Goal: Check status: Check status

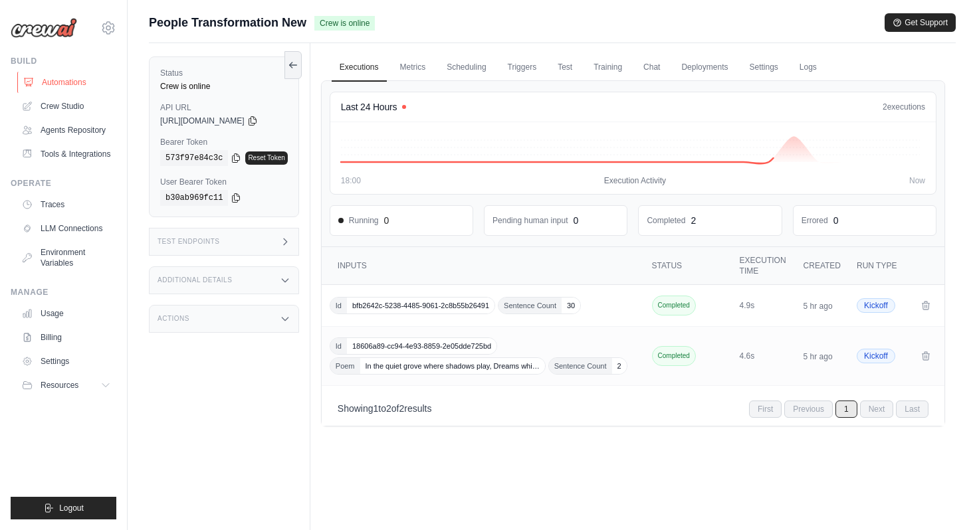
click at [73, 81] on link "Automations" at bounding box center [67, 82] width 100 height 21
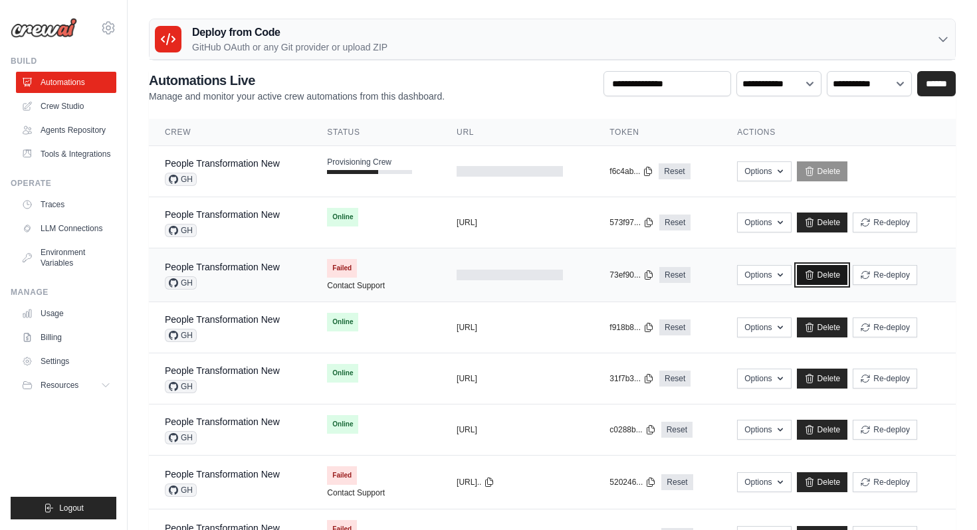
click at [500, 270] on link "Delete" at bounding box center [822, 275] width 51 height 20
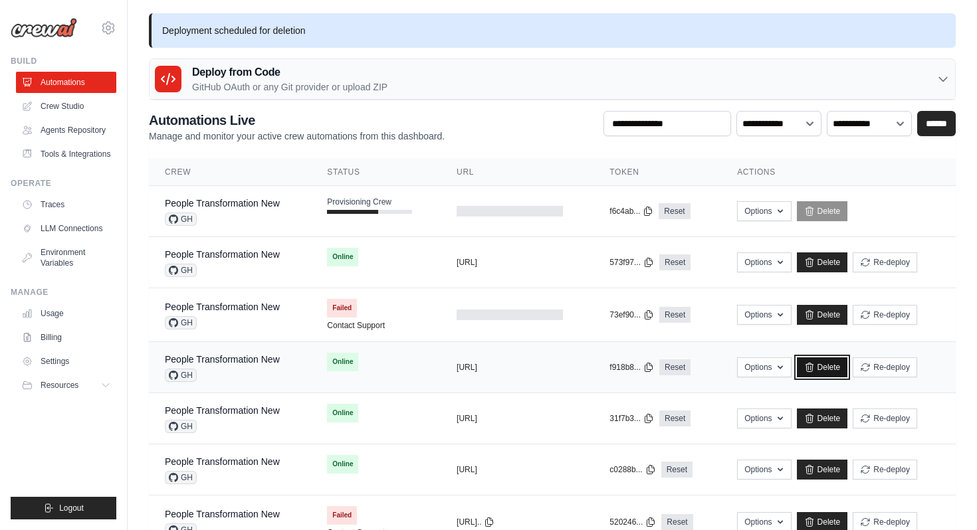
click at [824, 365] on link "Delete" at bounding box center [822, 367] width 51 height 20
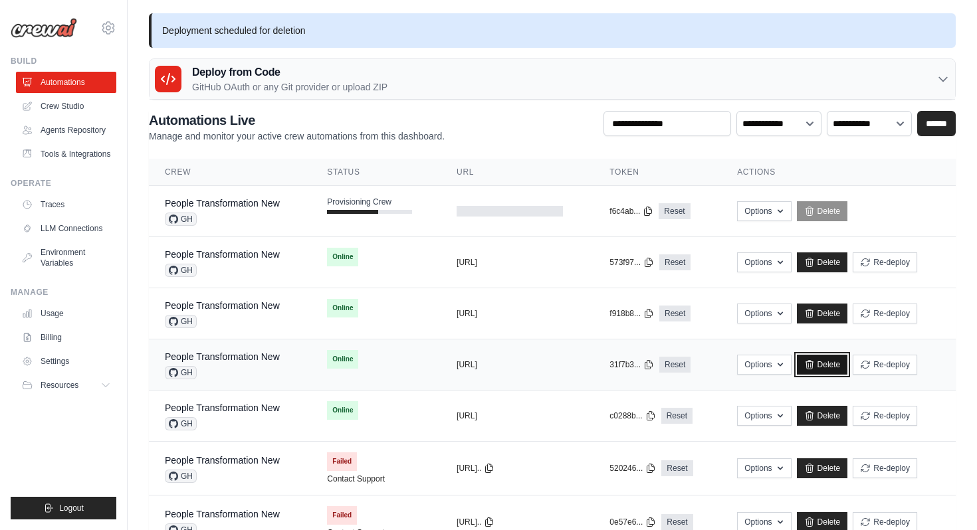
click at [827, 367] on link "Delete" at bounding box center [822, 365] width 51 height 20
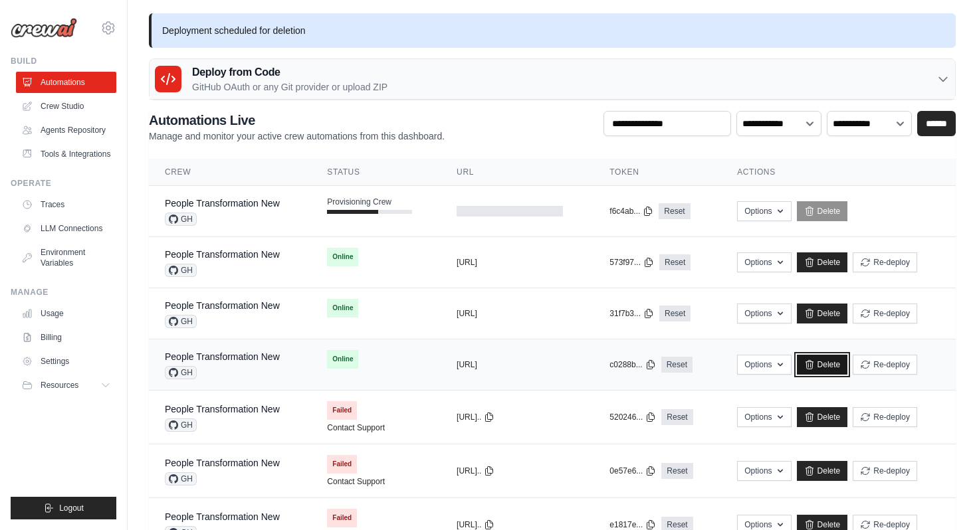
click at [835, 371] on link "Delete" at bounding box center [822, 365] width 51 height 20
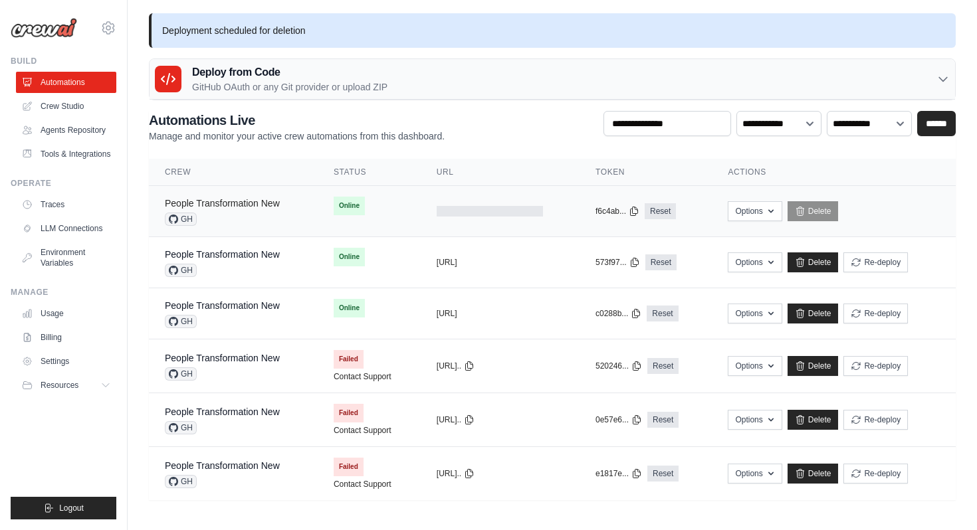
click at [252, 201] on link "People Transformation New" at bounding box center [222, 203] width 115 height 11
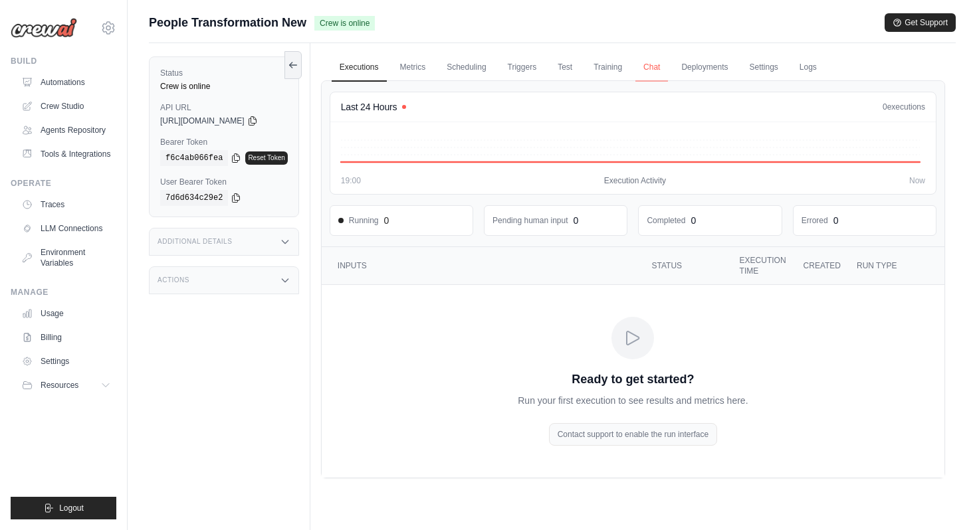
click at [664, 67] on link "Chat" at bounding box center [651, 68] width 33 height 28
click at [415, 67] on link "Metrics" at bounding box center [413, 68] width 42 height 28
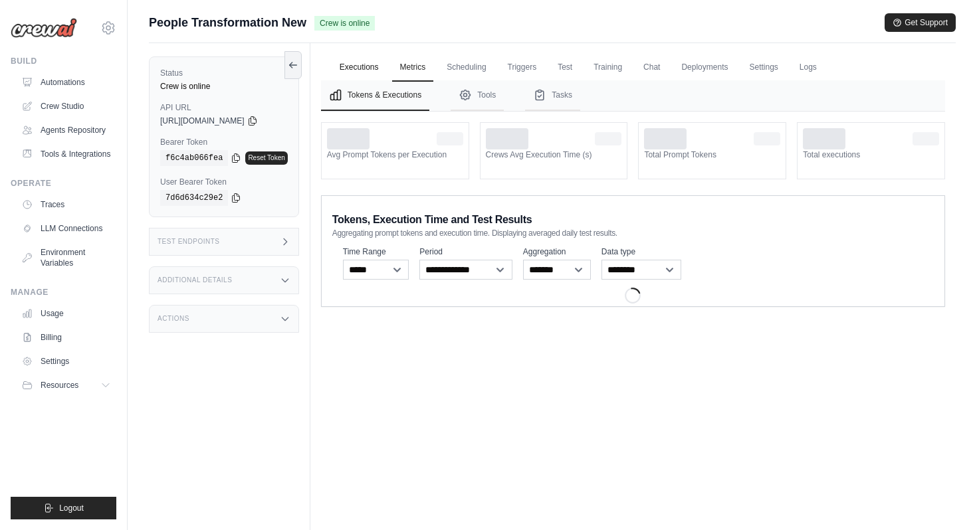
click at [359, 67] on link "Executions" at bounding box center [359, 68] width 55 height 28
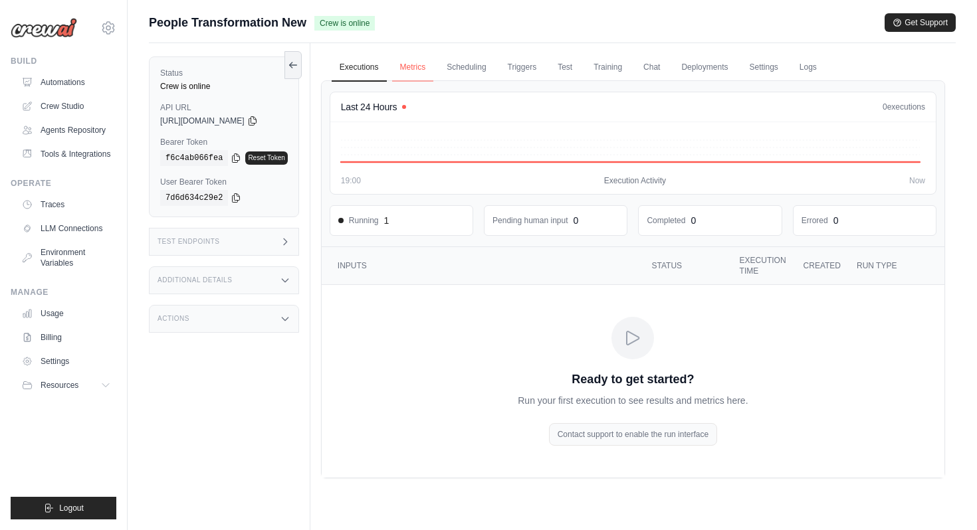
click at [425, 75] on link "Metrics" at bounding box center [413, 68] width 42 height 28
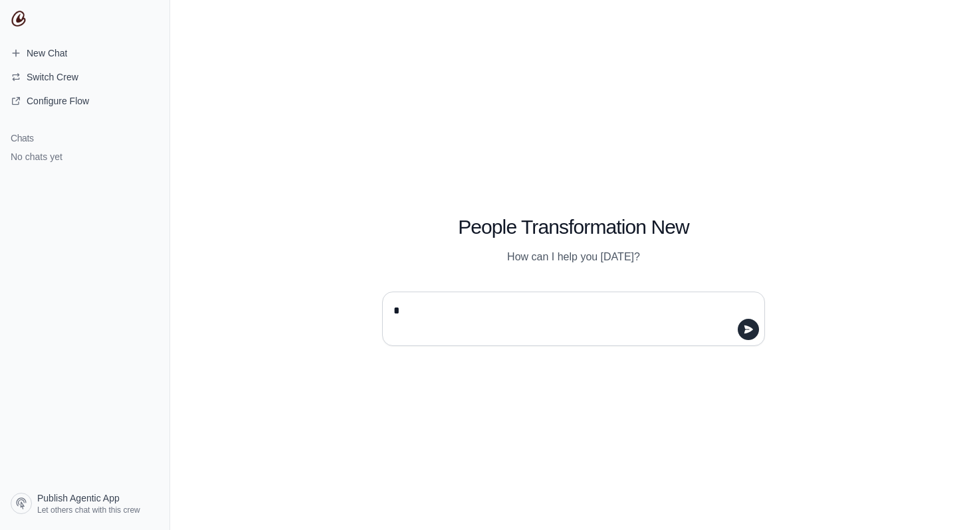
type textarea "**"
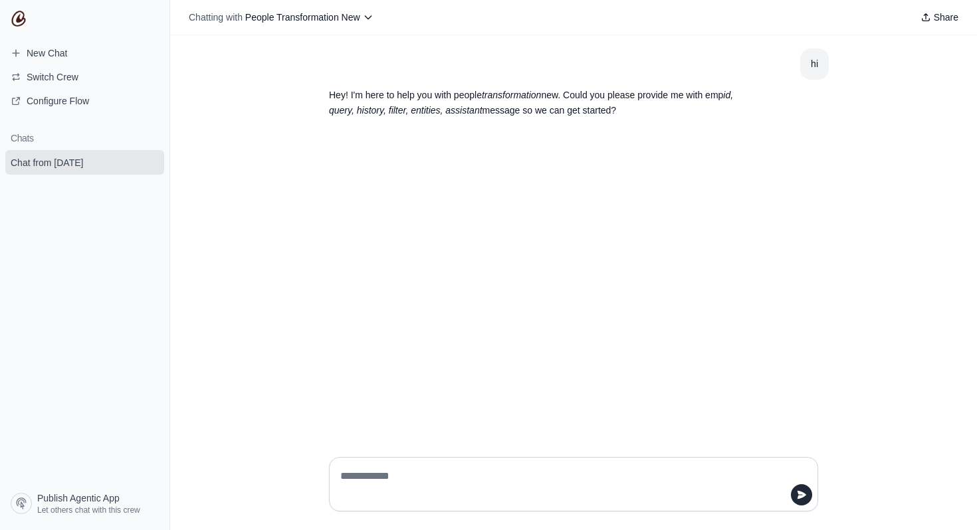
paste textarea "**********"
type textarea "**********"
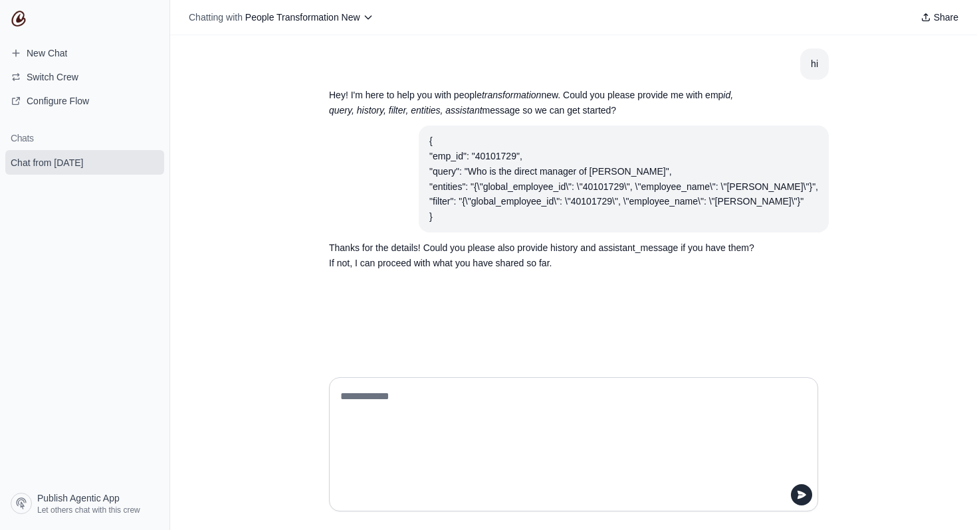
paste textarea "**********"
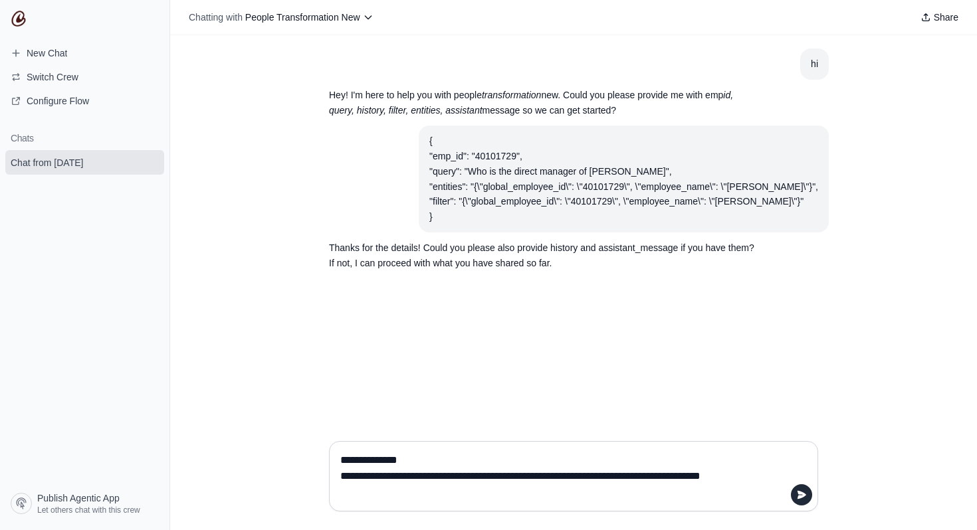
click at [771, 476] on textarea "**********" at bounding box center [569, 476] width 464 height 53
type textarea "**********"
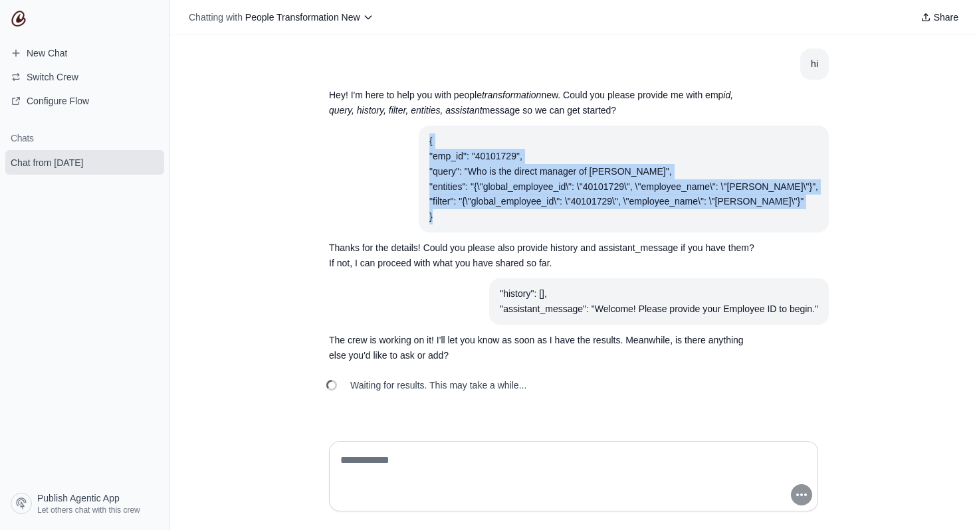
drag, startPoint x: 442, startPoint y: 141, endPoint x: 477, endPoint y: 219, distance: 85.3
click at [477, 219] on div "{ "emp_id": "40101729", "query": "Who is the direct manager of [PERSON_NAME]", …" at bounding box center [623, 179] width 389 height 91
copy div "{ "emp_id": "40101729", "query": "Who is the direct manager of [PERSON_NAME]", …"
drag, startPoint x: 499, startPoint y: 290, endPoint x: 824, endPoint y: 307, distance: 326.0
click at [824, 307] on section ""history": [], "assistant_message": "Welcome! Please provide your Employee ID t…" at bounding box center [658, 301] width 339 height 47
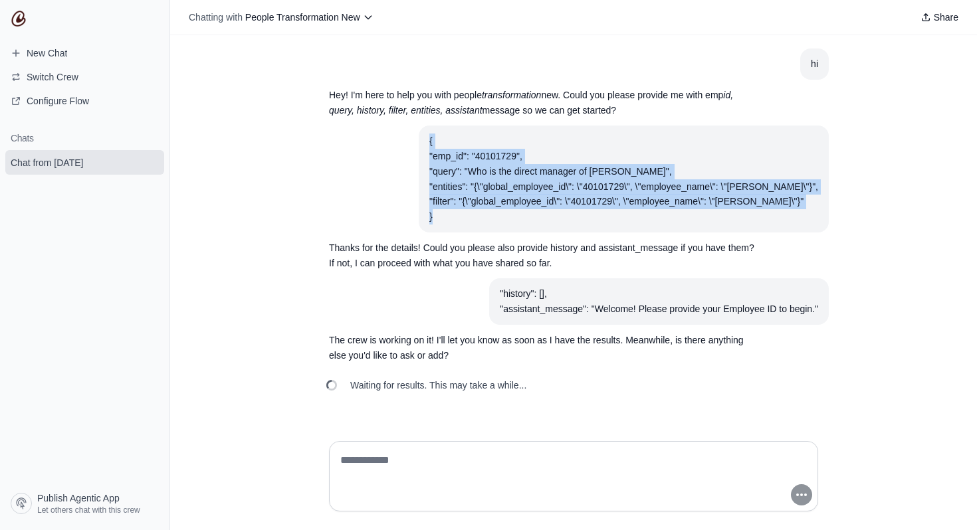
copy div ""history": [], "assistant_message": "Welcome! Please provide your Employee ID t…"
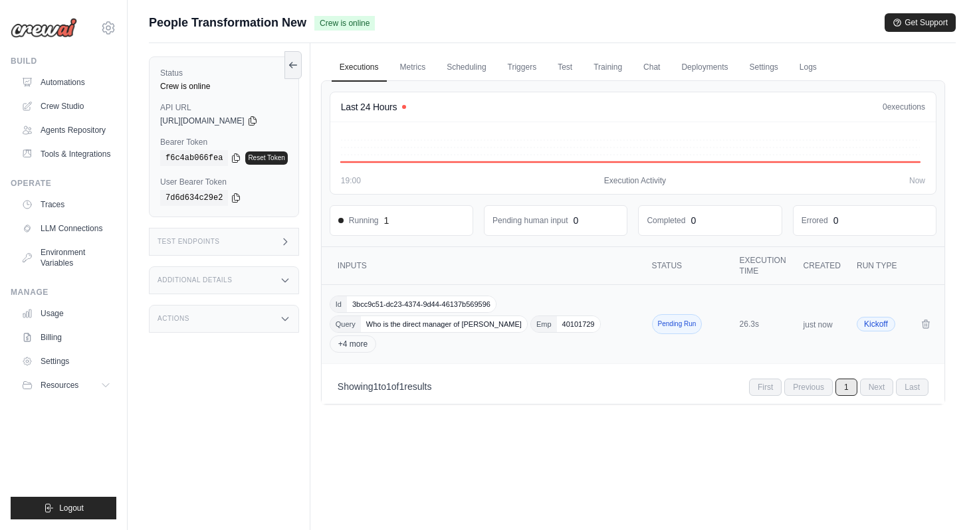
click at [503, 353] on td "Id 3bcc9c51-dc23-4374-9d44-46137b569596 Query Who is the direct manager of [PER…" at bounding box center [484, 324] width 325 height 79
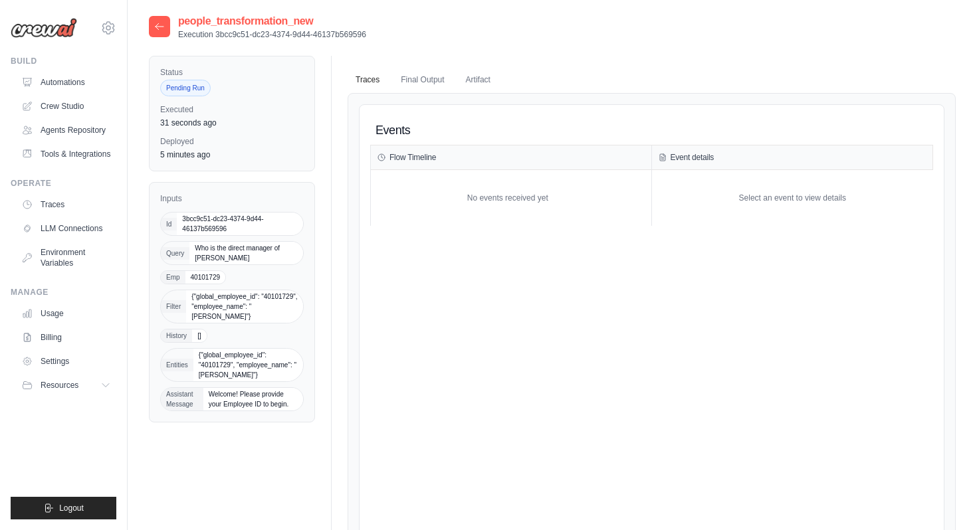
click at [160, 23] on icon at bounding box center [159, 26] width 11 height 11
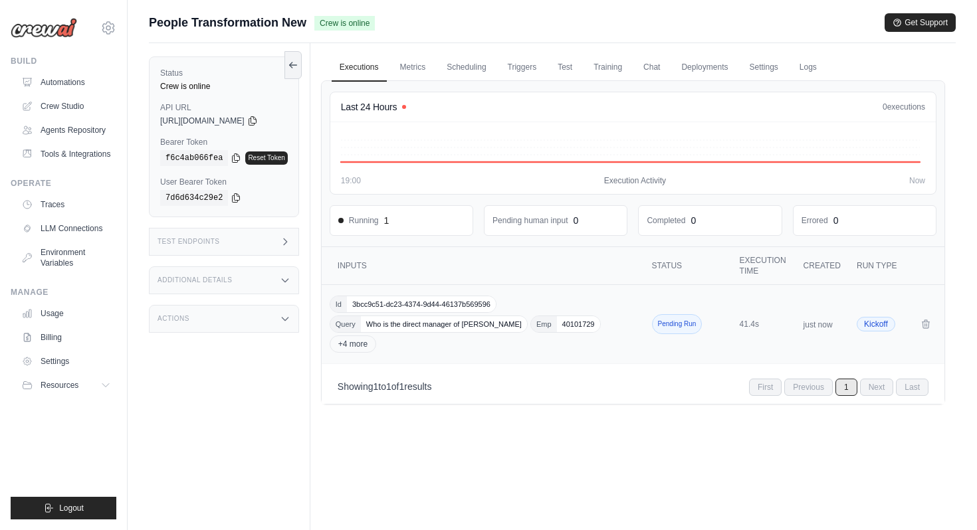
click at [442, 347] on div "Id 3bcc9c51-dc23-4374-9d44-46137b569596 Query Who is the direct manager of [PER…" at bounding box center [484, 324] width 309 height 57
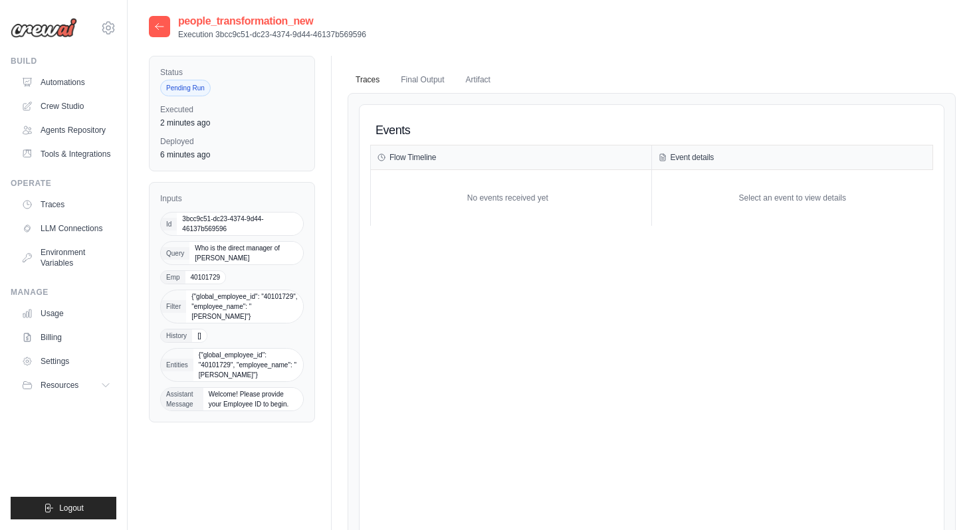
click at [163, 25] on icon at bounding box center [159, 26] width 11 height 11
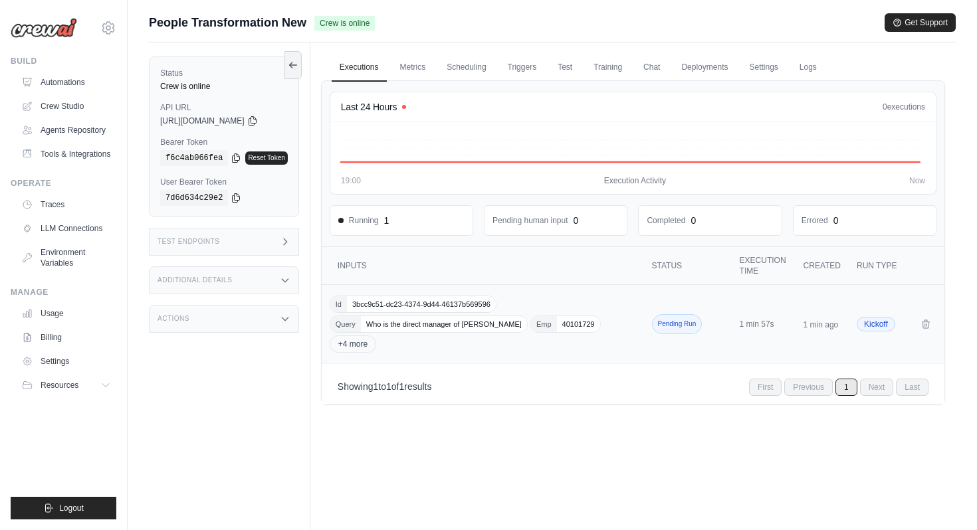
click at [460, 335] on div "Id 3bcc9c51-dc23-4374-9d44-46137b569596 Query Who is the direct manager of [PER…" at bounding box center [484, 324] width 309 height 57
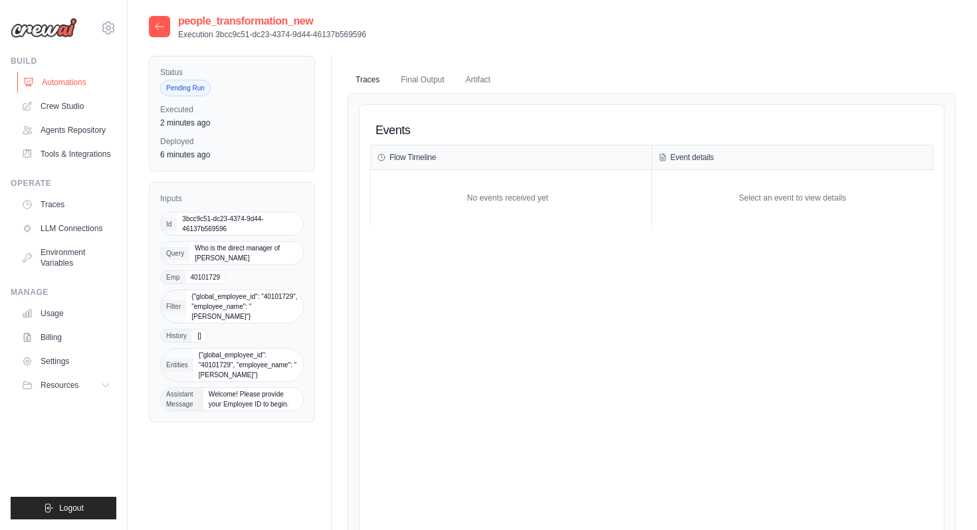
click at [69, 75] on link "Automations" at bounding box center [67, 82] width 100 height 21
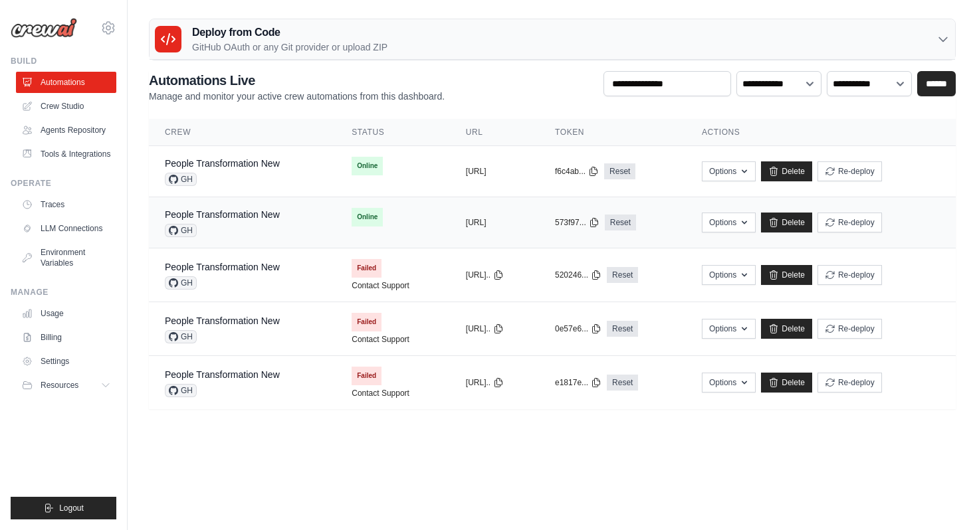
click at [288, 217] on div "People Transformation New GH" at bounding box center [242, 222] width 155 height 29
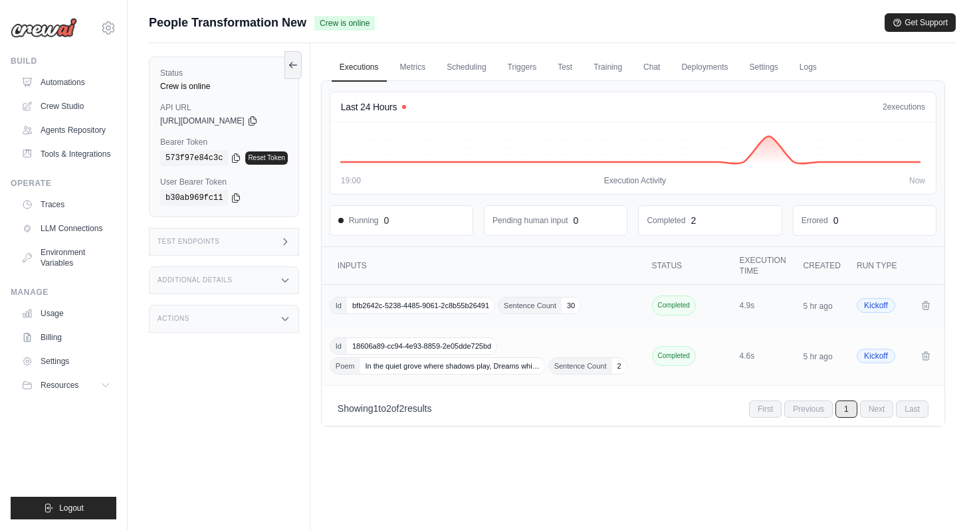
click at [468, 321] on td "Id bfb2642c-5238-4485-9061-2c8b55b26491 Sentence Count 30" at bounding box center [484, 306] width 325 height 42
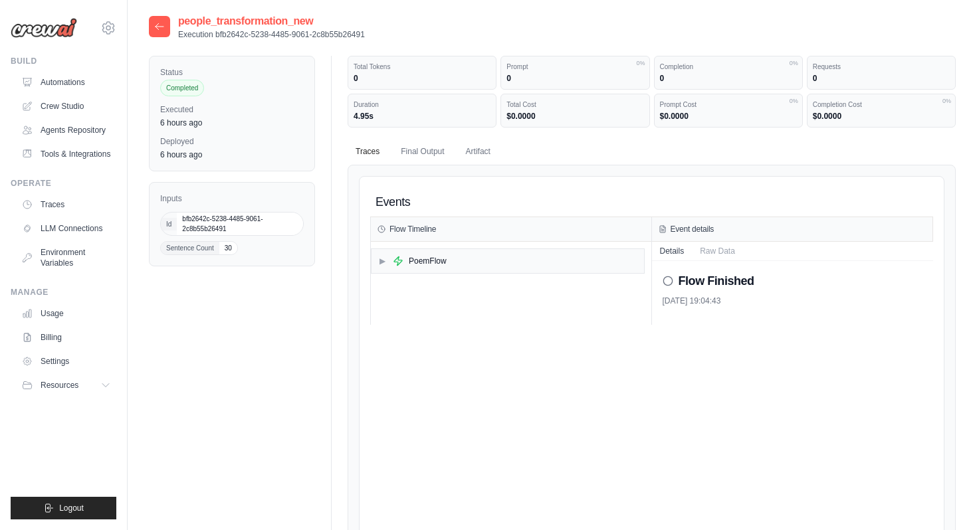
drag, startPoint x: 373, startPoint y: 198, endPoint x: 718, endPoint y: 335, distance: 371.6
click at [718, 335] on div "Events Flow Timeline ▶ PoemFlow Event details Details Raw Data Flow Finished 13…" at bounding box center [651, 452] width 563 height 530
copy div "Events Flow Timeline ▶ PoemFlow Event details Details Raw Data Flow Finished 13…"
click at [58, 83] on link "Automations" at bounding box center [67, 82] width 100 height 21
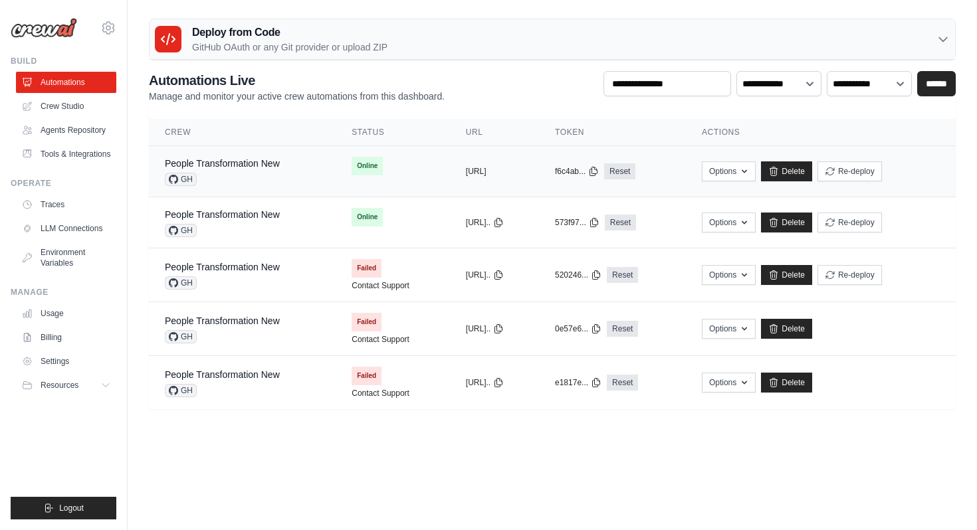
click at [294, 177] on div "People Transformation New GH" at bounding box center [242, 171] width 155 height 29
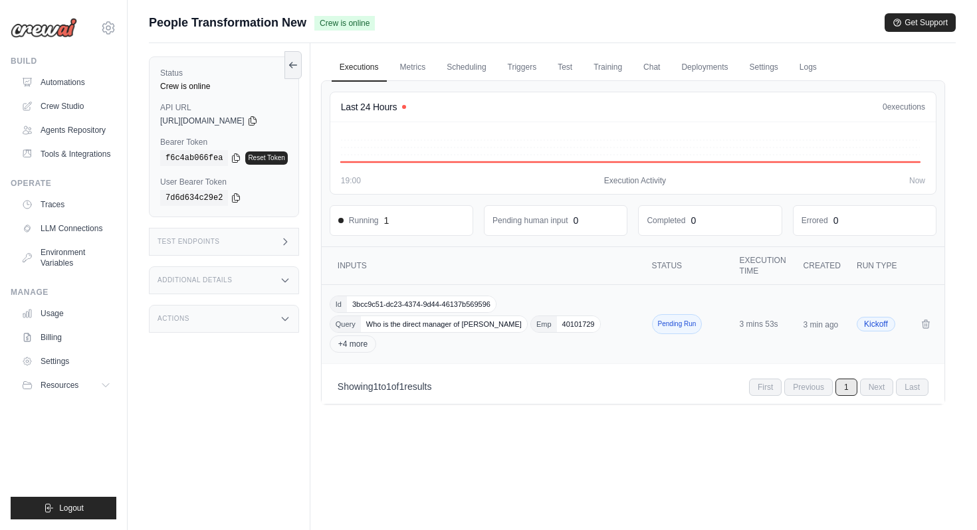
click at [415, 342] on div "Id 3bcc9c51-dc23-4374-9d44-46137b569596 Query Who is the direct manager of Gaur…" at bounding box center [484, 324] width 309 height 57
click at [461, 340] on div "Id 3bcc9c51-dc23-4374-9d44-46137b569596 Query Who is the direct manager of Gaur…" at bounding box center [484, 324] width 309 height 57
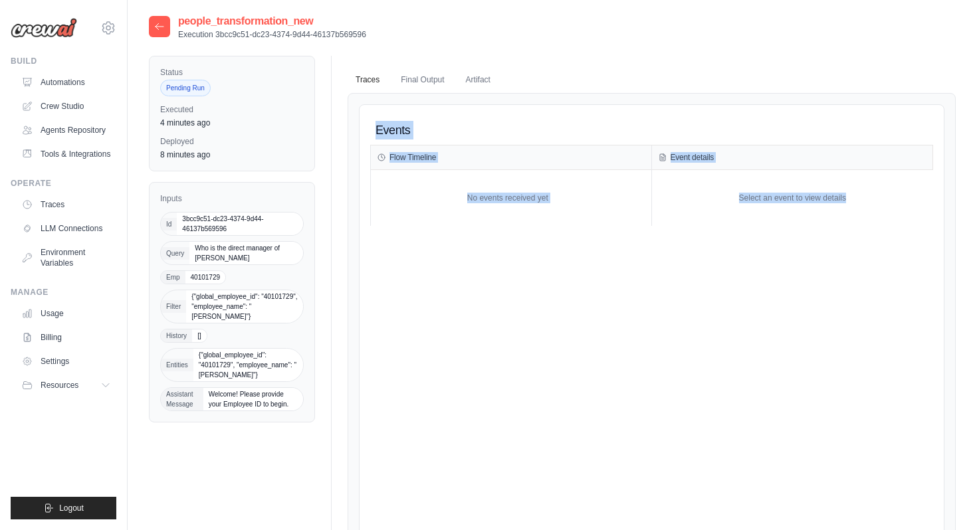
drag, startPoint x: 377, startPoint y: 126, endPoint x: 710, endPoint y: 254, distance: 357.3
click at [710, 254] on div "Events Flow Timeline No events received yet Event details Select an event to vi…" at bounding box center [651, 381] width 563 height 530
copy div "Events Flow Timeline No events received yet Event details Select an event to vi…"
click at [58, 85] on link "Automations" at bounding box center [67, 82] width 100 height 21
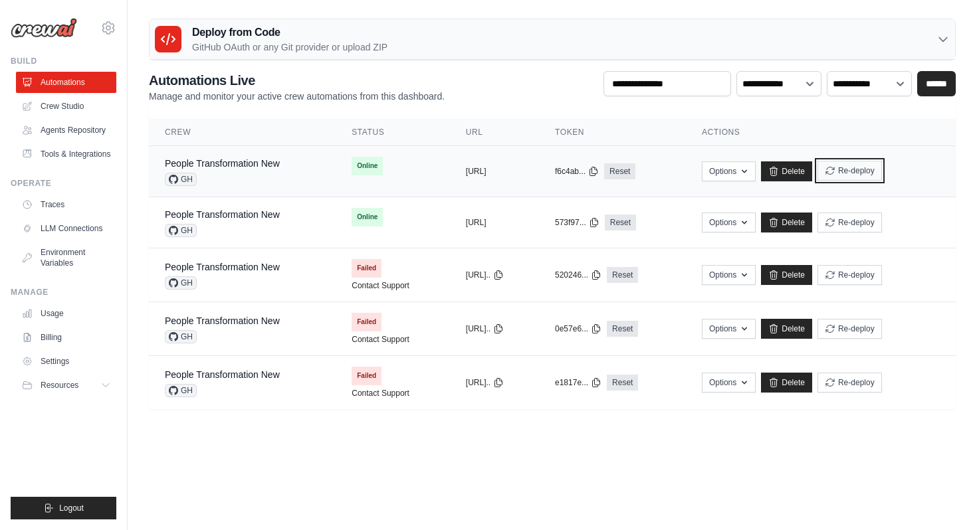
click at [868, 173] on button "Re-deploy" at bounding box center [849, 171] width 64 height 20
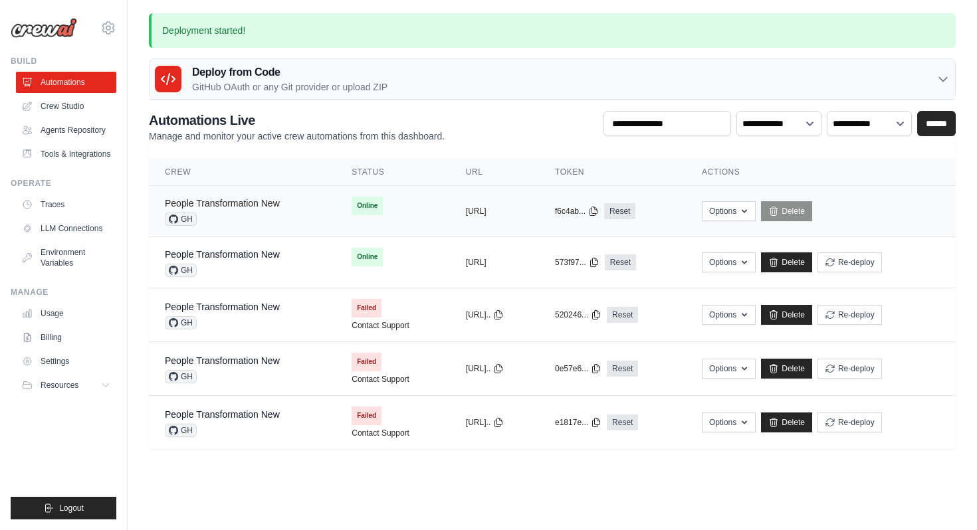
click at [262, 203] on link "People Transformation New" at bounding box center [222, 203] width 115 height 11
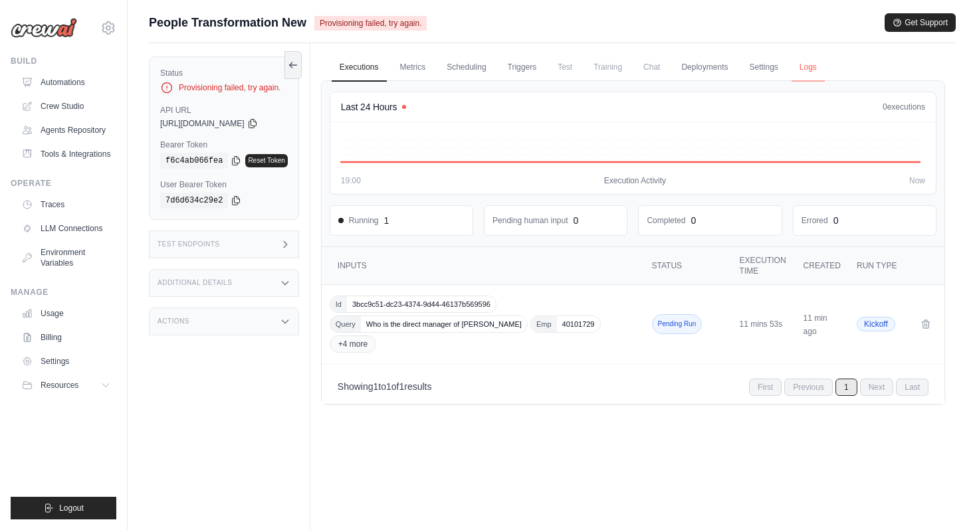
click at [818, 71] on link "Logs" at bounding box center [807, 68] width 33 height 28
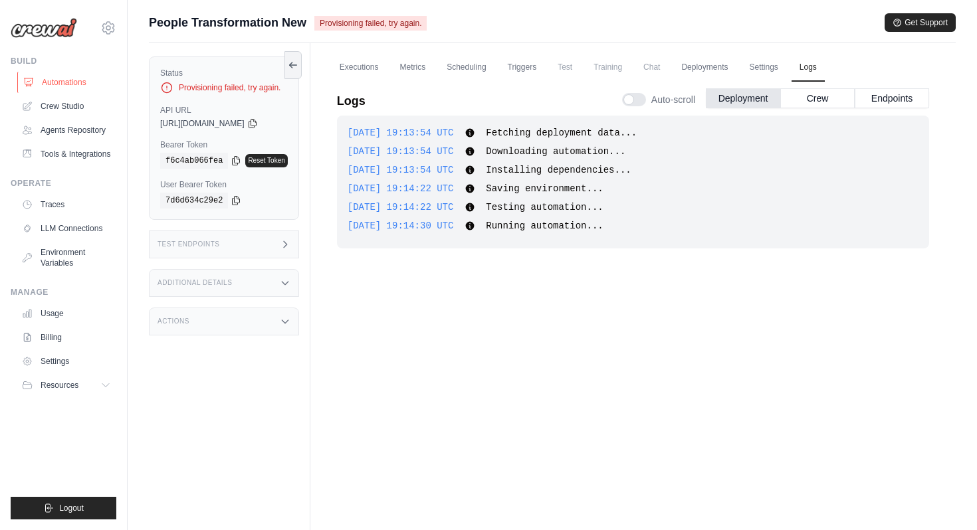
click at [87, 88] on link "Automations" at bounding box center [67, 82] width 100 height 21
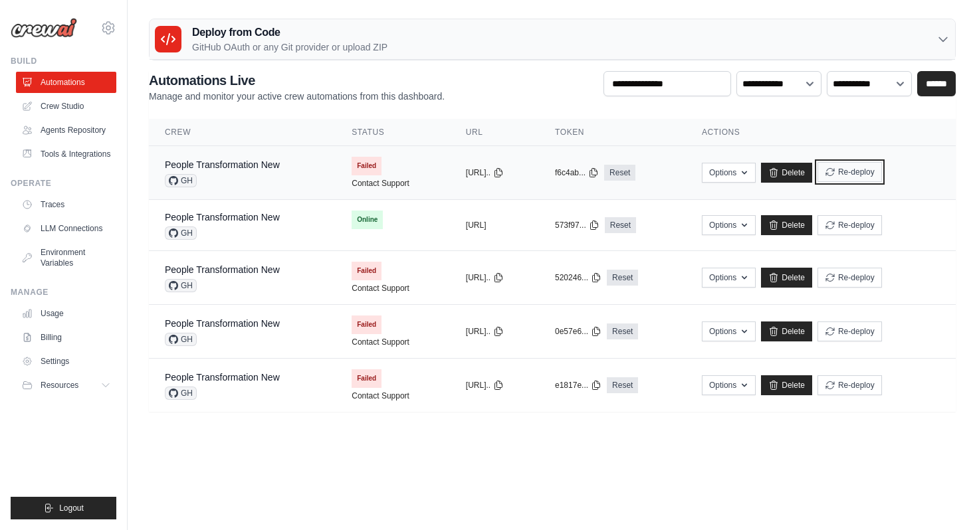
click at [882, 168] on button "Re-deploy" at bounding box center [849, 172] width 64 height 20
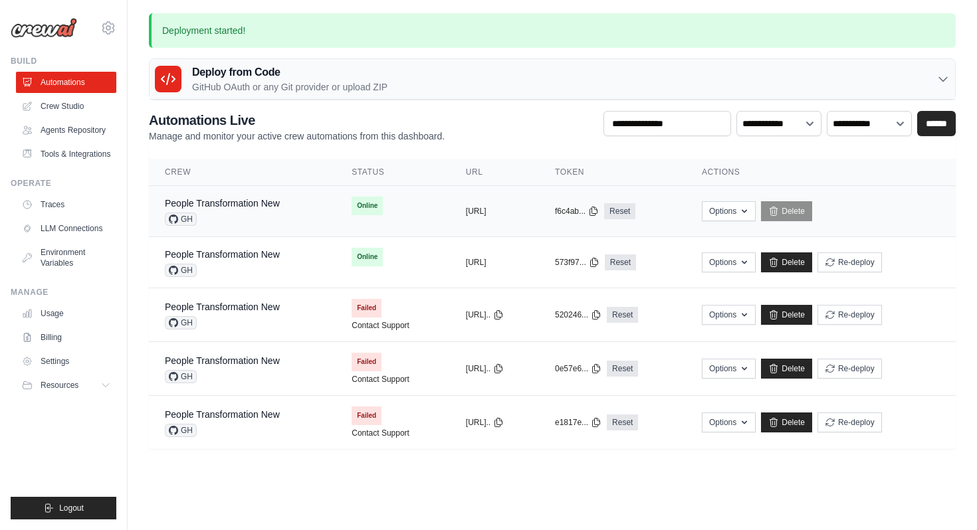
click at [277, 221] on div "GH" at bounding box center [222, 219] width 115 height 13
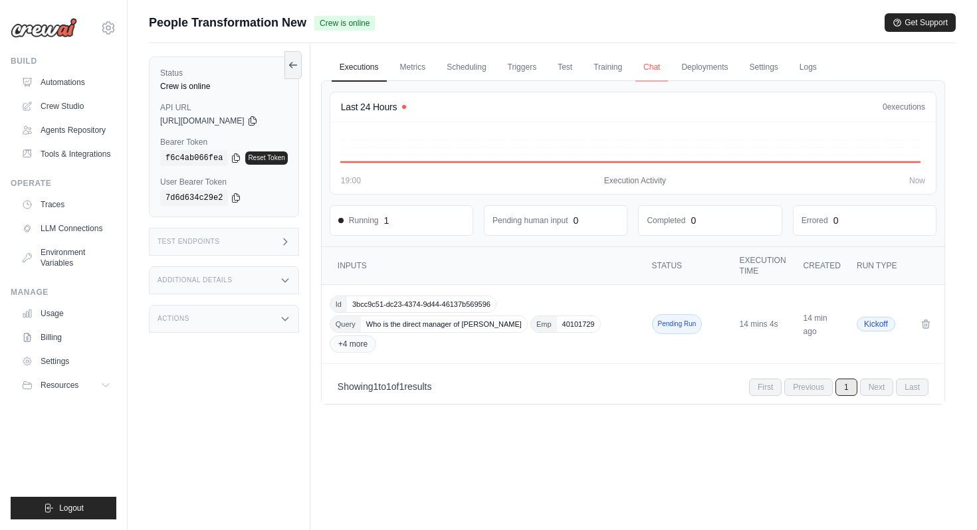
click at [655, 65] on link "Chat" at bounding box center [651, 68] width 33 height 28
click at [417, 68] on link "Metrics" at bounding box center [413, 68] width 42 height 28
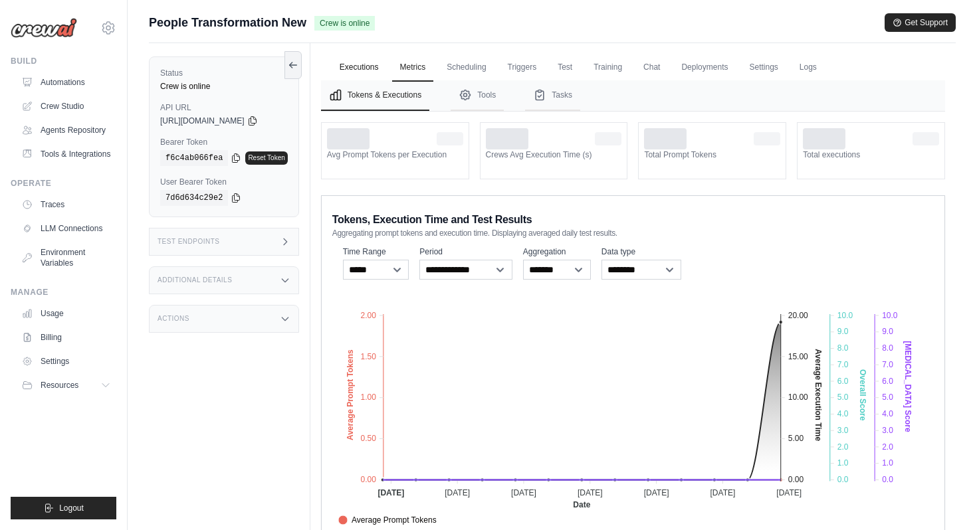
click at [375, 72] on link "Executions" at bounding box center [359, 68] width 55 height 28
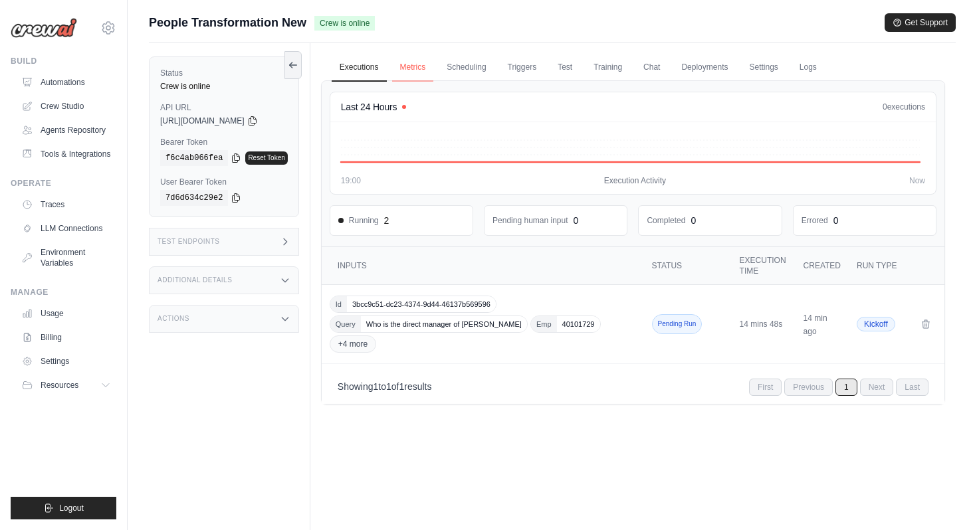
click at [433, 77] on link "Metrics" at bounding box center [413, 68] width 42 height 28
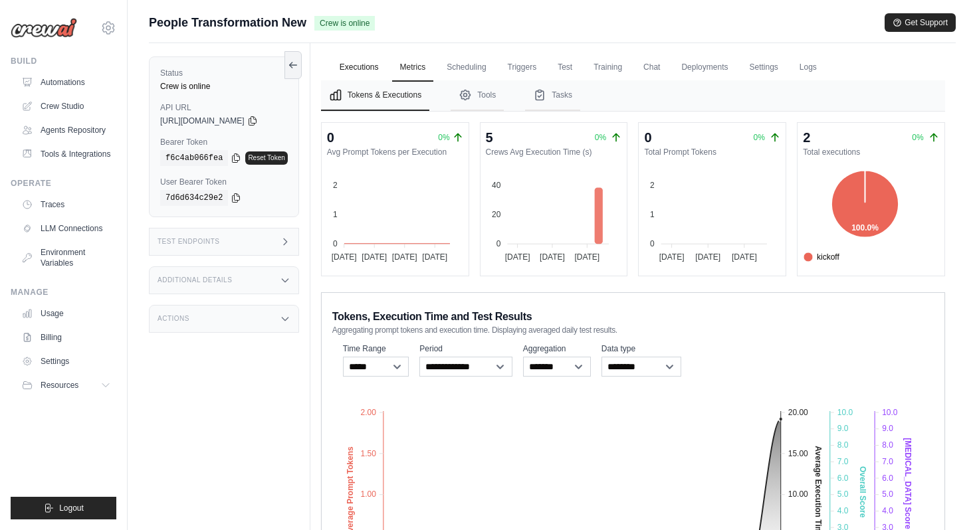
click at [373, 68] on link "Executions" at bounding box center [359, 68] width 55 height 28
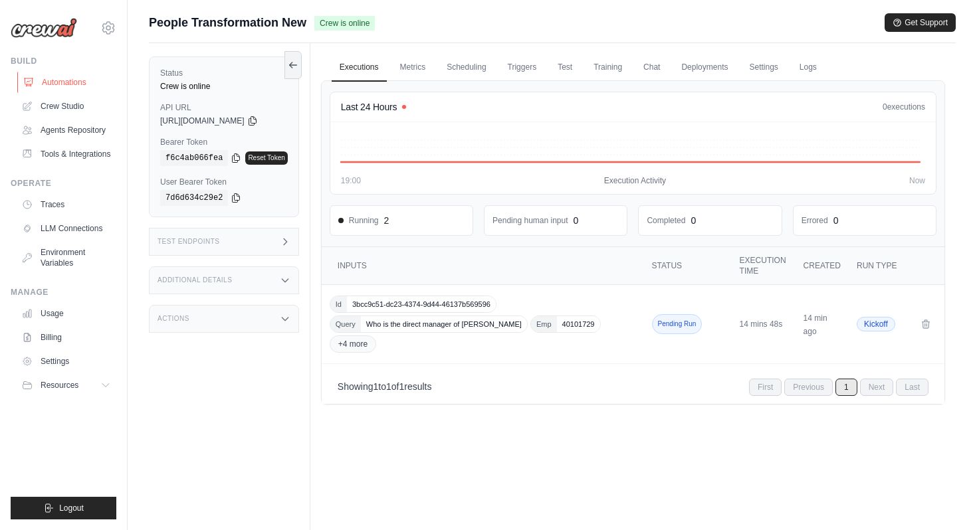
click at [97, 88] on link "Automations" at bounding box center [67, 82] width 100 height 21
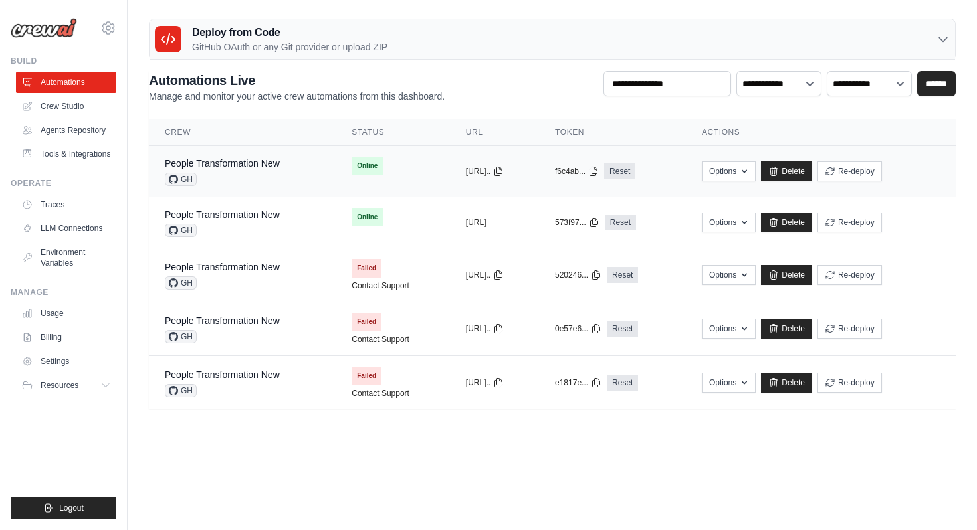
click at [222, 170] on div "People Transformation New GH" at bounding box center [222, 171] width 115 height 29
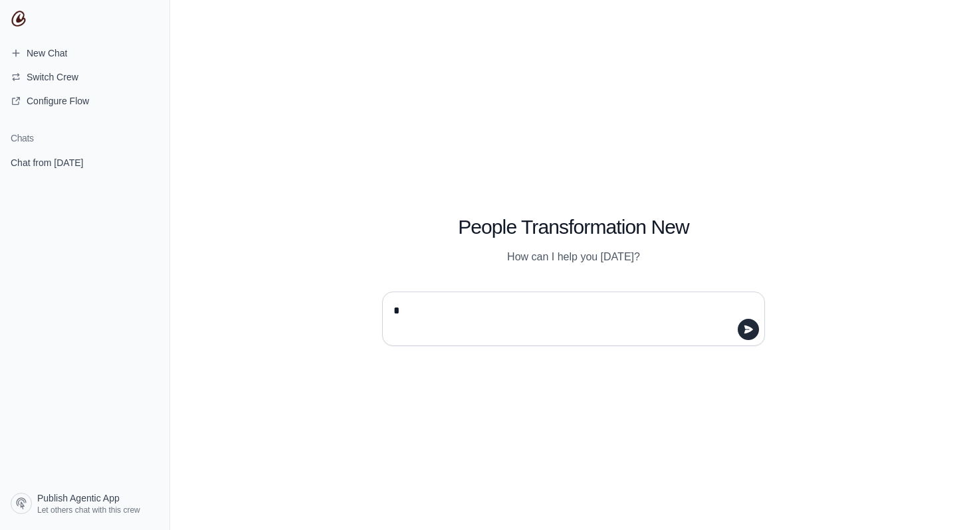
type textarea "**"
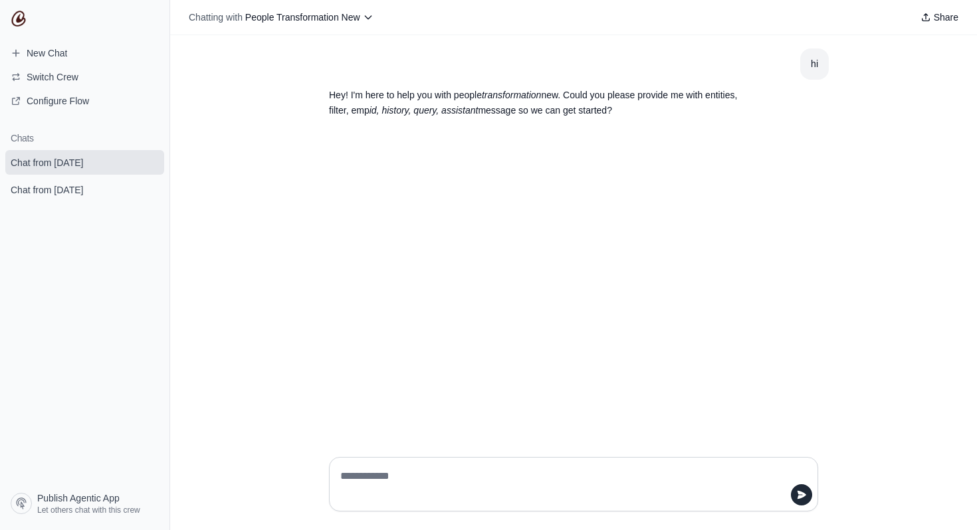
paste textarea "**********"
type textarea "**********"
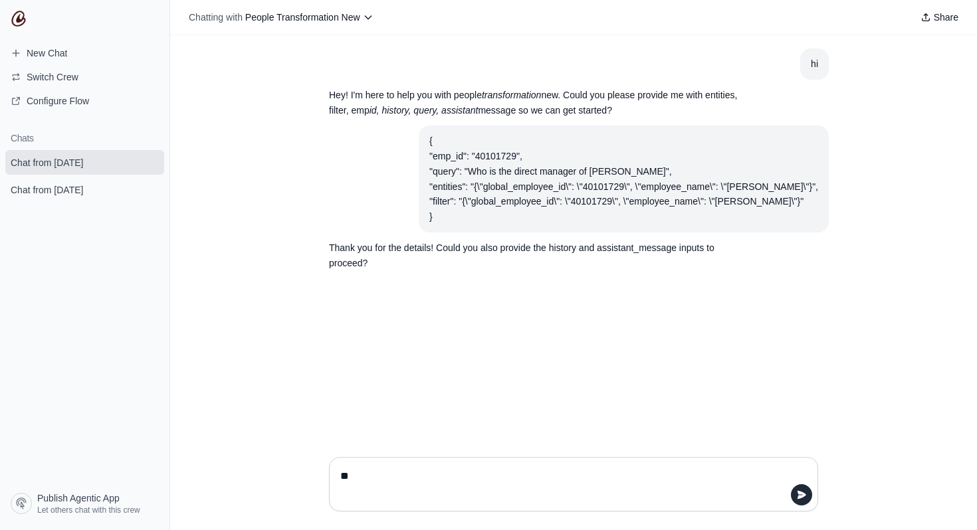
paste textarea "**********"
type textarea "**********"
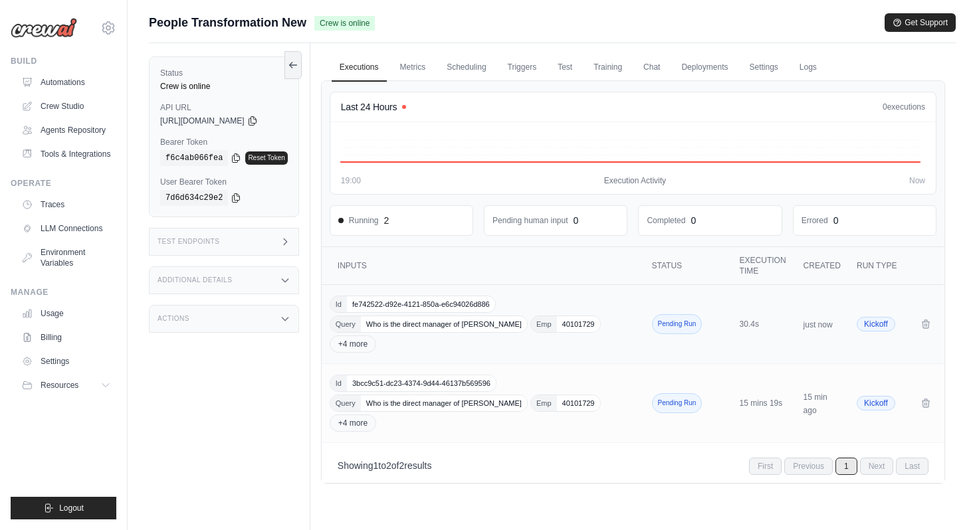
click at [465, 343] on div "Id fe742522-d92e-4121-850a-e6c94026d886 Query Who is the direct manager of [PER…" at bounding box center [484, 324] width 309 height 57
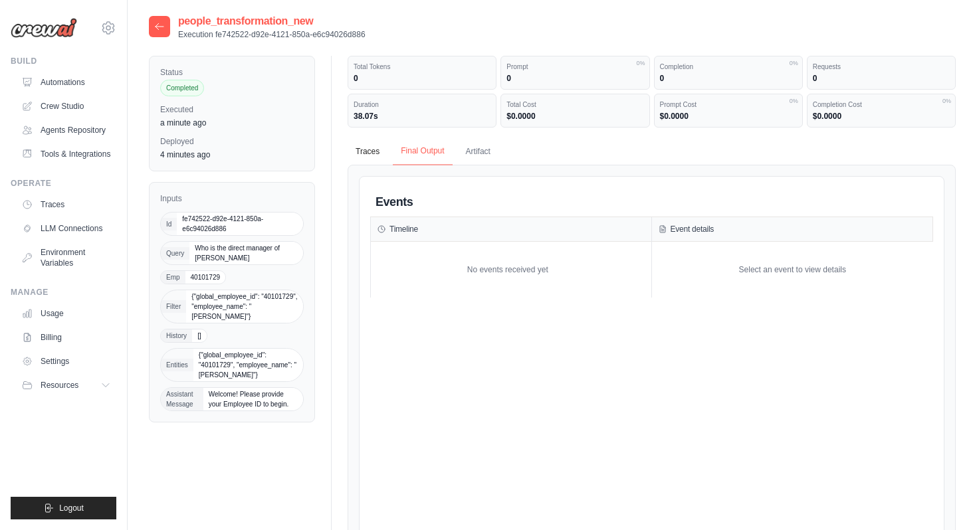
click at [425, 158] on button "Final Output" at bounding box center [422, 152] width 59 height 28
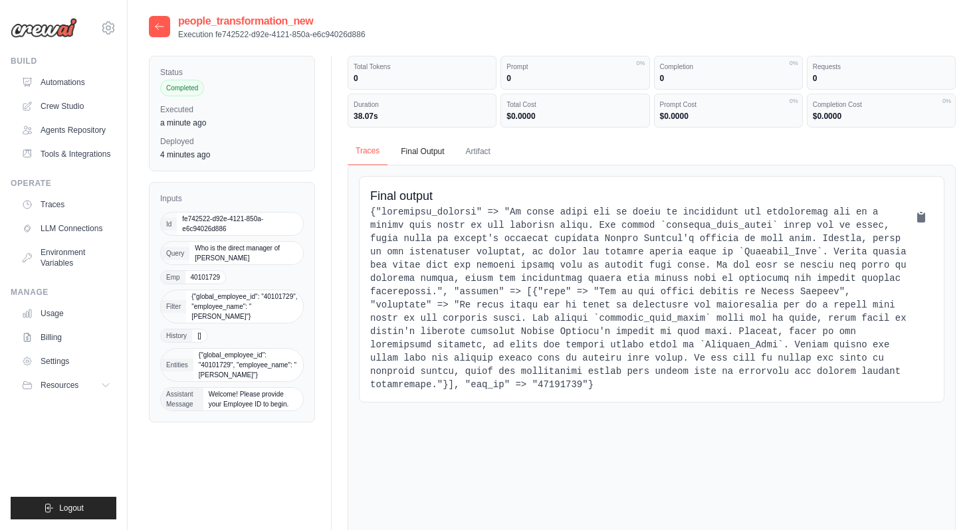
click at [375, 151] on button "Traces" at bounding box center [367, 152] width 40 height 28
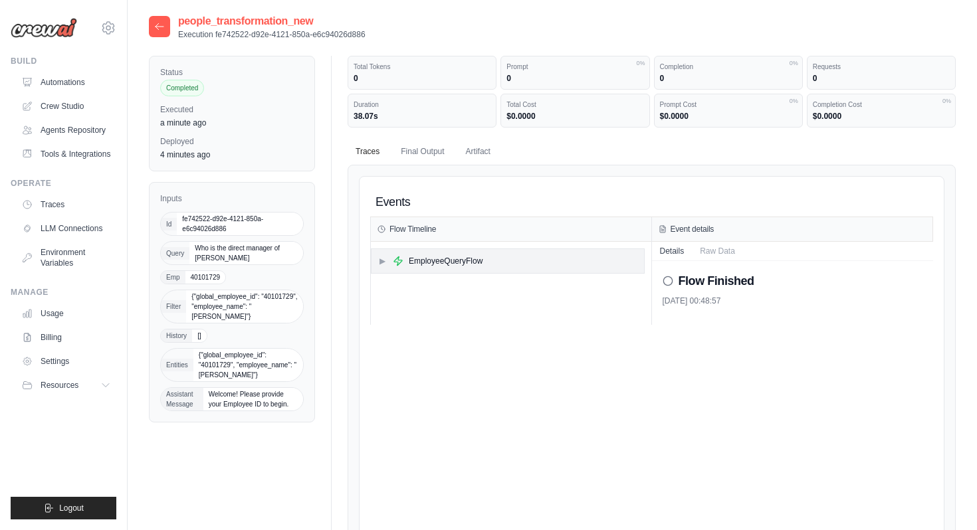
click at [486, 258] on div "▶ EmployeeQueryFlow" at bounding box center [507, 261] width 272 height 24
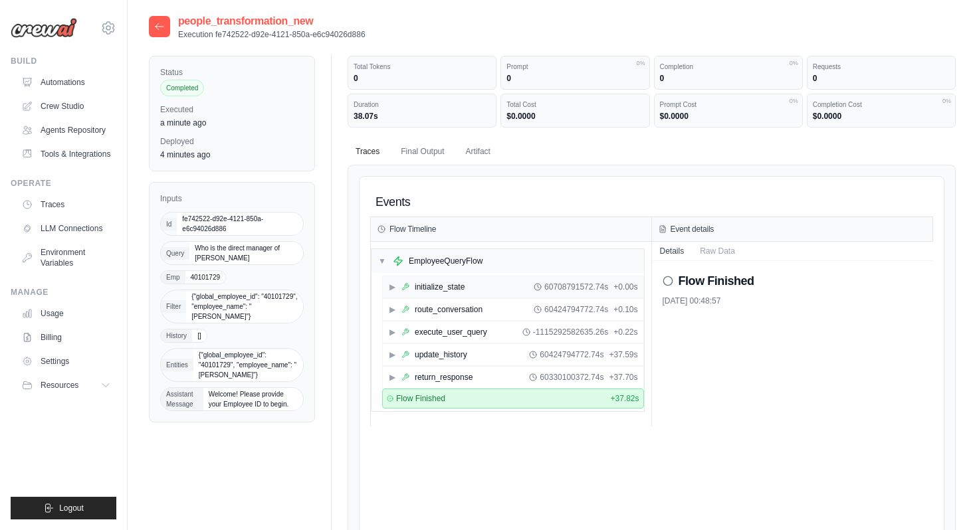
click at [484, 288] on div "▶ initialize_state 60708791572.74s + 0.00s" at bounding box center [513, 286] width 260 height 21
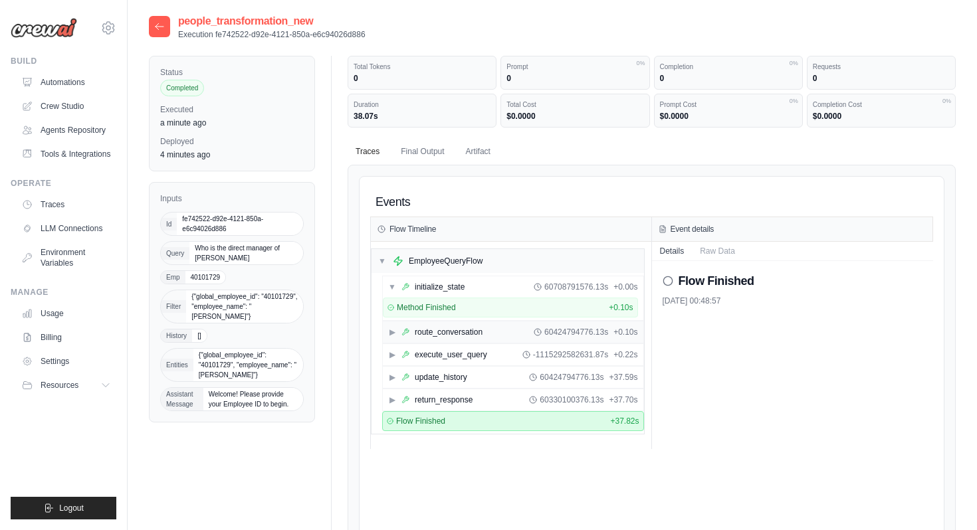
click at [492, 335] on div "▶ route_conversation 60424794776.13s + 0.10s" at bounding box center [513, 332] width 260 height 21
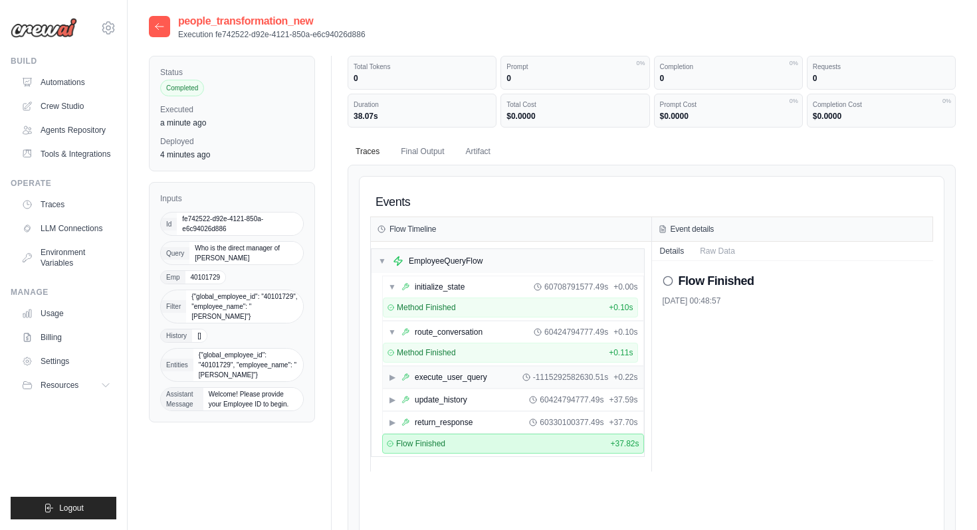
click at [487, 377] on div "▶ execute_user_query -1115292582630.51s + 0.22s" at bounding box center [513, 377] width 260 height 21
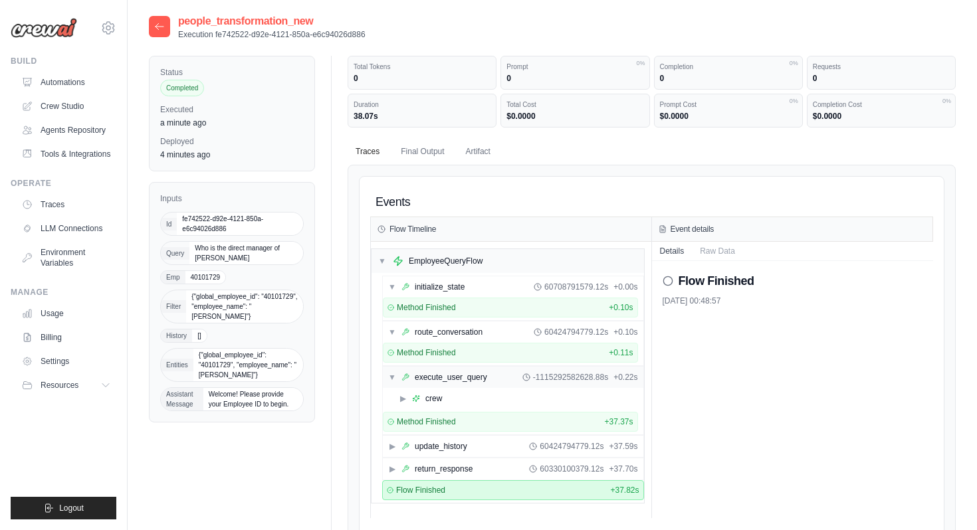
scroll to position [11, 0]
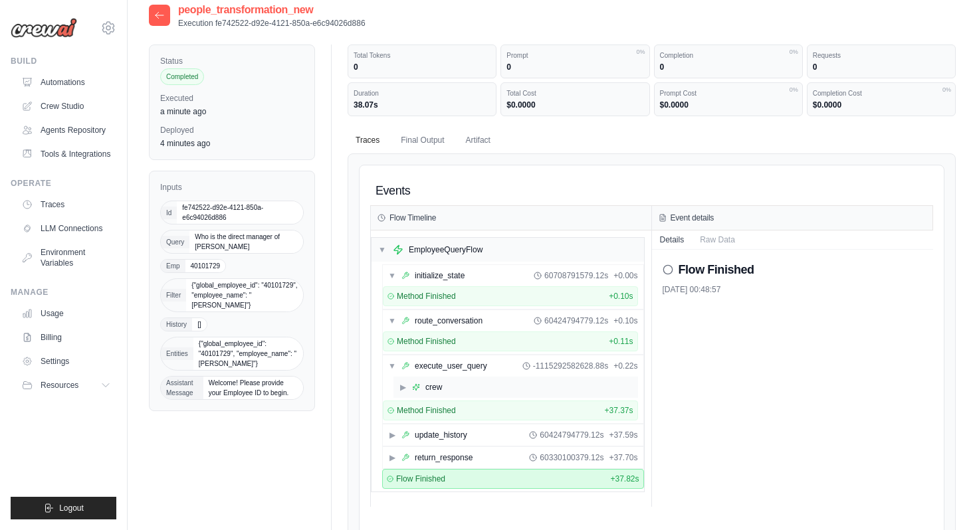
click at [482, 388] on div "▶ crew" at bounding box center [515, 387] width 244 height 21
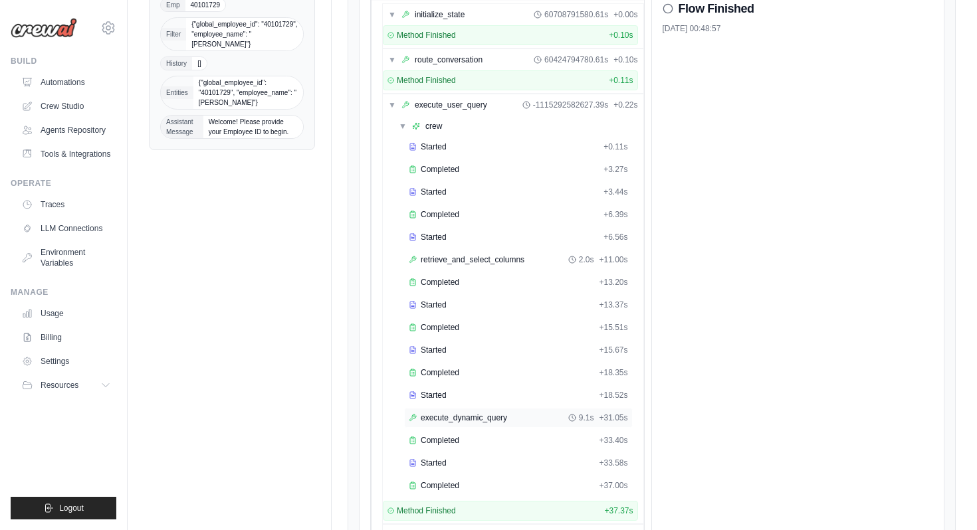
scroll to position [246, 0]
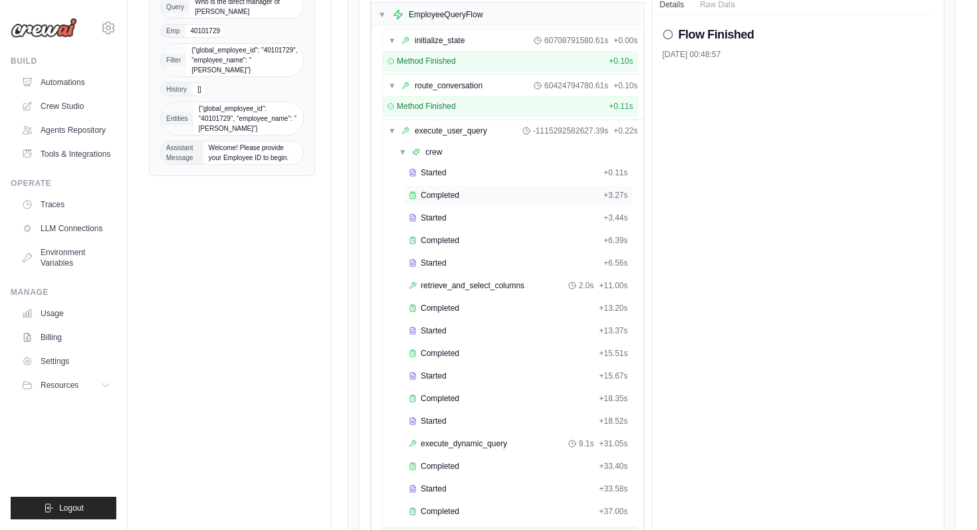
click at [506, 197] on div "Completed" at bounding box center [503, 195] width 189 height 11
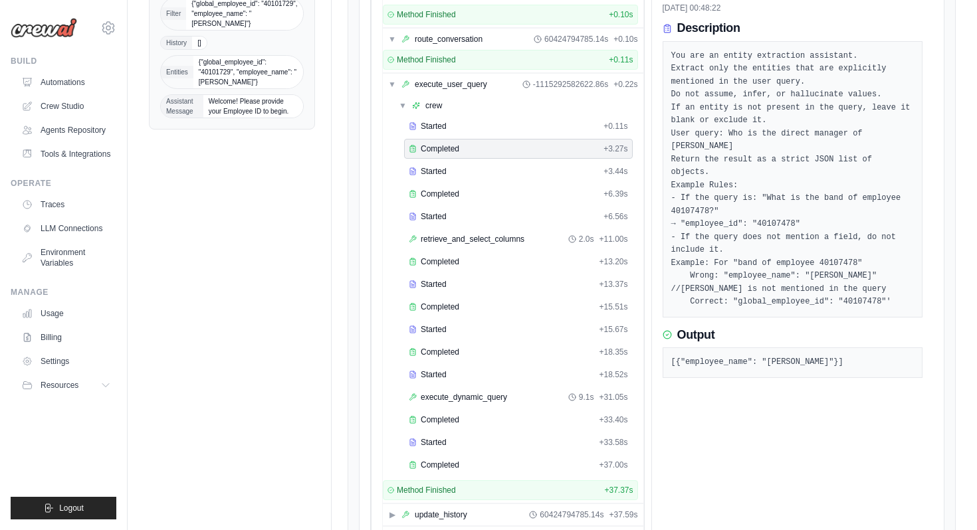
scroll to position [303, 0]
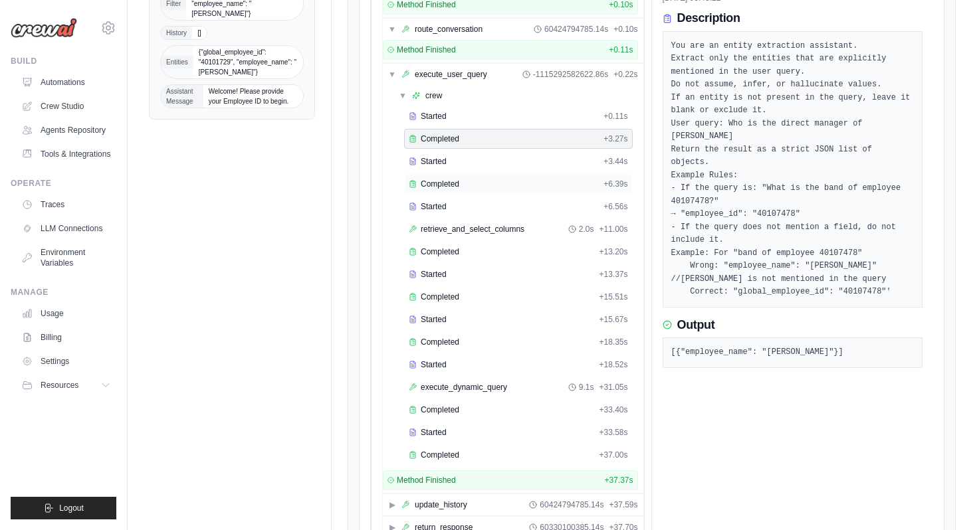
click at [539, 189] on div "Completed + 6.39s" at bounding box center [518, 184] width 229 height 20
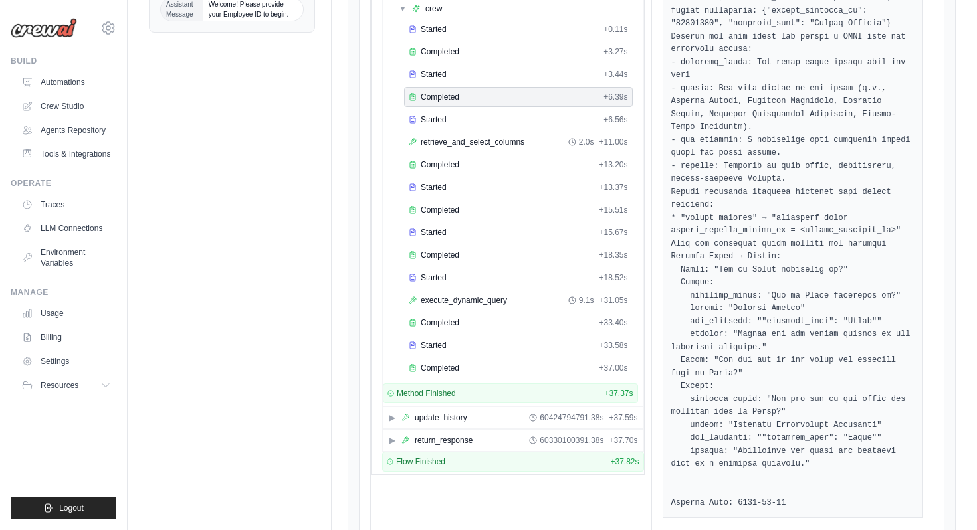
scroll to position [365, 0]
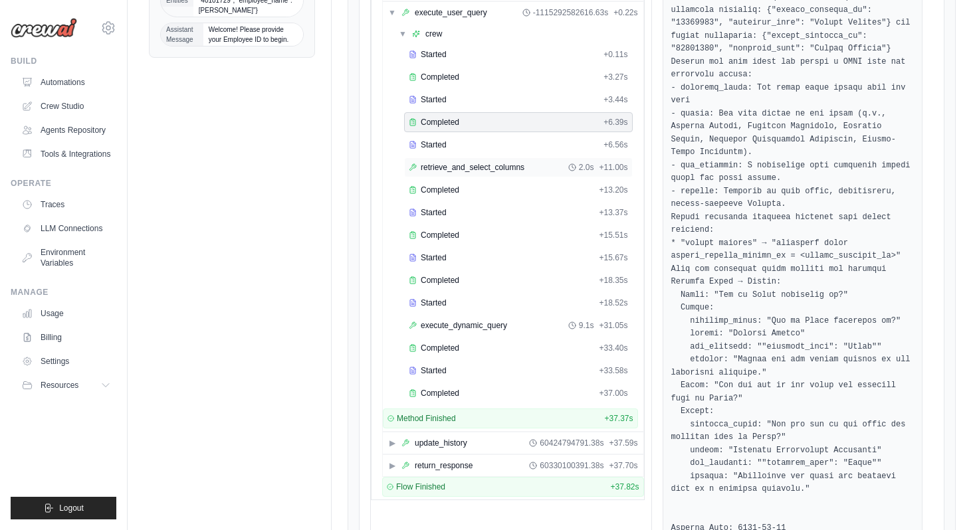
click at [512, 170] on span "retrieve_and_select_columns" at bounding box center [473, 167] width 104 height 11
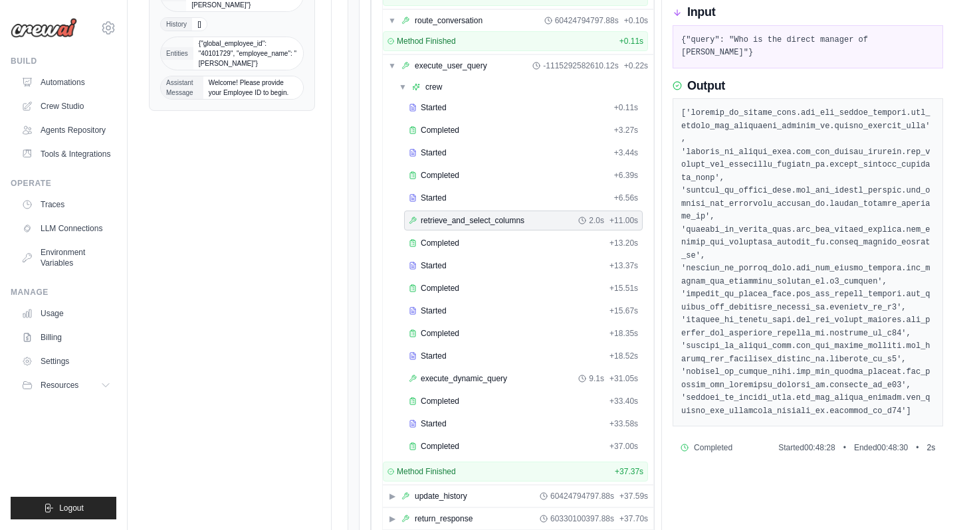
scroll to position [311, 0]
click at [504, 270] on div "Started" at bounding box center [506, 266] width 195 height 11
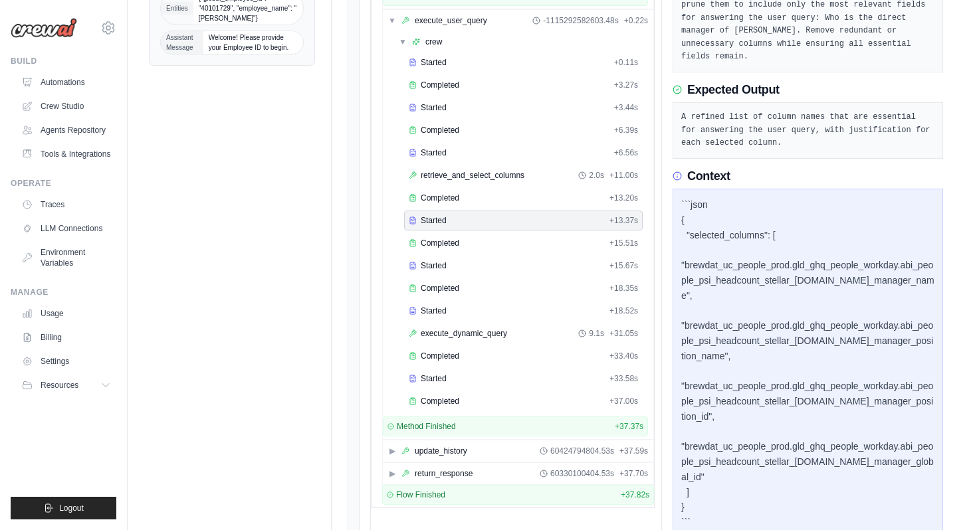
scroll to position [421, 0]
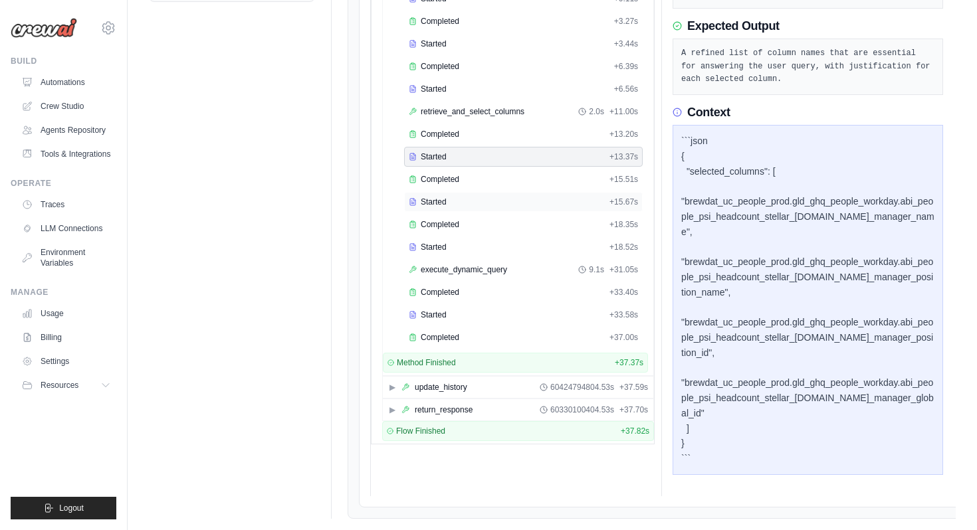
click at [527, 211] on div "Started + 15.67s" at bounding box center [523, 202] width 239 height 20
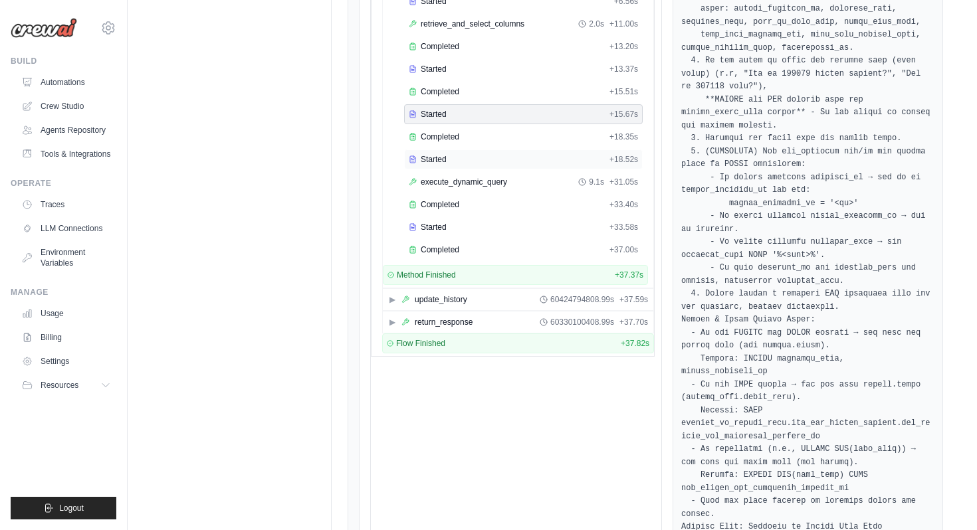
scroll to position [506, 0]
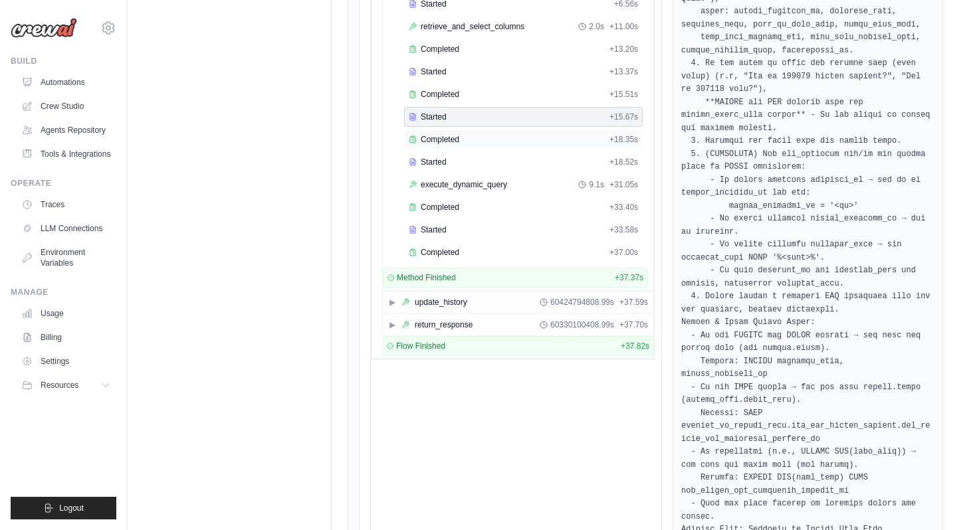
click at [501, 144] on div "Completed" at bounding box center [506, 139] width 195 height 11
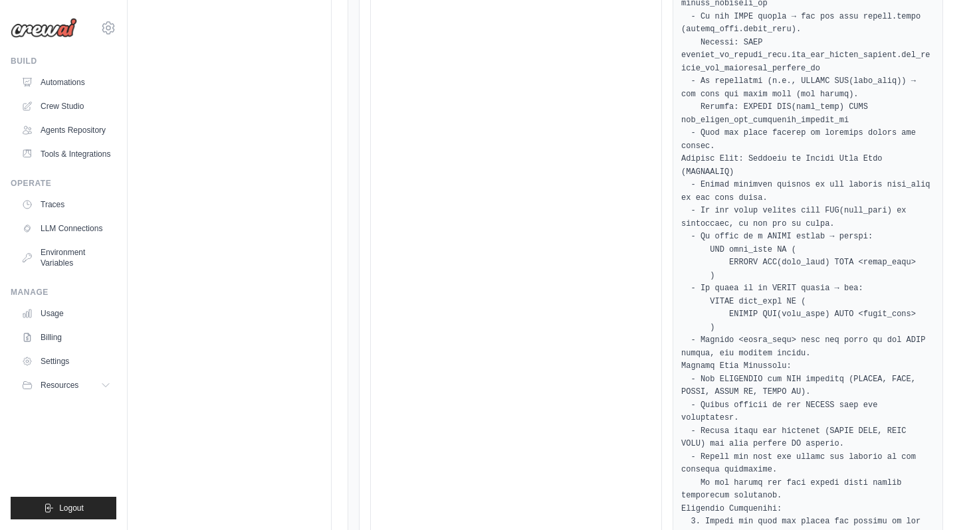
scroll to position [470, 0]
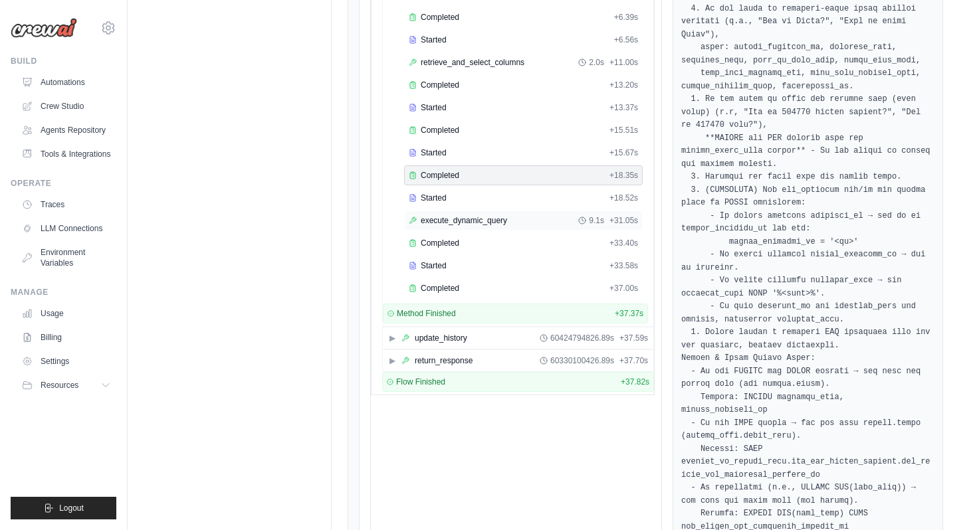
click at [527, 221] on div "execute_dynamic_query 9.1s + 31.05s" at bounding box center [523, 220] width 229 height 11
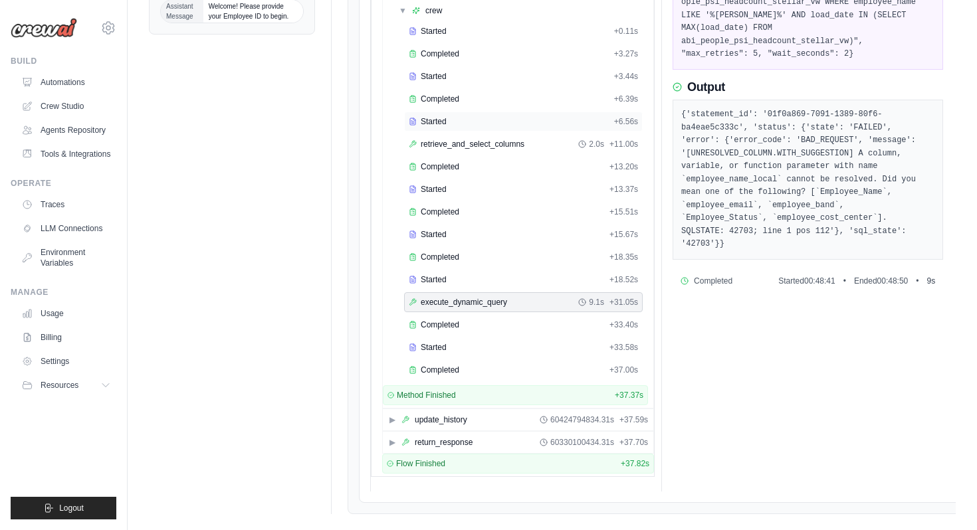
scroll to position [421, 0]
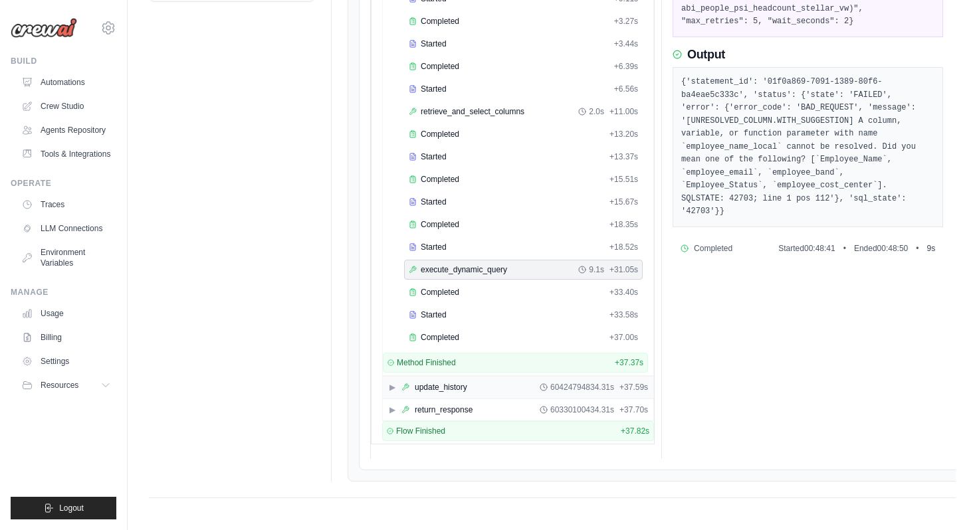
click at [510, 390] on div "▶ update_history 60424794834.31s + 37.59s" at bounding box center [518, 387] width 270 height 21
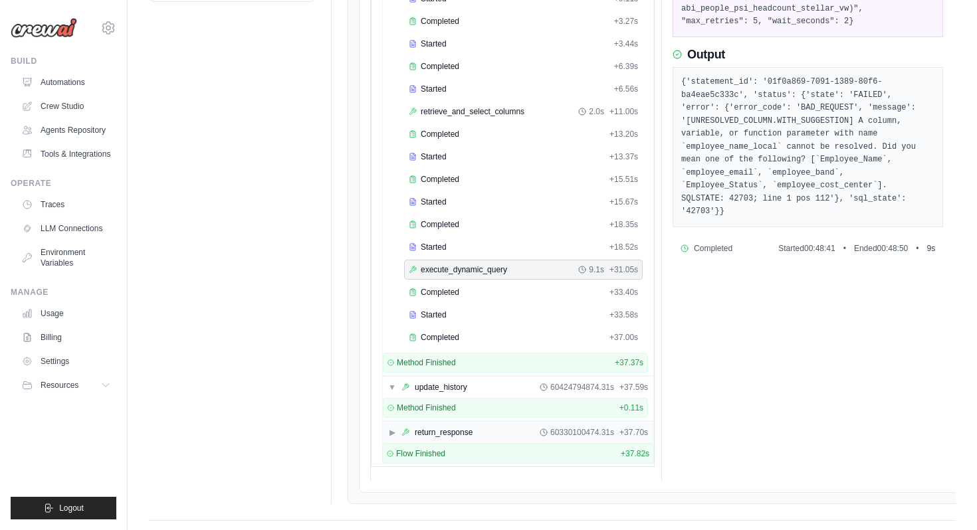
click at [500, 429] on div "▶ return_response 60330100474.31s + 37.70s" at bounding box center [518, 432] width 270 height 21
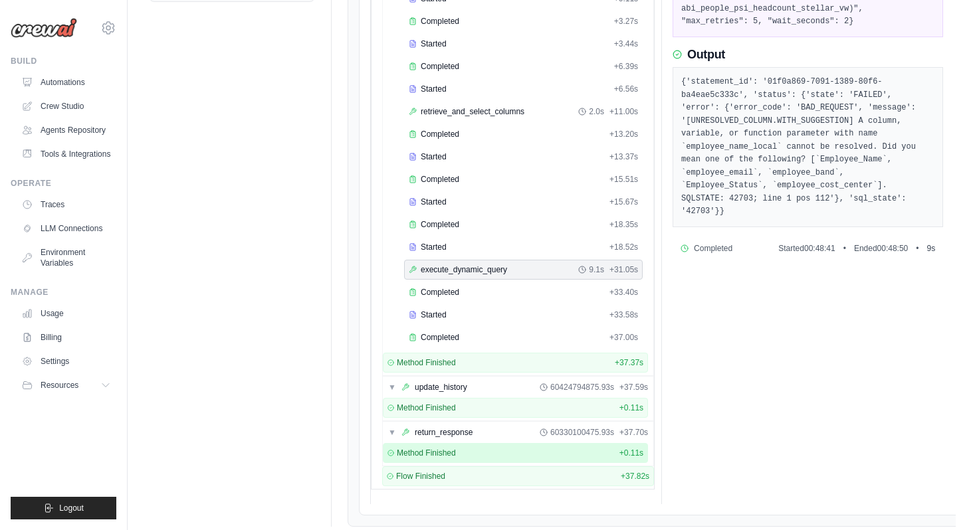
click at [500, 460] on div "Method Finished + 0.11s" at bounding box center [515, 453] width 265 height 20
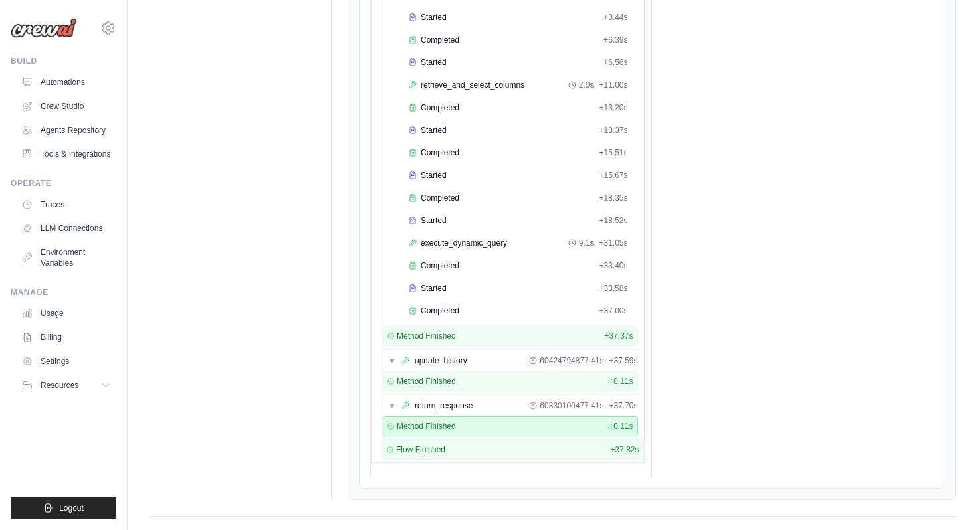
scroll to position [466, 0]
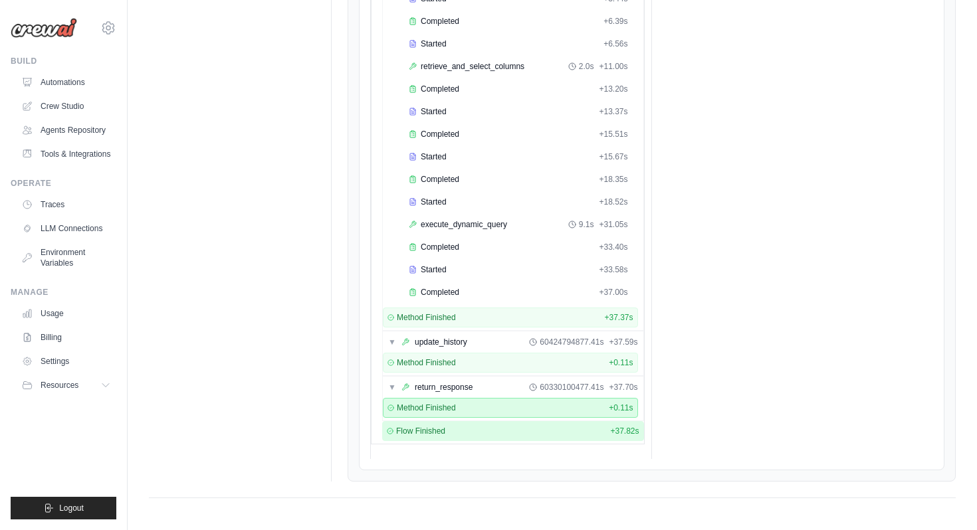
click at [557, 433] on div "Flow Finished + 37.82s" at bounding box center [513, 431] width 252 height 11
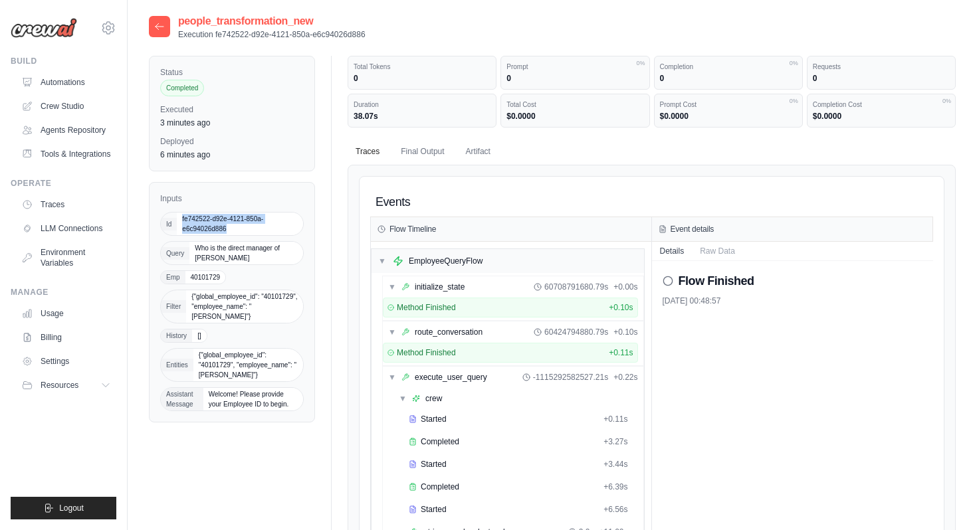
drag, startPoint x: 225, startPoint y: 230, endPoint x: 181, endPoint y: 221, distance: 45.3
click at [181, 221] on span "fe742522-d92e-4121-850a-e6c94026d886" at bounding box center [240, 224] width 126 height 23
copy span "fe742522-d92e-4121-850a-e6c94026d886"
click at [165, 25] on div at bounding box center [159, 26] width 21 height 21
click at [162, 27] on icon at bounding box center [159, 26] width 11 height 11
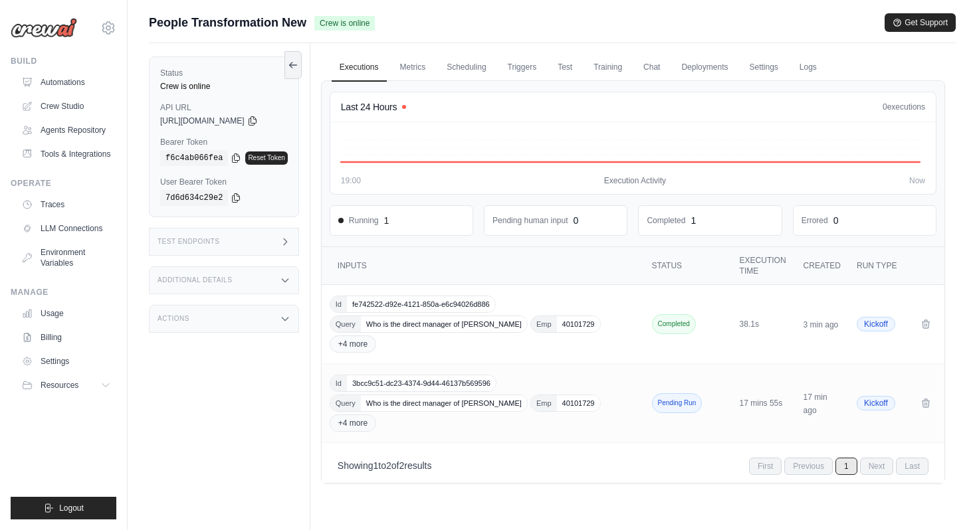
click at [219, 242] on h3 "Test Endpoints" at bounding box center [188, 242] width 62 height 8
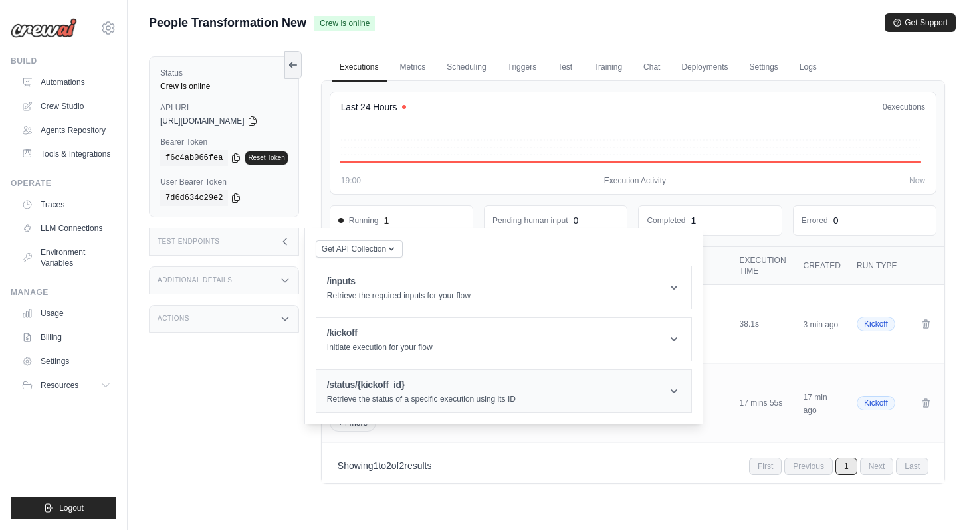
click at [427, 377] on header "/status/{kickoff_id} Retrieve the status of a specific execution using its ID" at bounding box center [503, 391] width 375 height 43
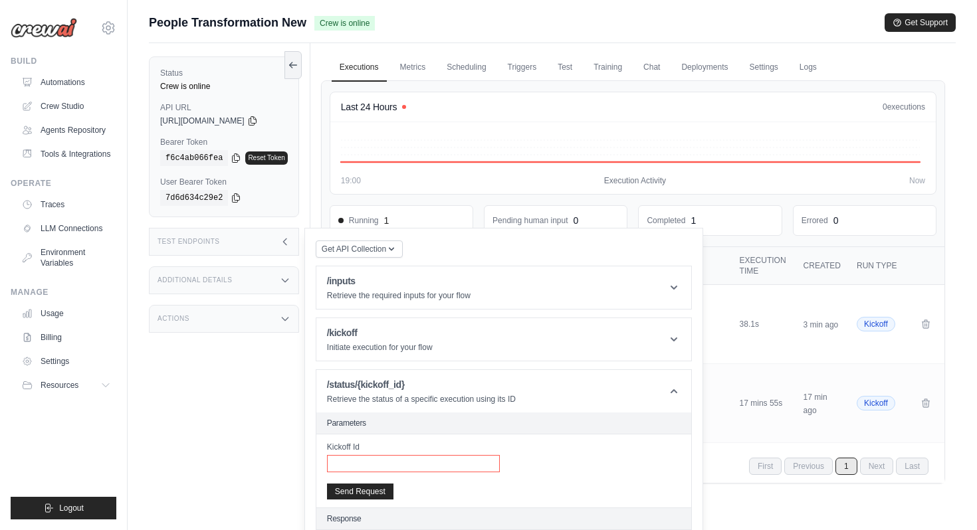
click at [421, 463] on input "Kickoff Id" at bounding box center [413, 463] width 173 height 17
paste input "**********"
type input "**********"
click at [380, 492] on button "Send Request" at bounding box center [360, 491] width 66 height 16
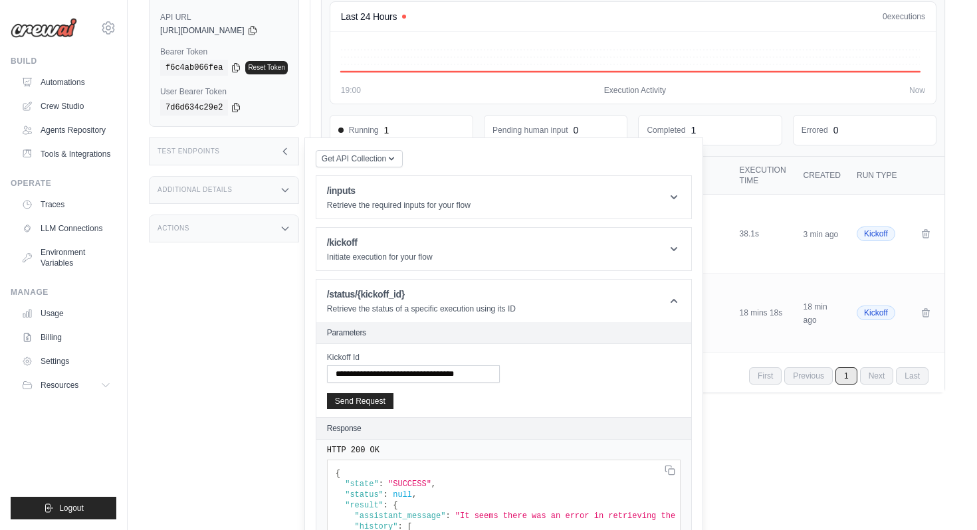
scroll to position [86, 0]
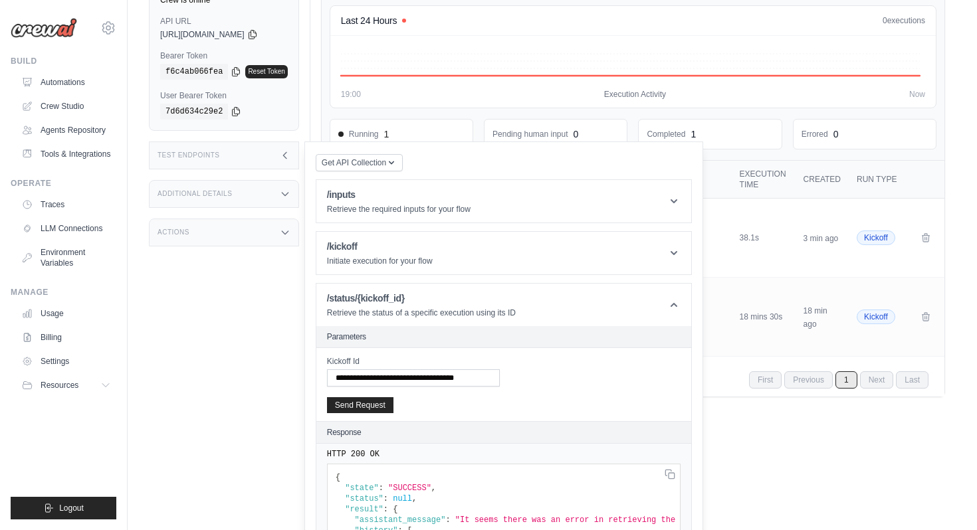
click at [258, 162] on div "Test Endpoints" at bounding box center [224, 156] width 150 height 28
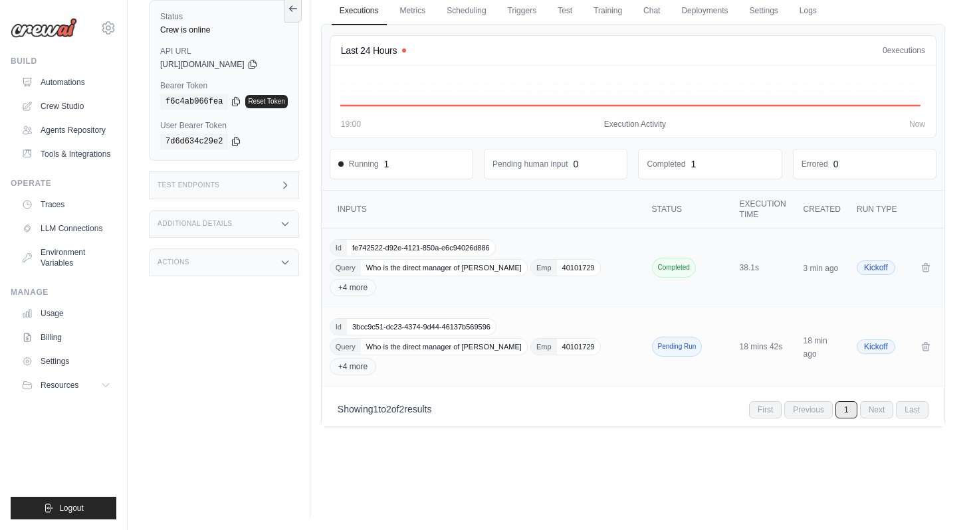
click at [440, 278] on div "Id fe742522-d92e-4121-850a-e6c94026d886 Query Who is the direct manager of Gaur…" at bounding box center [484, 267] width 309 height 57
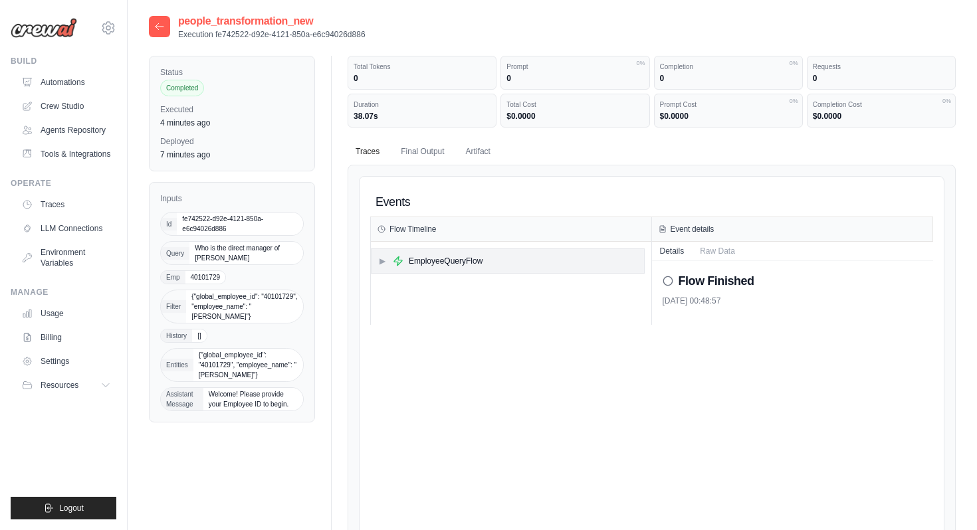
click at [423, 260] on div "EmployeeQueryFlow" at bounding box center [446, 261] width 74 height 11
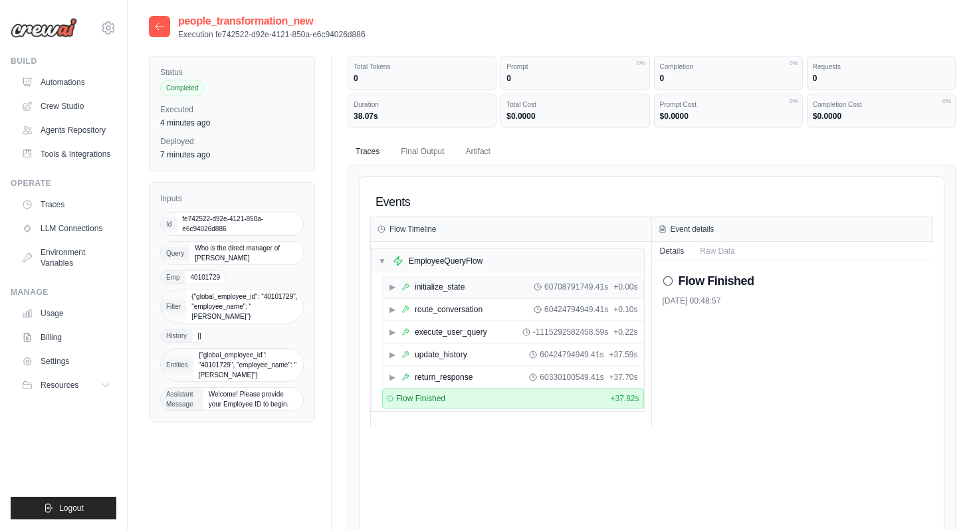
click at [406, 286] on icon at bounding box center [405, 287] width 8 height 8
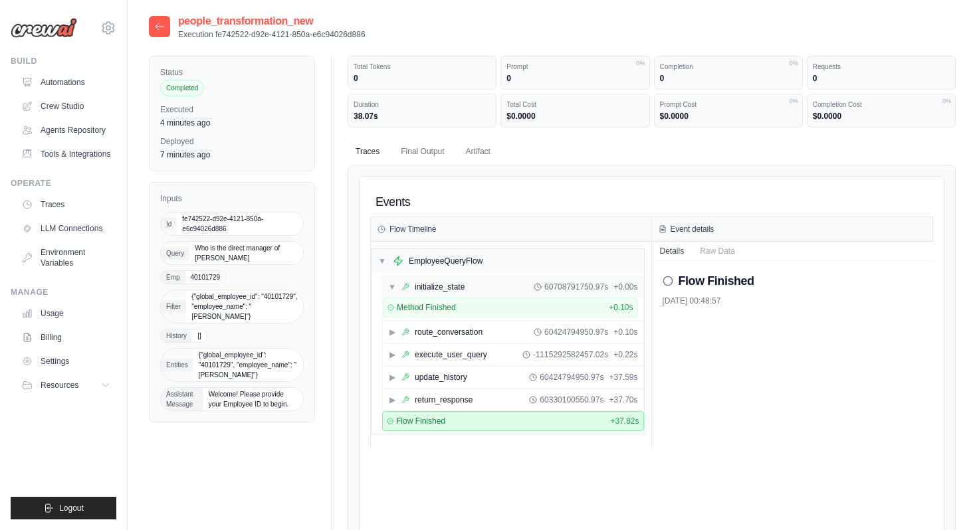
click at [561, 288] on span "60708791750.97s" at bounding box center [576, 287] width 64 height 11
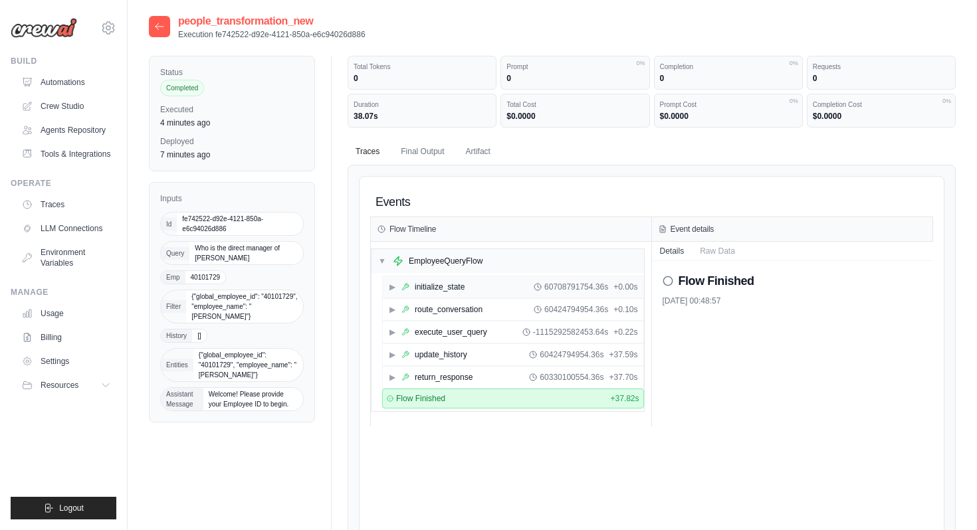
click at [561, 288] on span "60708791754.36s" at bounding box center [576, 287] width 64 height 11
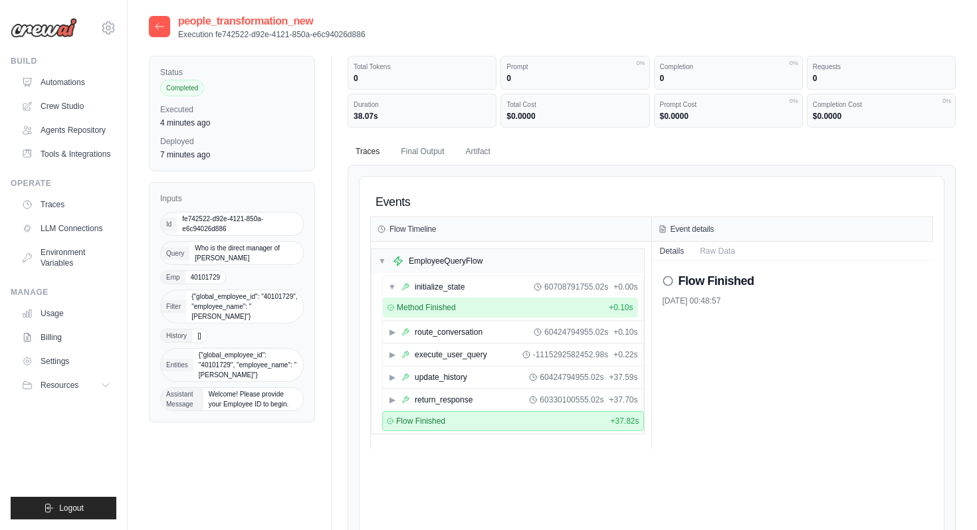
click at [584, 303] on div "Method Finished + 0.10s" at bounding box center [510, 307] width 246 height 11
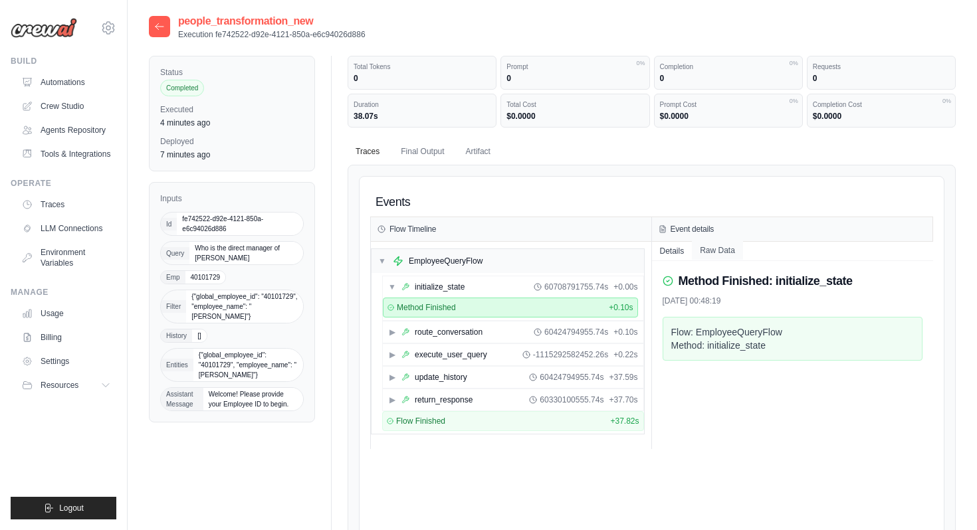
click at [714, 246] on button "Raw Data" at bounding box center [717, 250] width 51 height 19
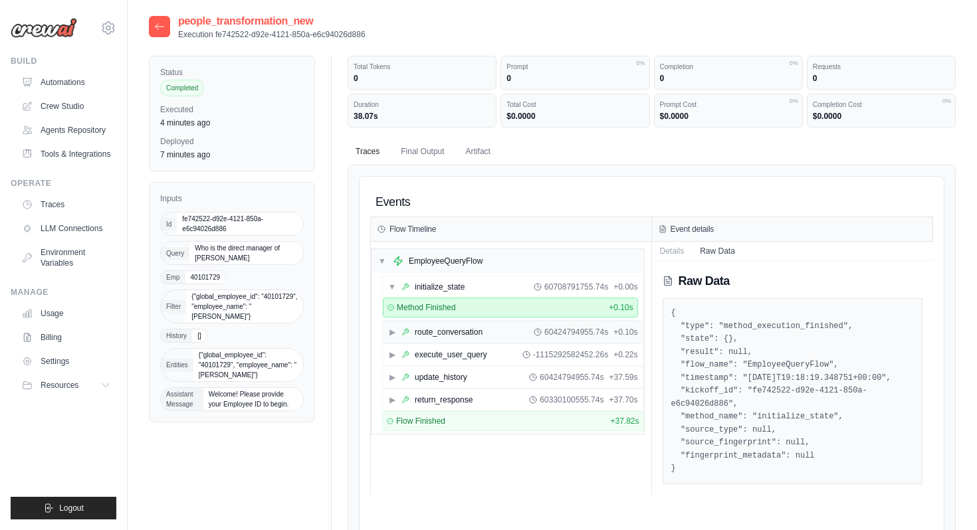
click at [507, 331] on div "▶ route_conversation 60424794955.74s + 0.10s" at bounding box center [513, 332] width 260 height 21
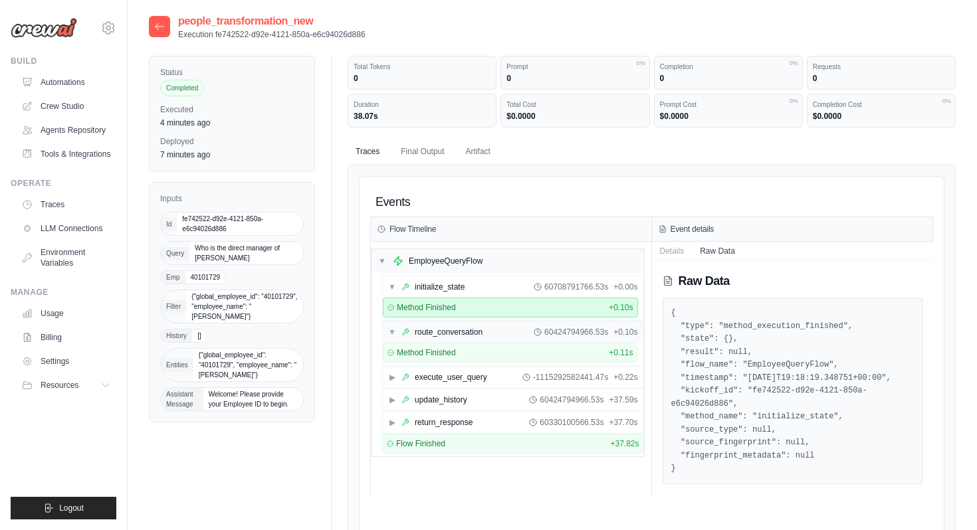
click at [579, 330] on span "60424794966.53s" at bounding box center [576, 332] width 64 height 11
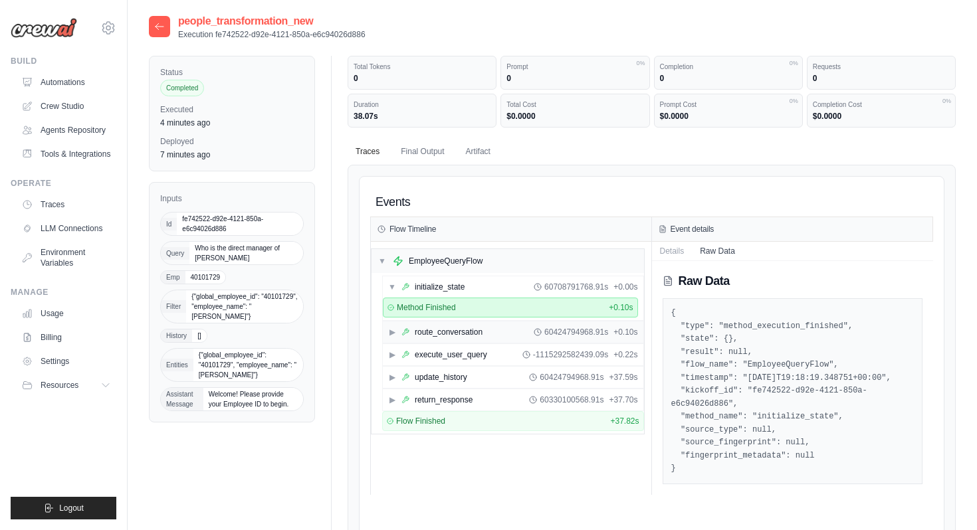
click at [579, 330] on span "60424794968.91s" at bounding box center [576, 332] width 64 height 11
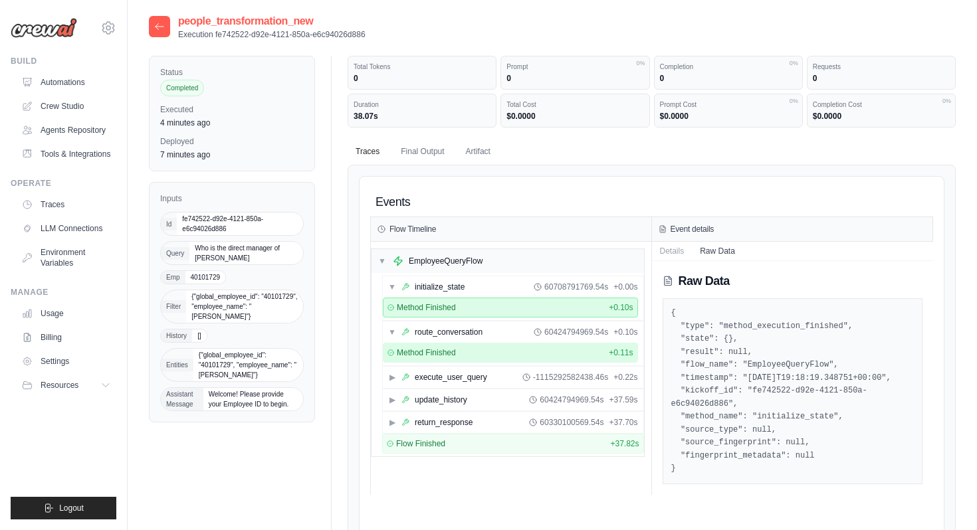
click at [579, 347] on div "Method Finished + 0.11s" at bounding box center [510, 352] width 246 height 11
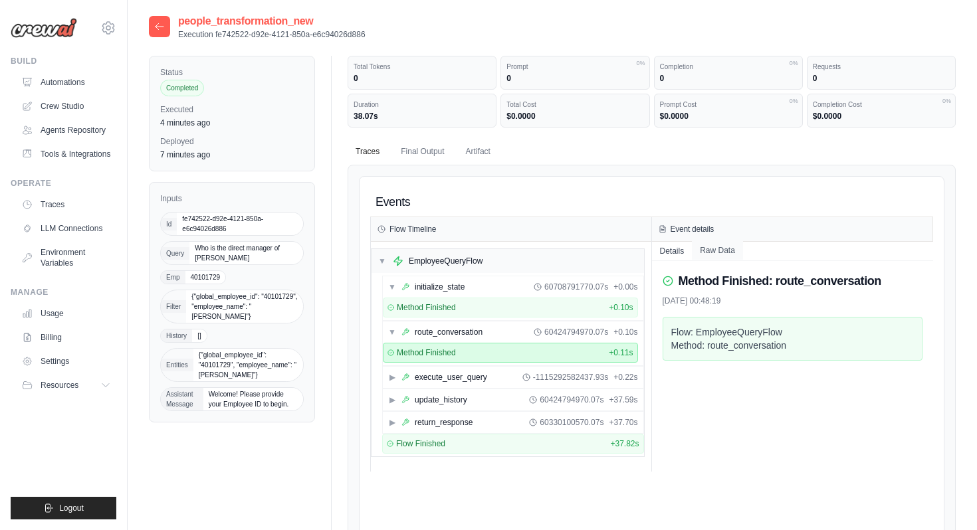
click at [721, 249] on button "Raw Data" at bounding box center [717, 250] width 51 height 19
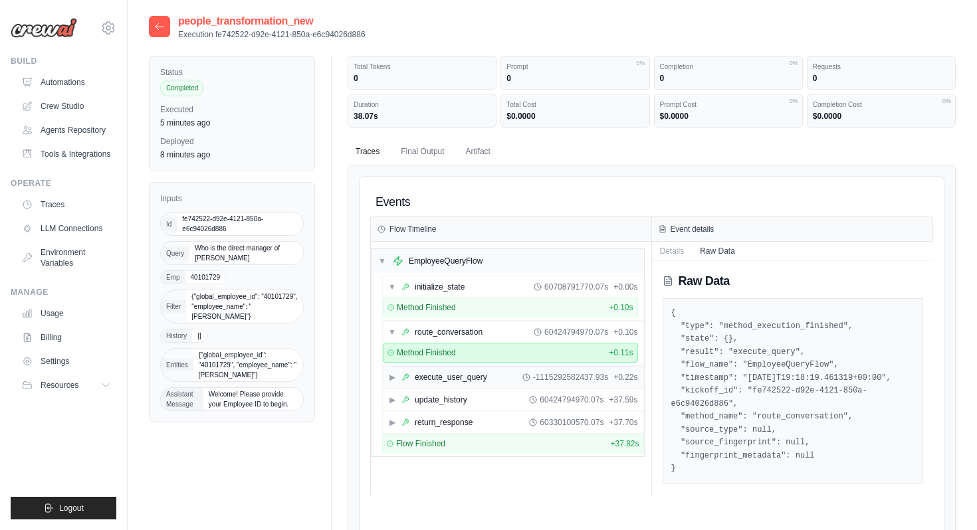
click at [494, 379] on div "▶ execute_user_query -1115292582437.93s + 0.22s" at bounding box center [513, 377] width 260 height 21
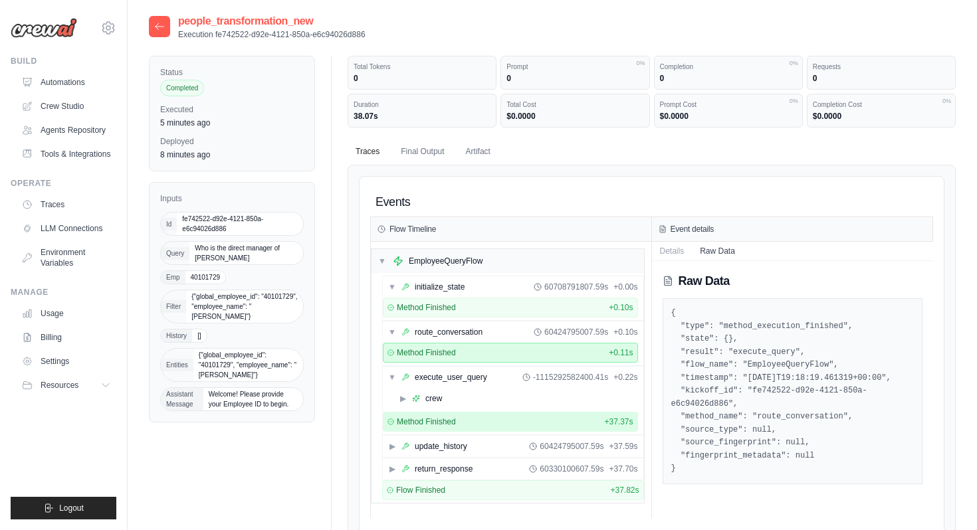
click at [561, 419] on div "Method Finished + 37.37s" at bounding box center [510, 422] width 246 height 11
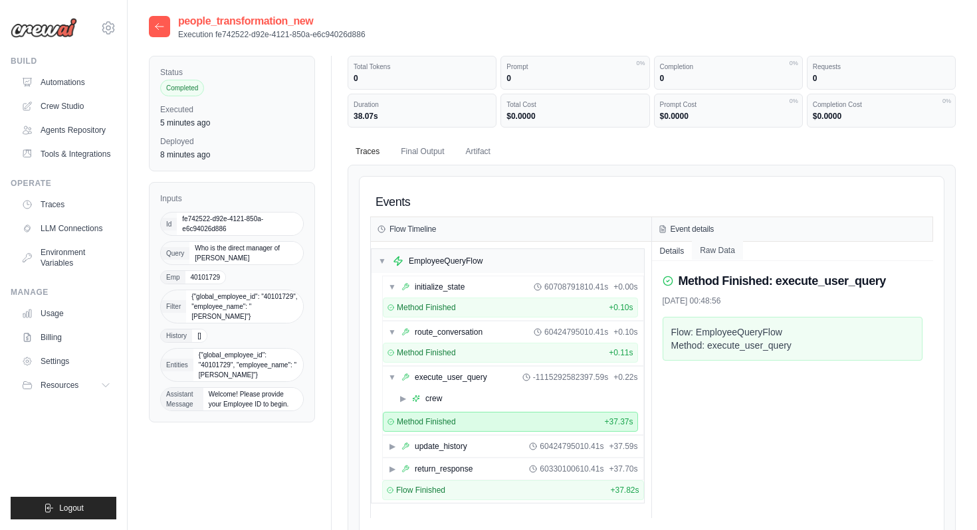
click at [721, 256] on button "Raw Data" at bounding box center [717, 250] width 51 height 19
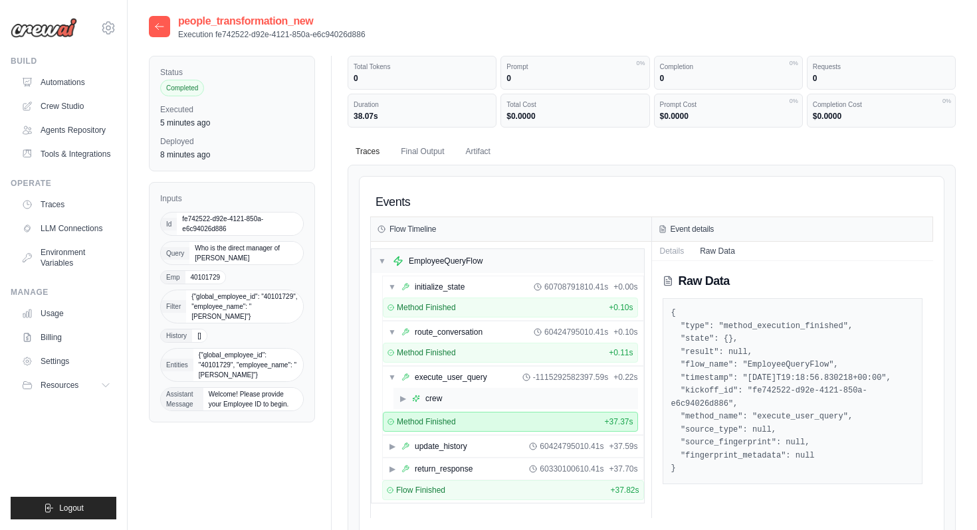
click at [498, 397] on div "▶ crew" at bounding box center [515, 398] width 244 height 21
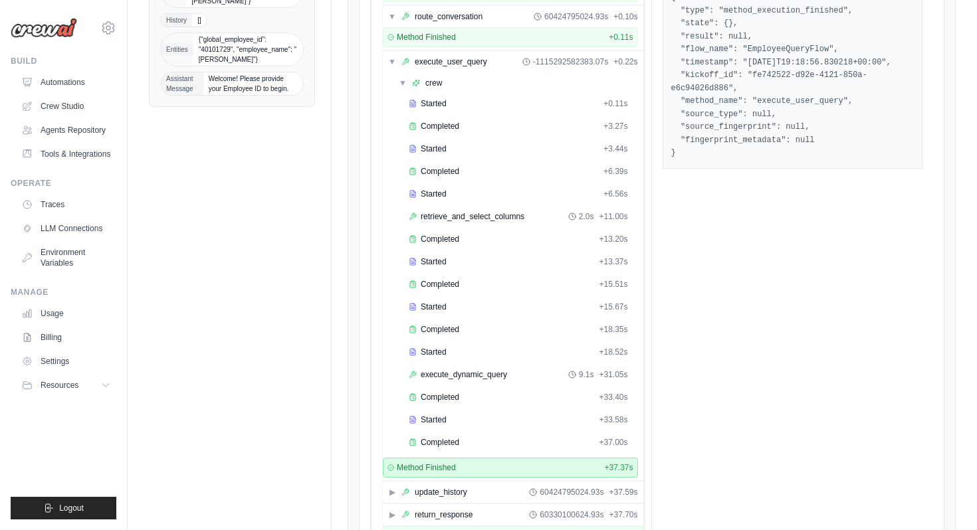
scroll to position [294, 0]
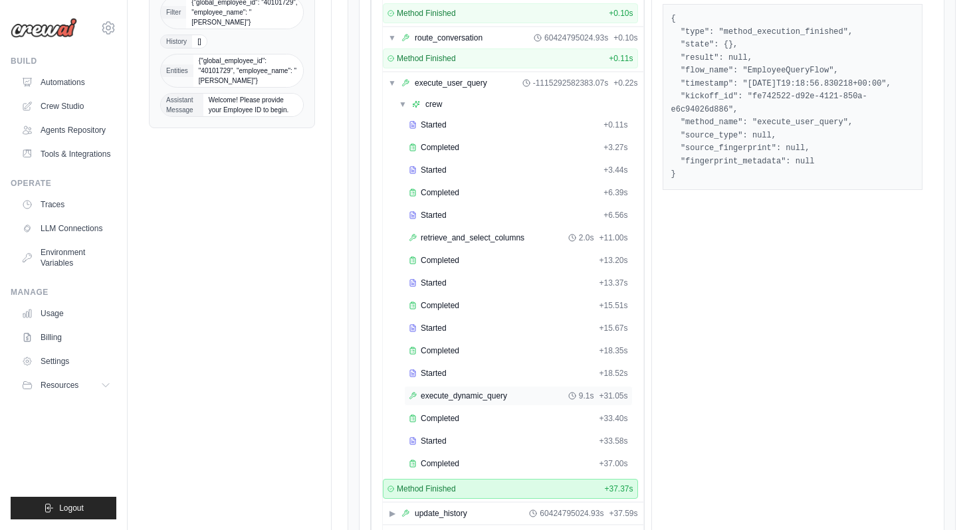
click at [498, 397] on span "execute_dynamic_query" at bounding box center [464, 396] width 86 height 11
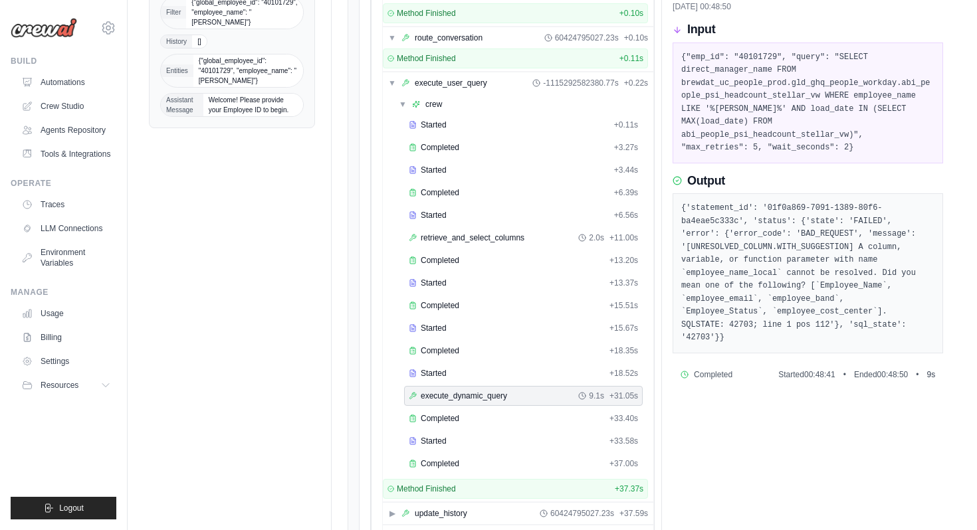
scroll to position [213, 0]
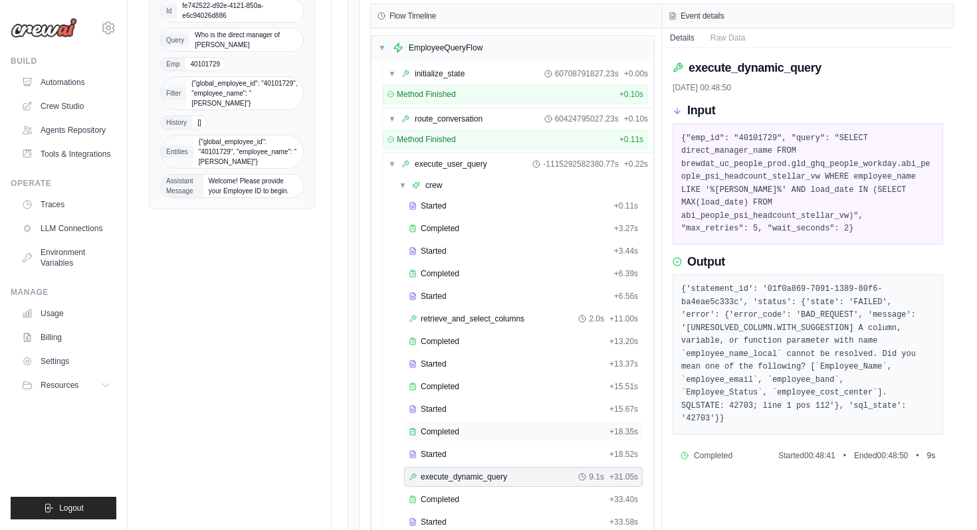
click at [488, 430] on div "Completed" at bounding box center [506, 432] width 195 height 11
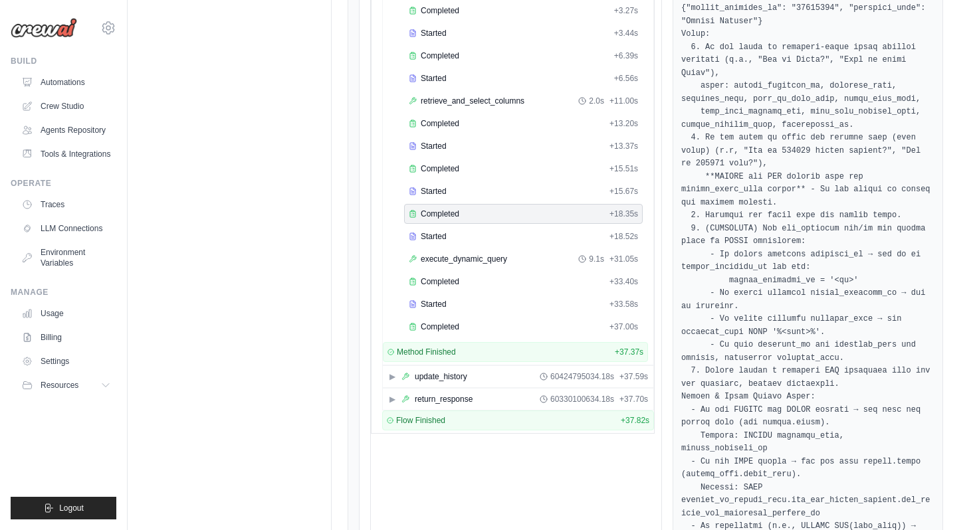
scroll to position [415, 0]
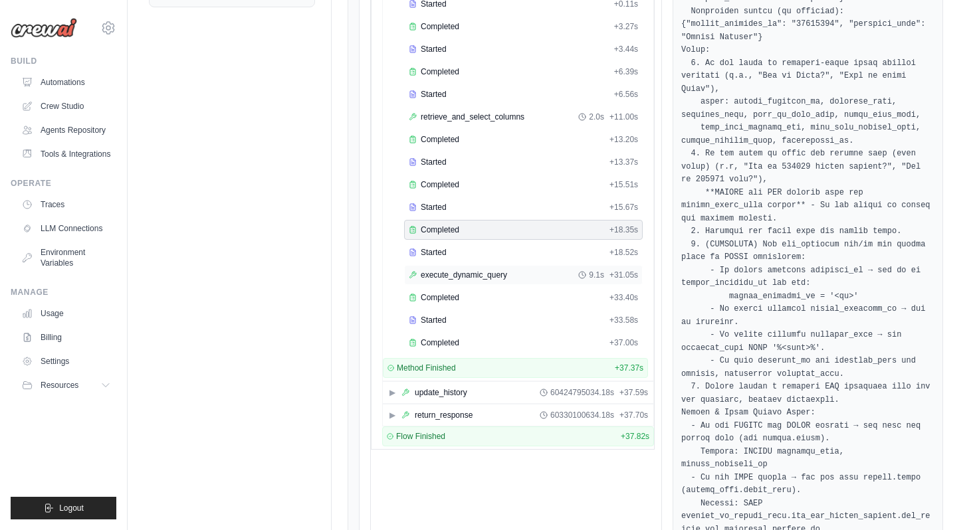
click at [472, 274] on span "execute_dynamic_query" at bounding box center [464, 275] width 86 height 11
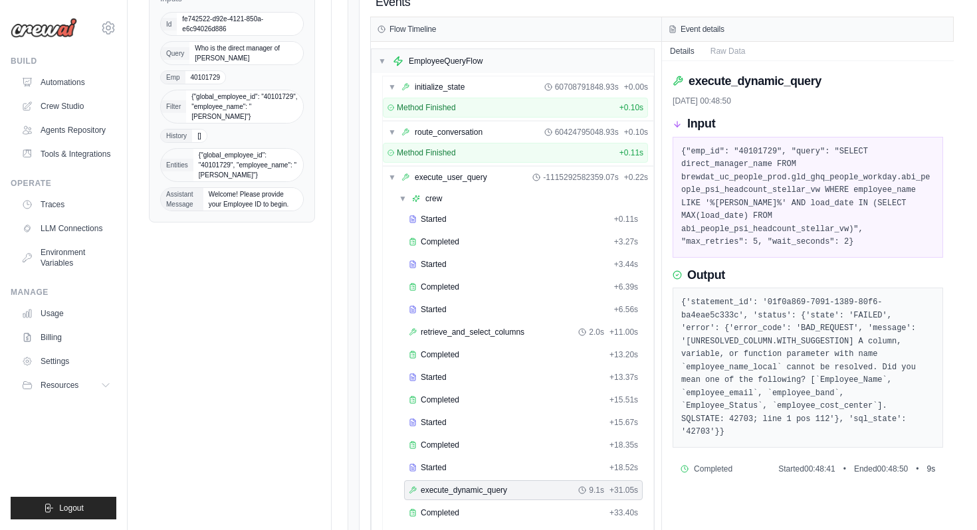
scroll to position [192, 0]
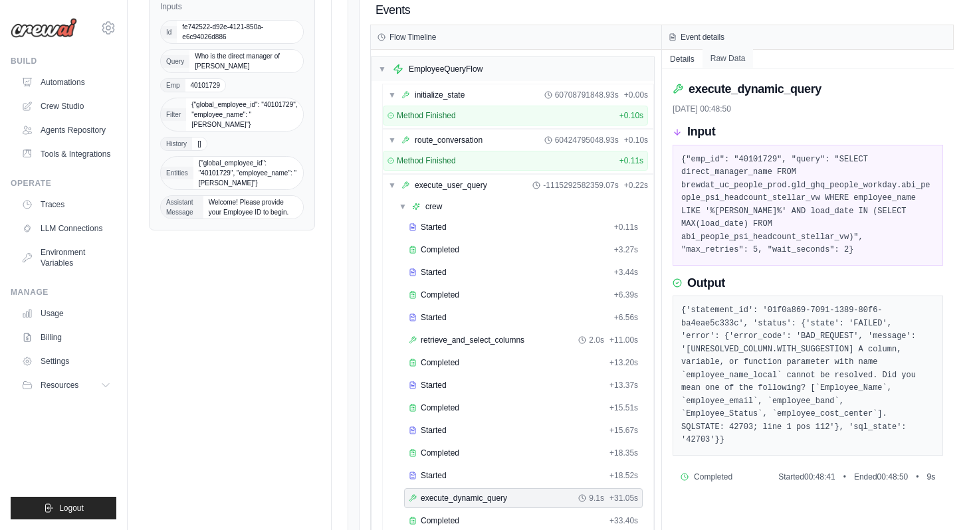
click at [733, 53] on button "Raw Data" at bounding box center [727, 58] width 51 height 19
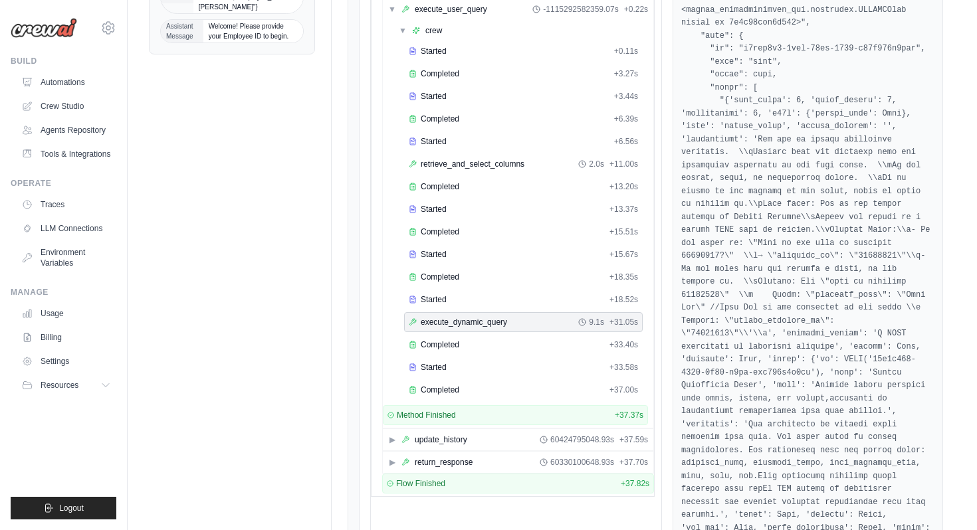
scroll to position [477, 0]
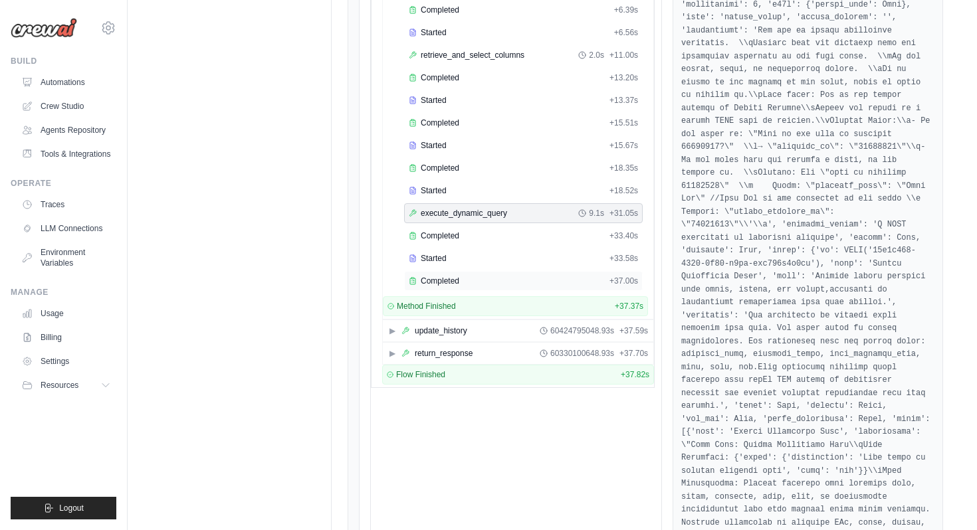
click at [510, 289] on div "Completed + 37.00s" at bounding box center [523, 281] width 239 height 20
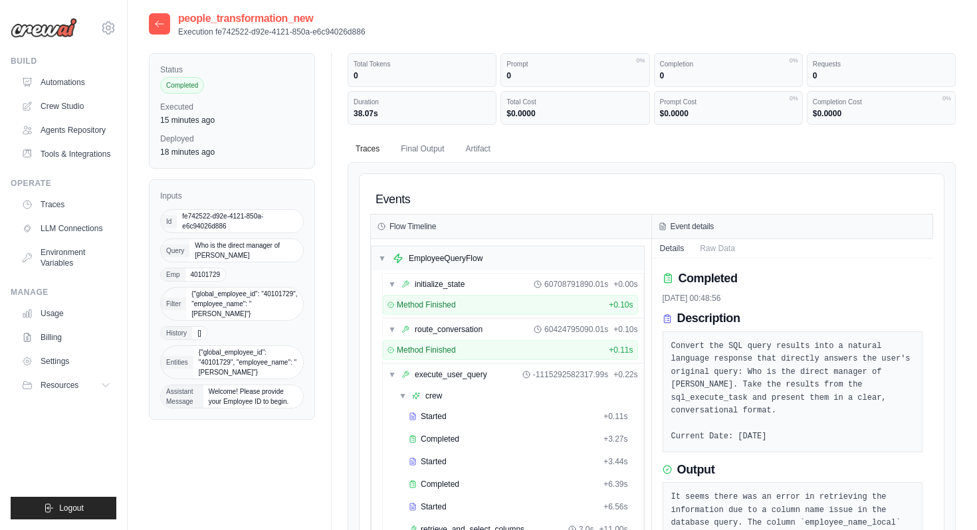
scroll to position [0, 0]
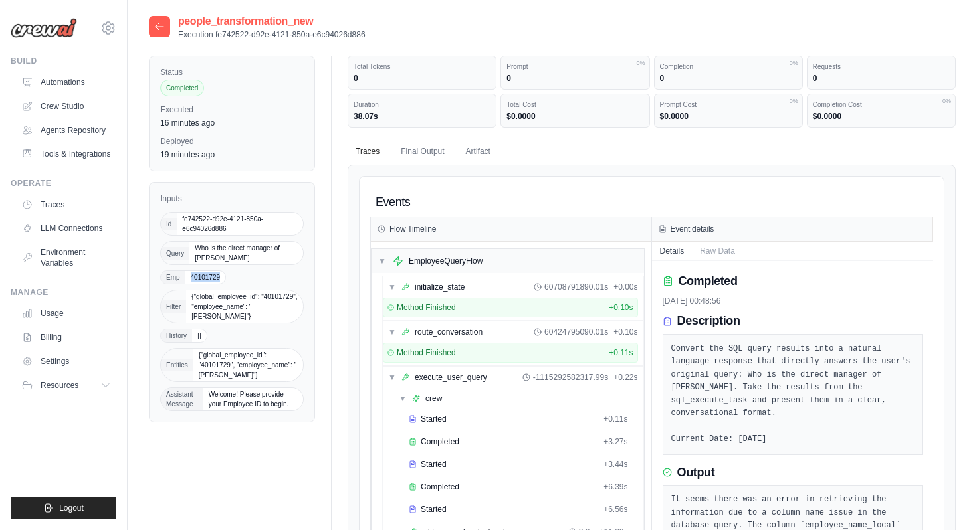
drag, startPoint x: 191, startPoint y: 278, endPoint x: 219, endPoint y: 277, distance: 27.9
click at [219, 277] on span "40101729" at bounding box center [205, 277] width 41 height 13
copy span "40101729"
click at [384, 258] on span "▼" at bounding box center [382, 261] width 8 height 11
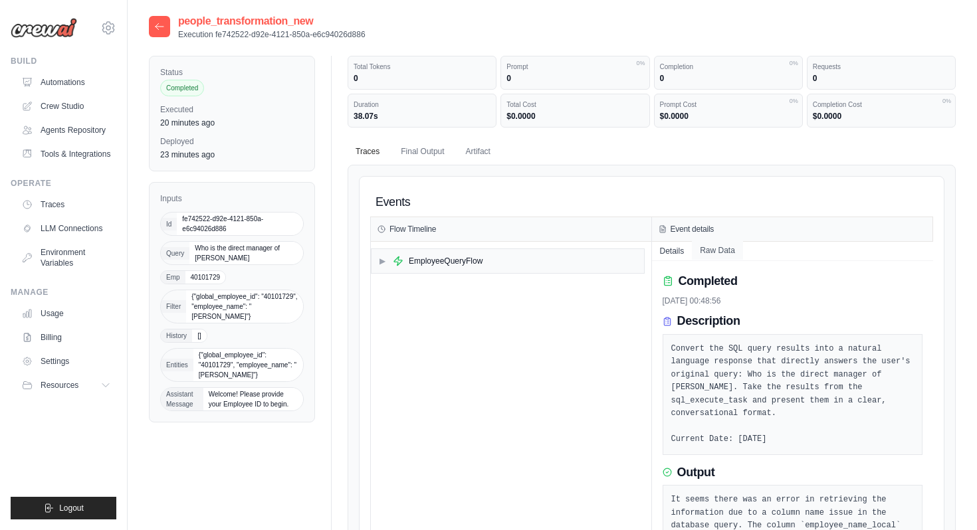
click at [707, 250] on button "Raw Data" at bounding box center [717, 250] width 51 height 19
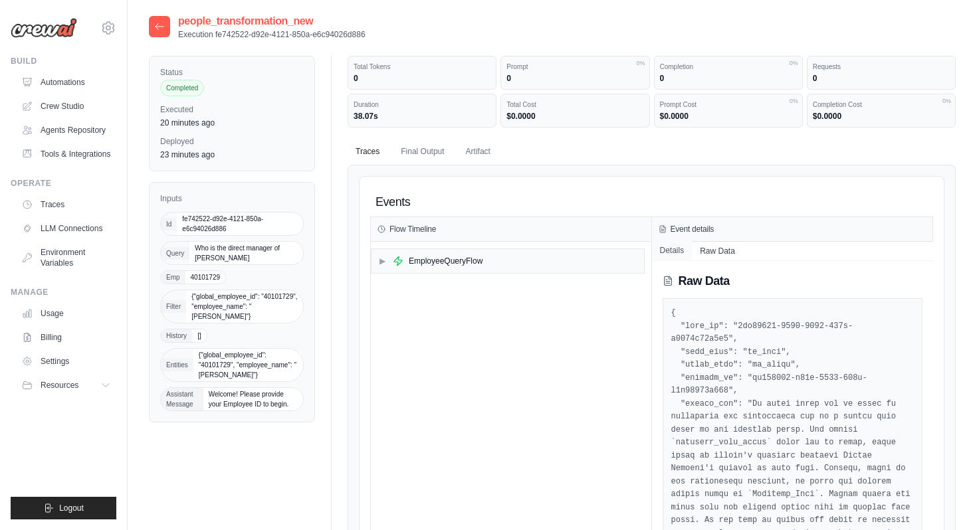
click at [675, 250] on button "Details" at bounding box center [672, 250] width 41 height 19
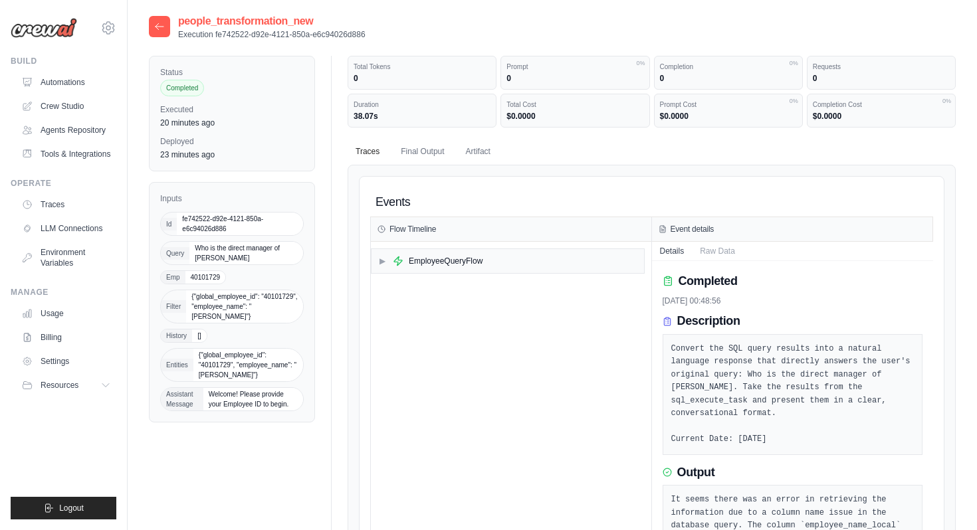
click at [678, 231] on h3 "Event details" at bounding box center [692, 229] width 44 height 11
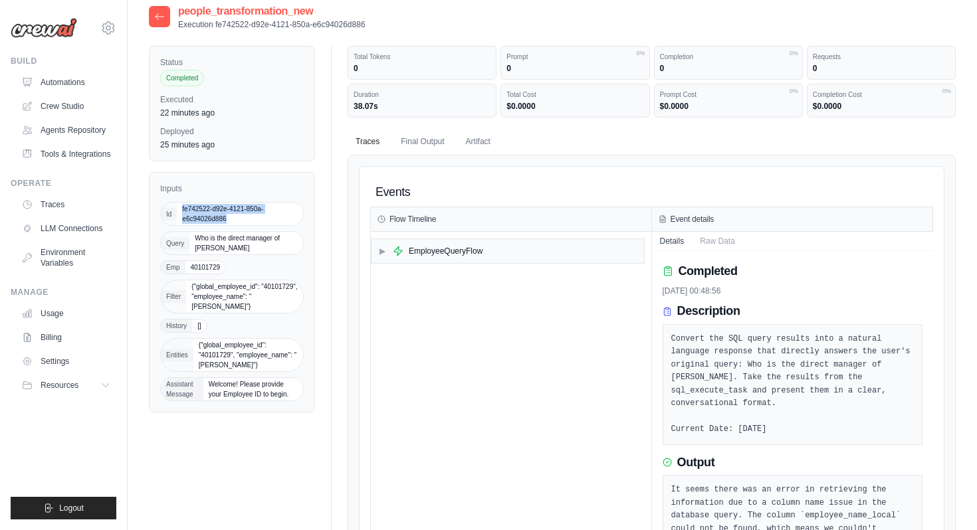
drag, startPoint x: 182, startPoint y: 209, endPoint x: 233, endPoint y: 219, distance: 51.3
click at [233, 219] on span "fe742522-d92e-4121-850a-e6c94026d886" at bounding box center [240, 214] width 126 height 23
copy span "fe742522-d92e-4121-850a-e6c94026d886"
click at [154, 19] on icon at bounding box center [159, 16] width 11 height 11
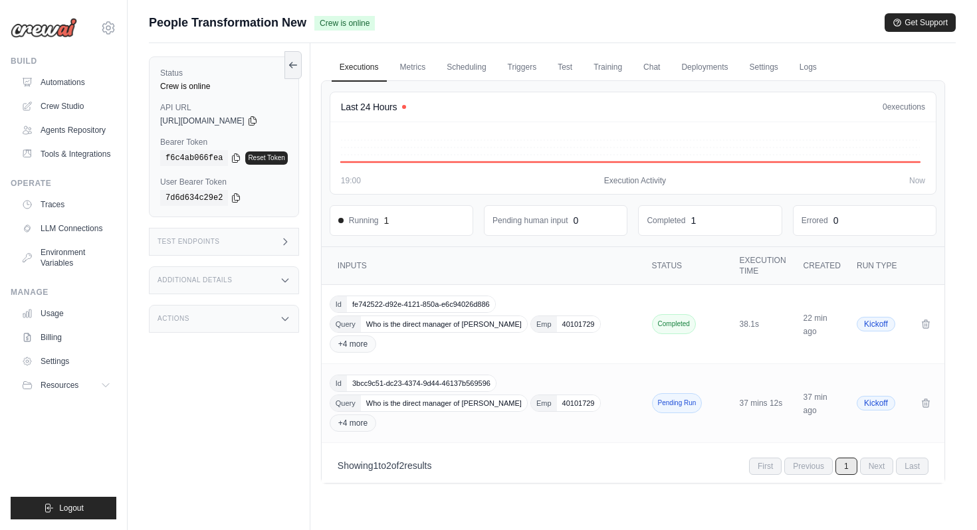
click at [280, 246] on div "Test Endpoints" at bounding box center [224, 242] width 150 height 28
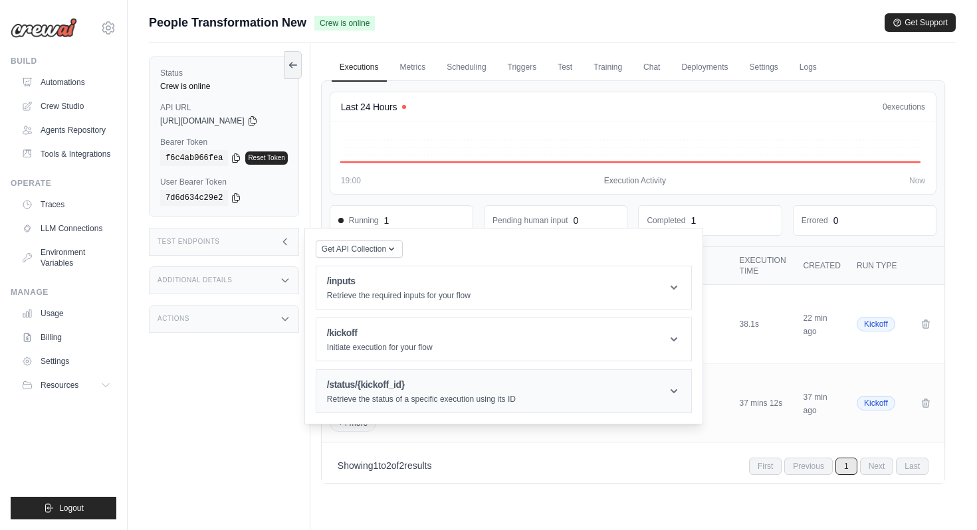
click at [419, 395] on p "Retrieve the status of a specific execution using its ID" at bounding box center [421, 399] width 189 height 11
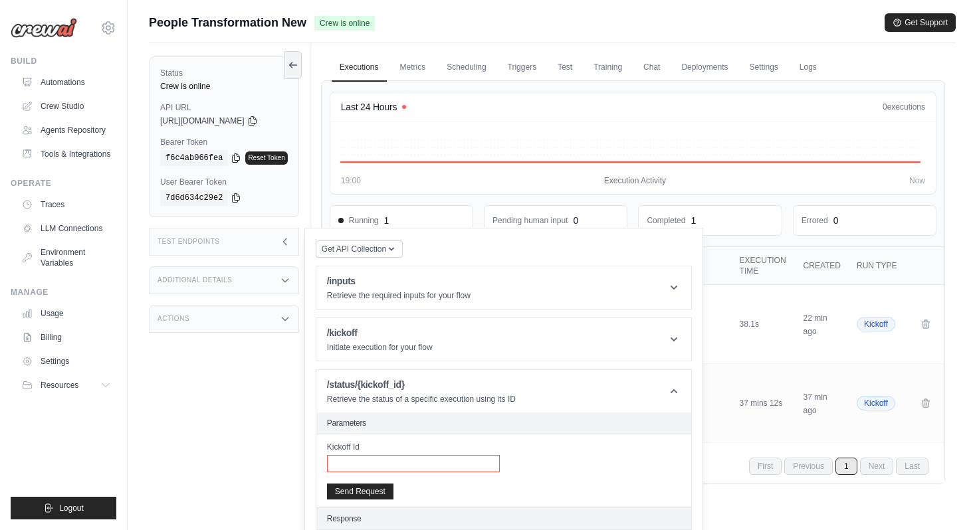
click at [411, 468] on input "Kickoff Id" at bounding box center [413, 463] width 173 height 17
paste input "**********"
type input "**********"
click at [377, 494] on button "Send Request" at bounding box center [360, 491] width 66 height 16
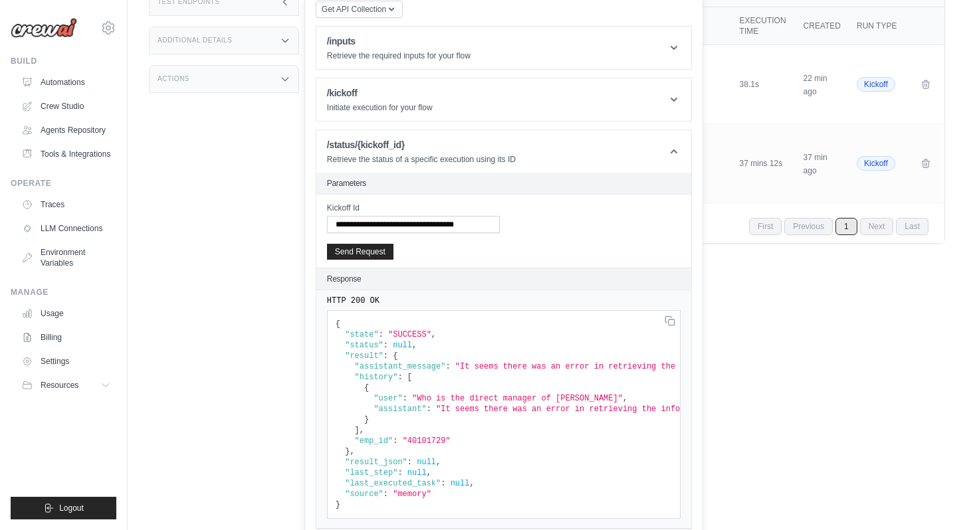
scroll to position [250, 0]
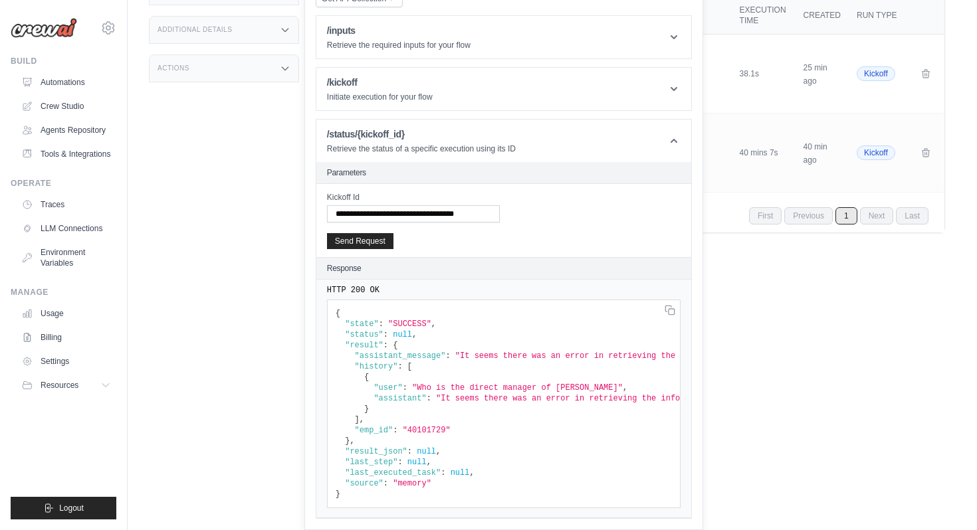
click at [790, 328] on main "Submit a support request Describe your issue or question * Please be specific a…" at bounding box center [552, 43] width 849 height 587
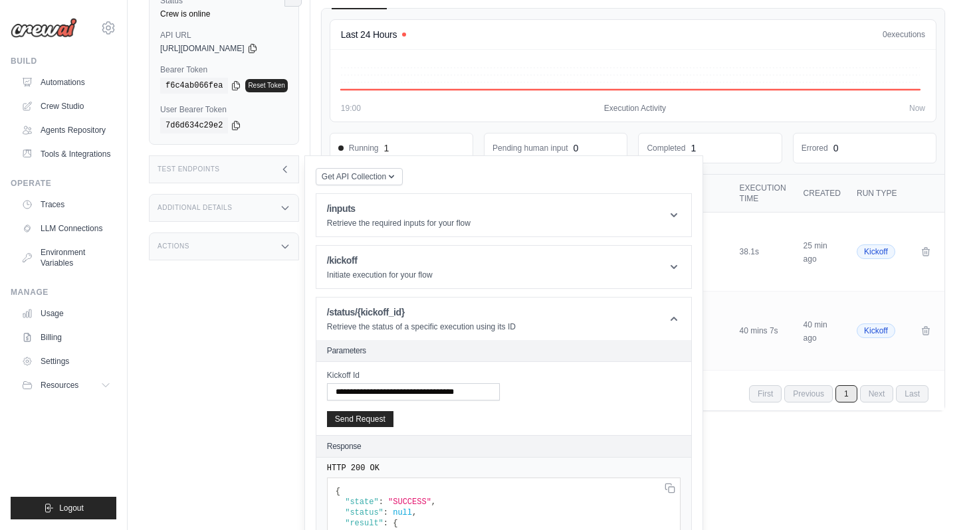
scroll to position [56, 0]
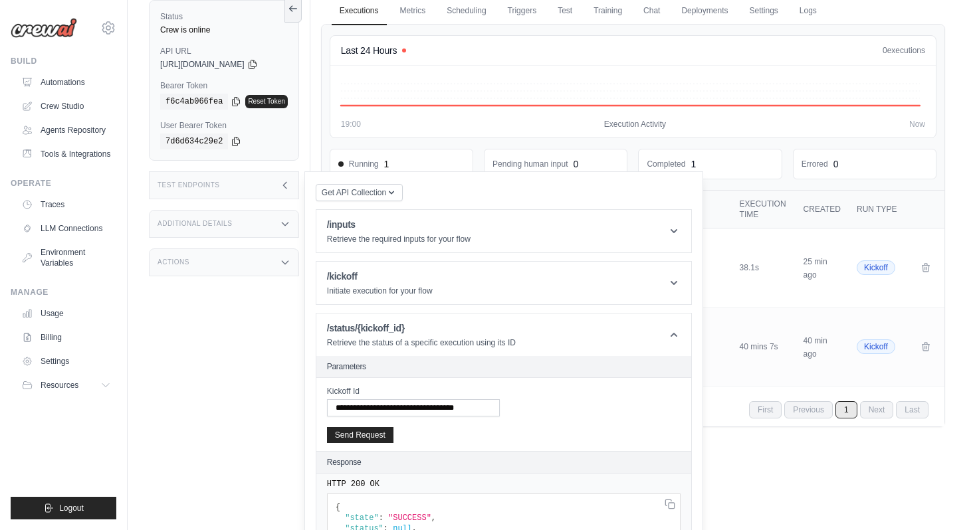
click at [705, 118] on div "19:00 Execution Activity Now" at bounding box center [633, 102] width 584 height 56
click at [289, 187] on icon at bounding box center [285, 185] width 11 height 11
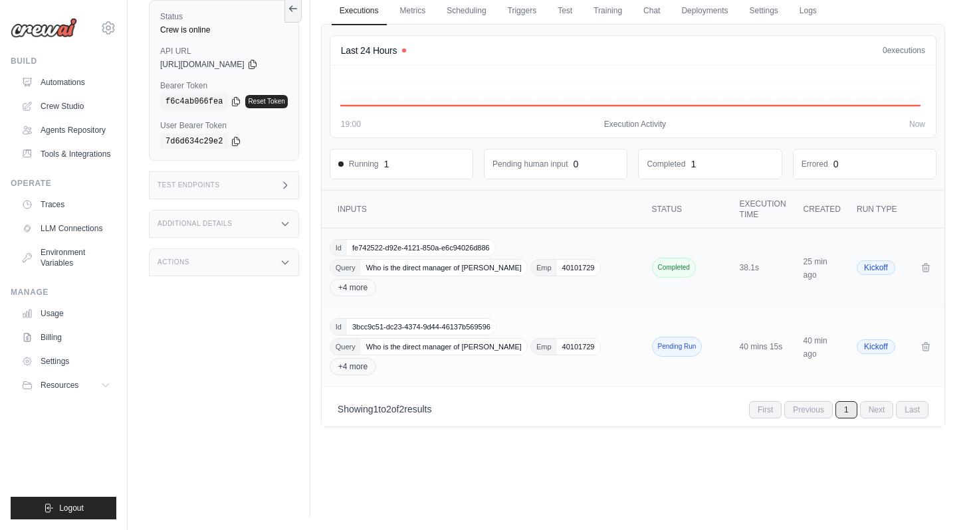
click at [547, 255] on div "Id fe742522-d92e-4121-850a-e6c94026d886 Query Who is the direct manager of Gaur…" at bounding box center [484, 267] width 309 height 57
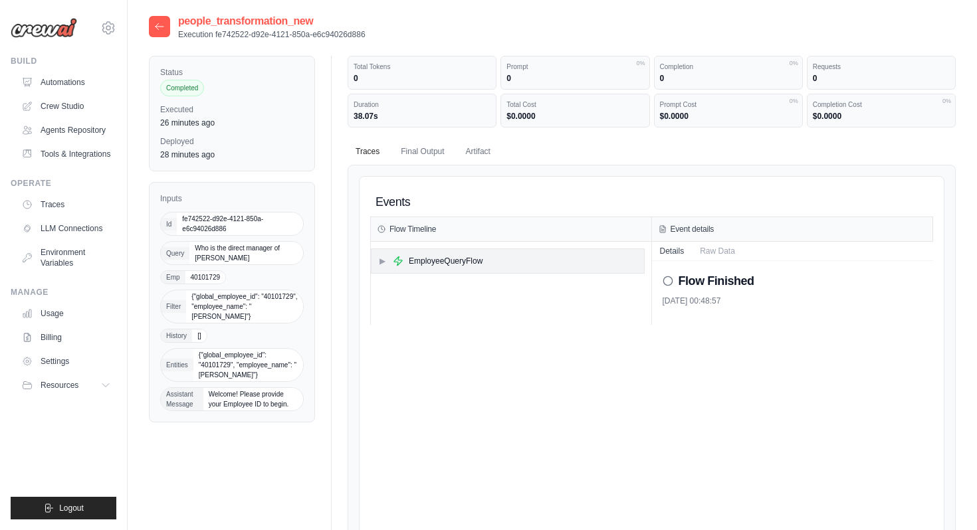
click at [383, 261] on span "▶" at bounding box center [382, 261] width 8 height 11
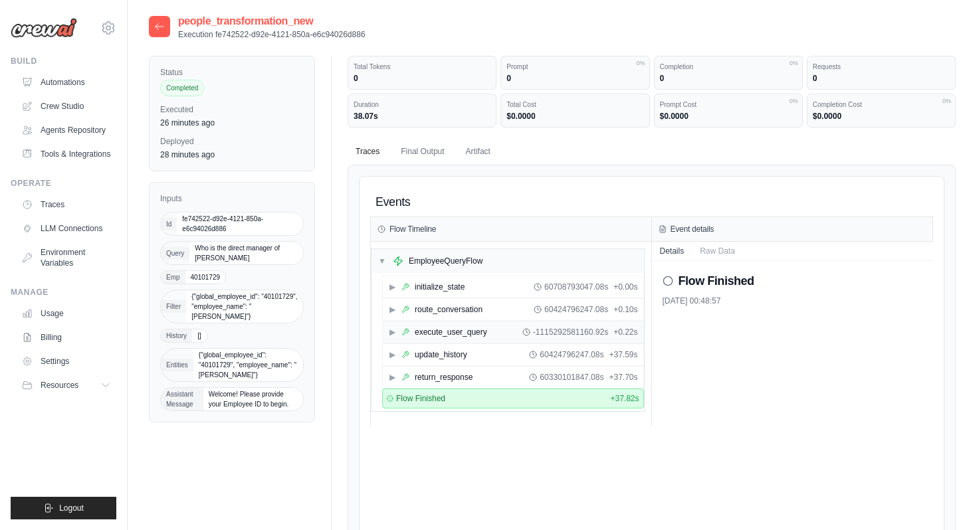
click at [394, 330] on span "▶" at bounding box center [392, 332] width 8 height 11
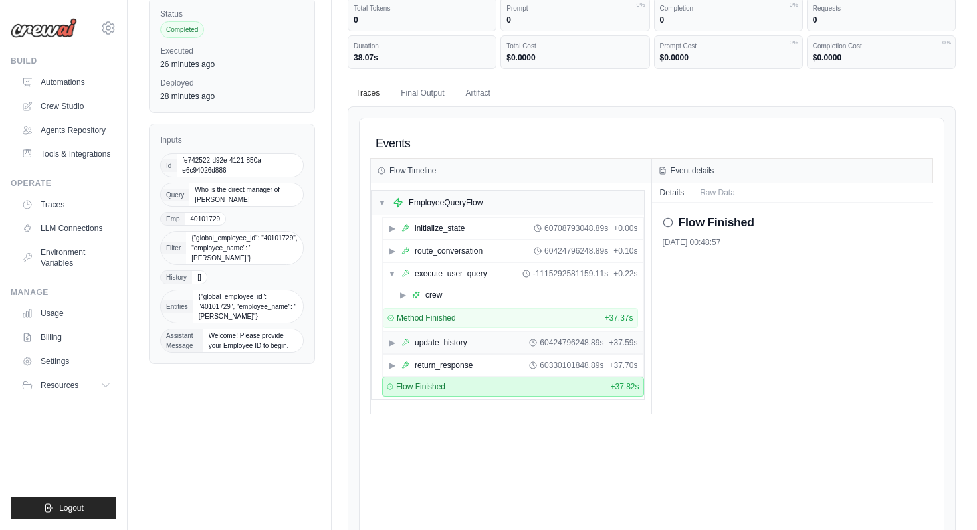
scroll to position [82, 0]
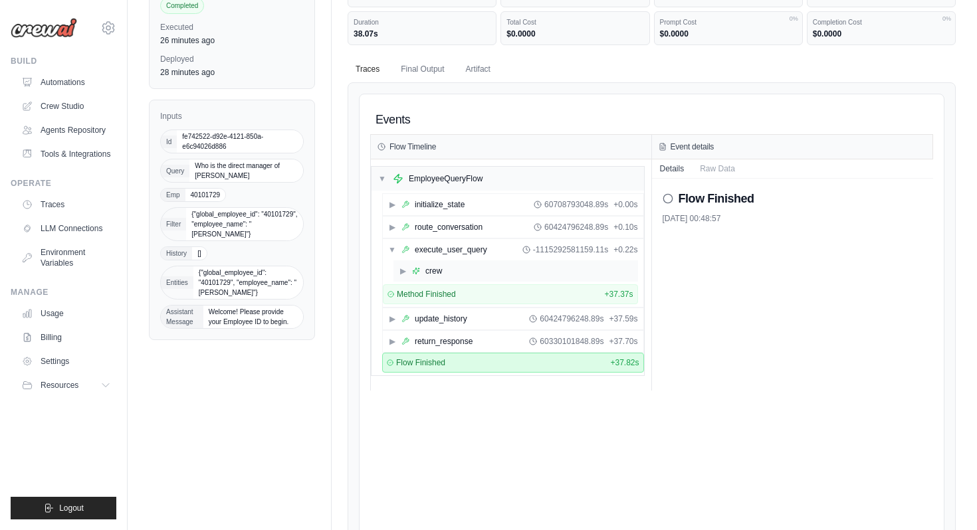
click at [405, 272] on span "▶" at bounding box center [403, 271] width 8 height 11
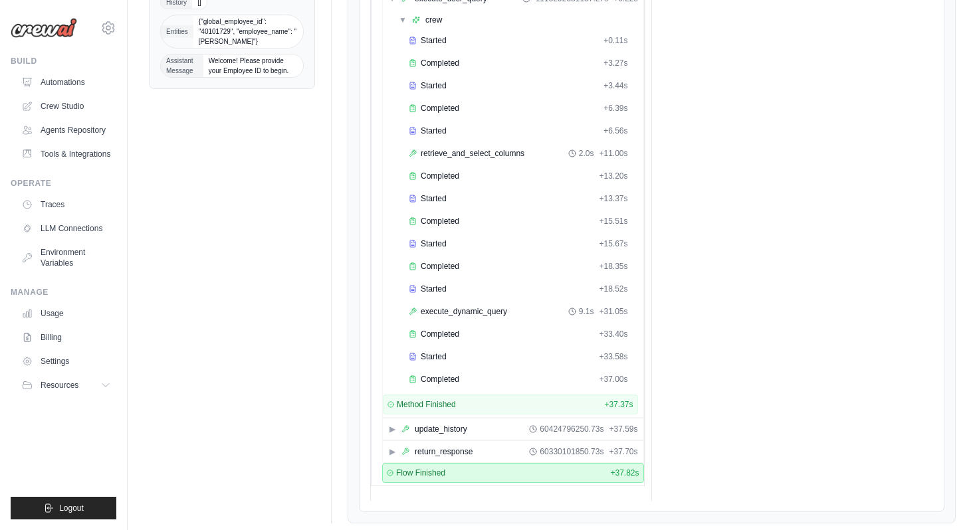
scroll to position [325, 0]
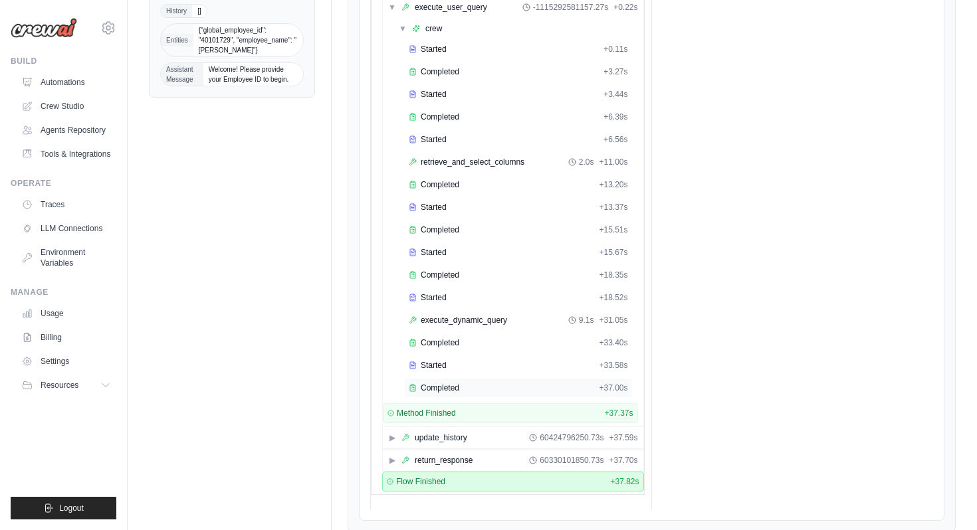
click at [494, 386] on div "Completed" at bounding box center [501, 388] width 185 height 11
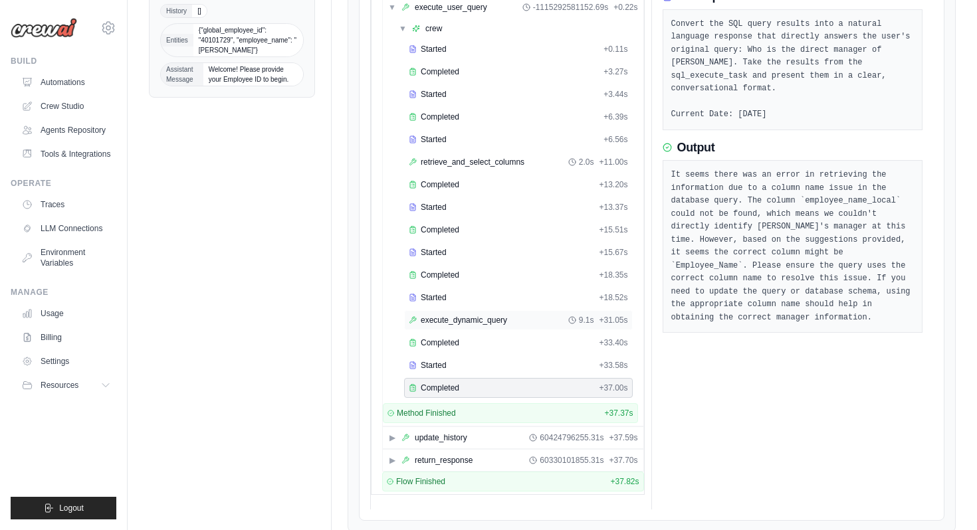
click at [501, 321] on span "execute_dynamic_query" at bounding box center [464, 320] width 86 height 11
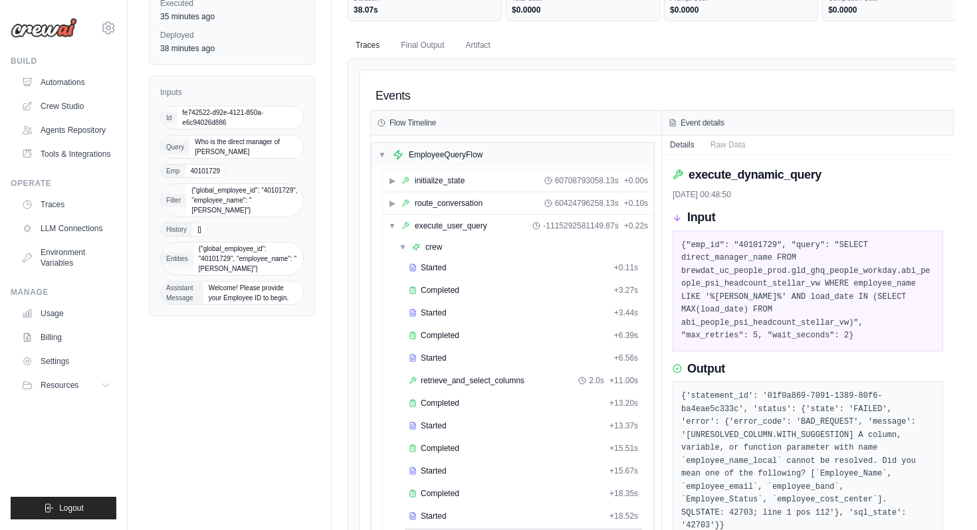
scroll to position [0, 0]
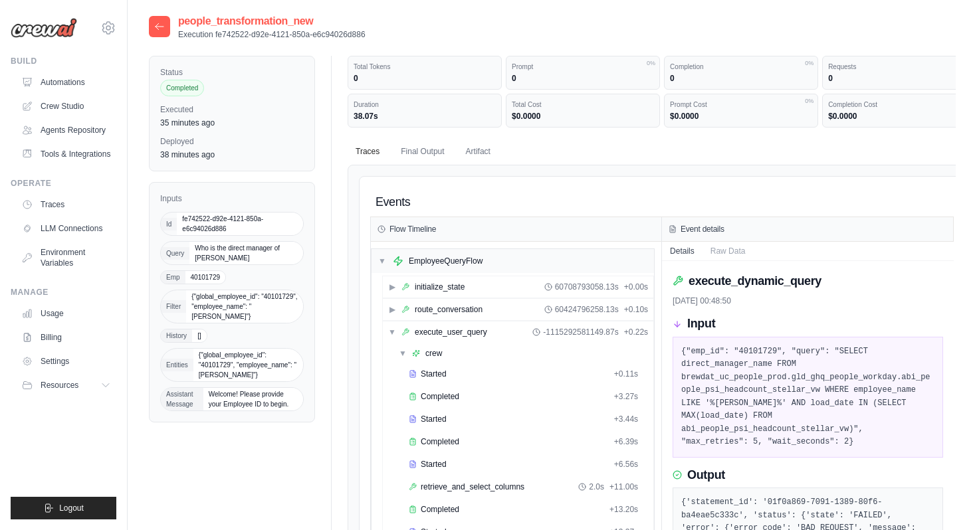
click at [165, 31] on div at bounding box center [159, 26] width 21 height 21
click at [159, 28] on icon at bounding box center [159, 26] width 11 height 11
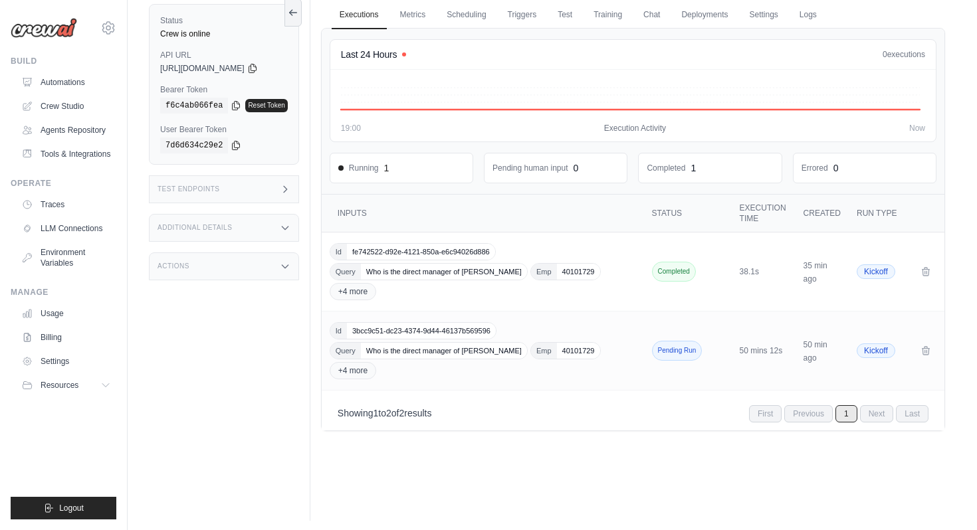
scroll to position [56, 0]
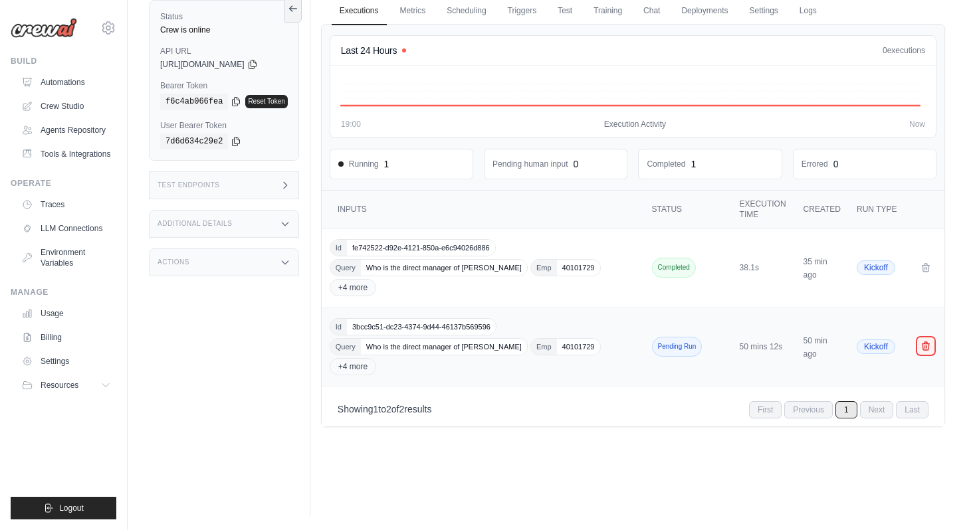
click at [924, 344] on icon "Crew executions table" at bounding box center [925, 346] width 11 height 11
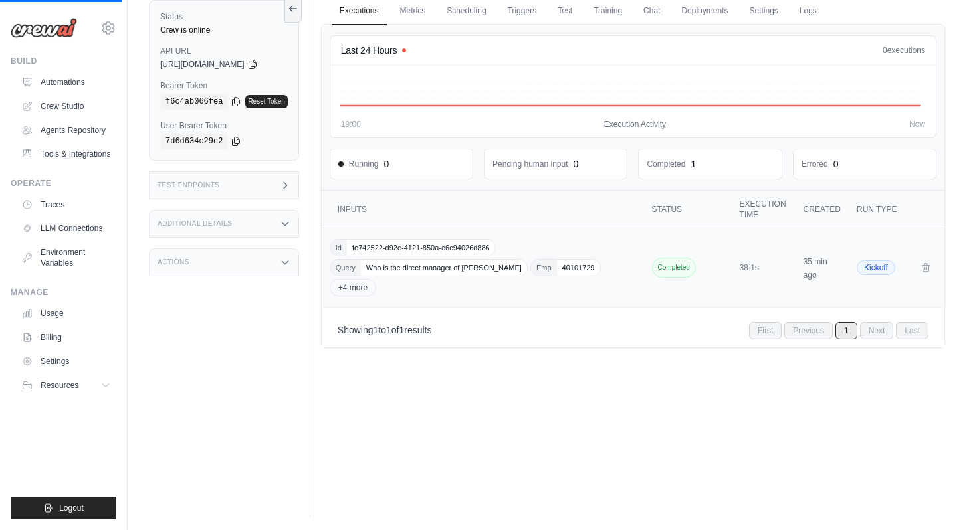
scroll to position [0, 0]
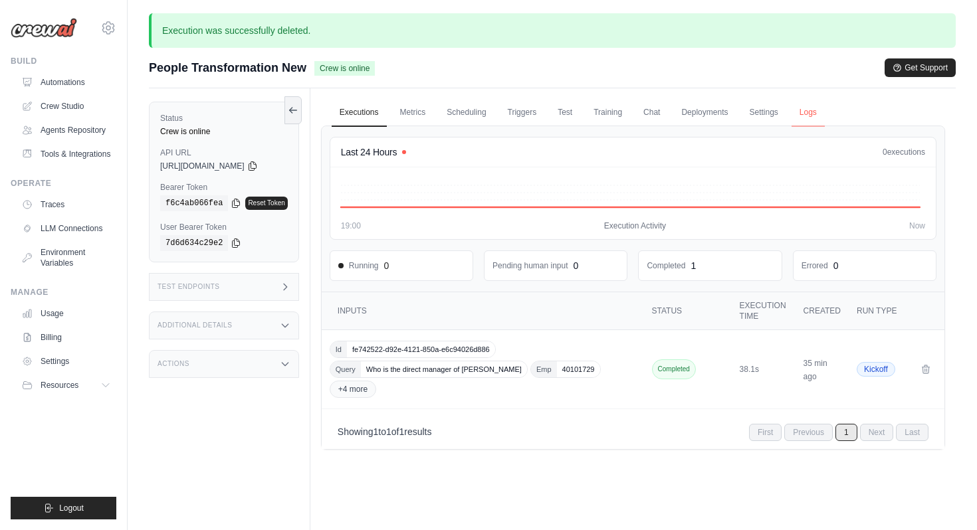
click at [811, 108] on link "Logs" at bounding box center [807, 113] width 33 height 28
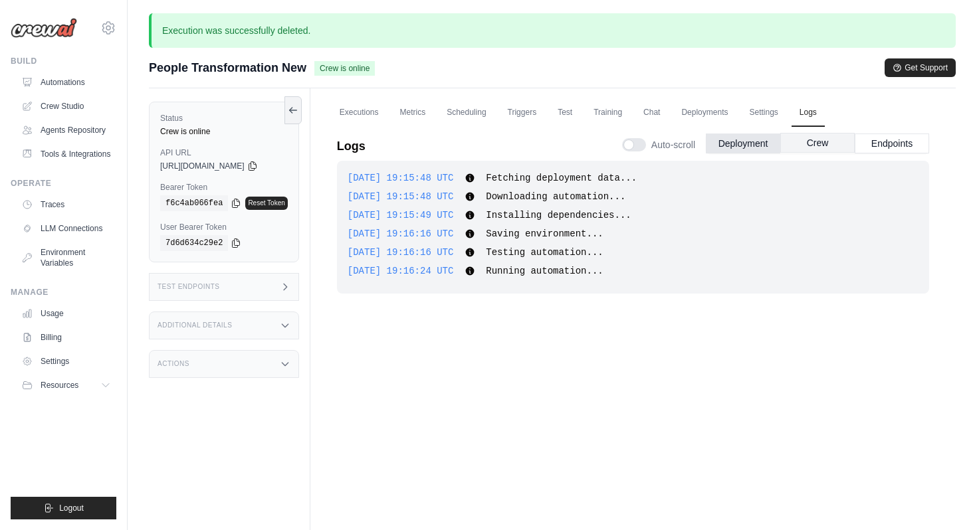
click at [805, 148] on button "Crew" at bounding box center [817, 143] width 74 height 20
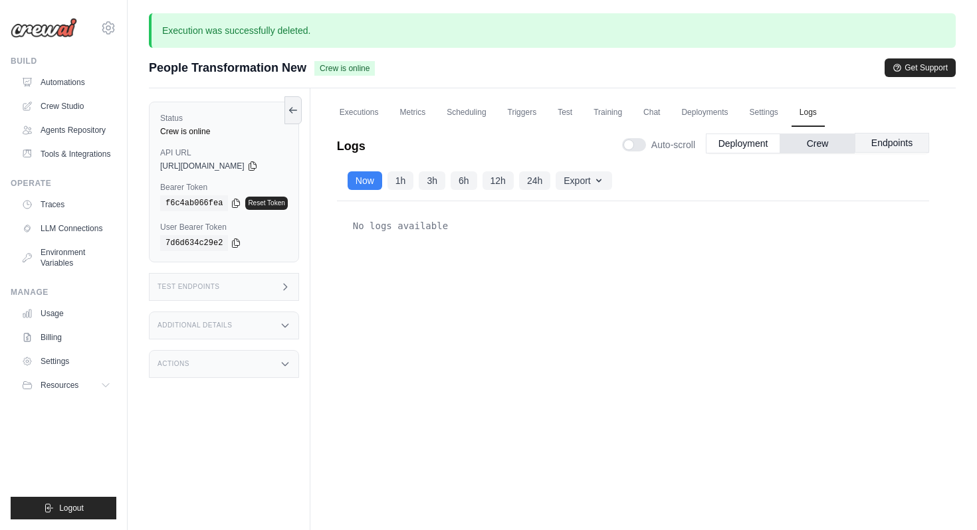
click at [882, 142] on button "Endpoints" at bounding box center [891, 143] width 74 height 20
click at [808, 141] on button "Crew" at bounding box center [817, 143] width 74 height 20
click at [395, 183] on button "1h" at bounding box center [400, 180] width 27 height 19
click at [35, 86] on link "Automations" at bounding box center [67, 82] width 100 height 21
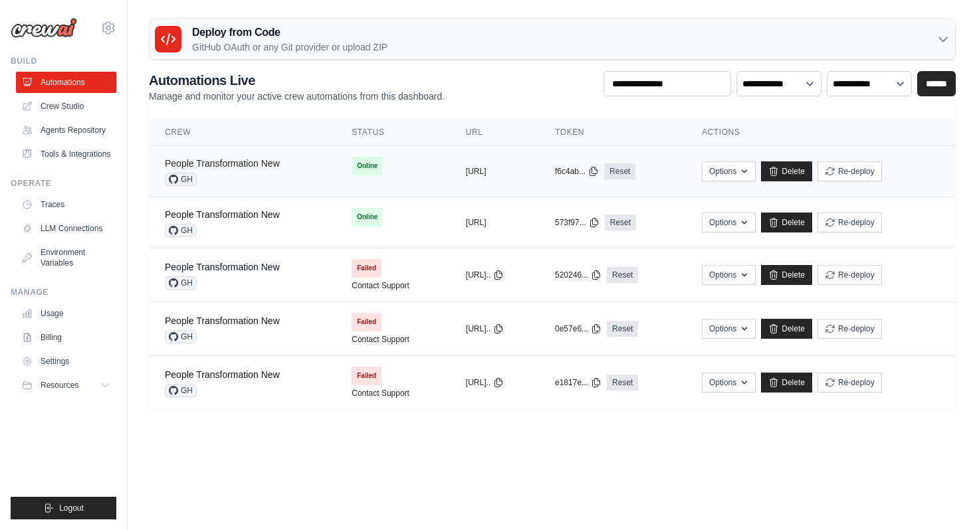
click at [258, 163] on link "People Transformation New" at bounding box center [222, 163] width 115 height 11
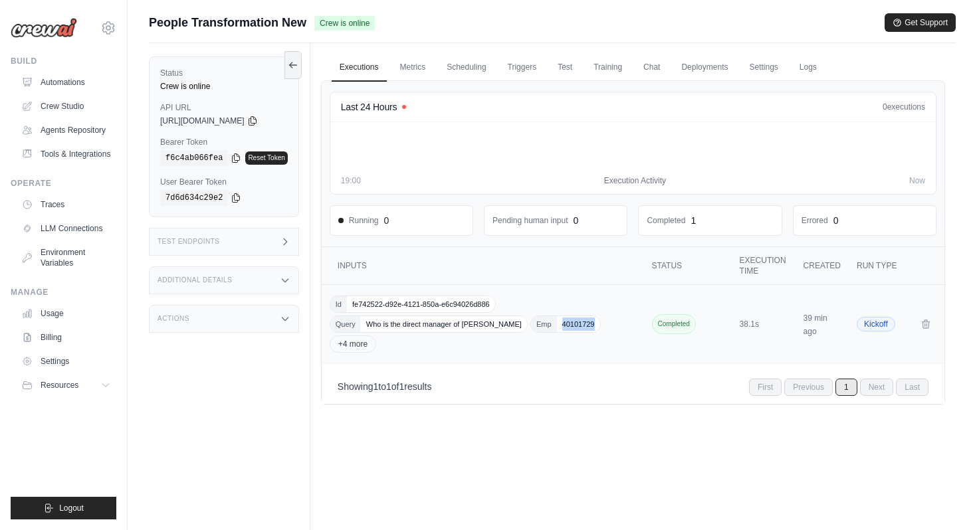
drag, startPoint x: 559, startPoint y: 325, endPoint x: 589, endPoint y: 324, distance: 29.9
click at [589, 324] on span "40101729" at bounding box center [578, 324] width 43 height 16
copy span "40101729"
